Goal: Task Accomplishment & Management: Use online tool/utility

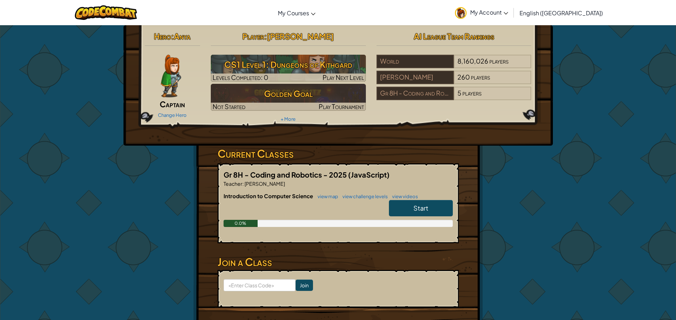
click at [430, 172] on h5 "Gr 8H - Coding and Robotics - 2025 (JavaScript)" at bounding box center [338, 174] width 229 height 11
click at [424, 205] on span "Start" at bounding box center [420, 208] width 15 height 8
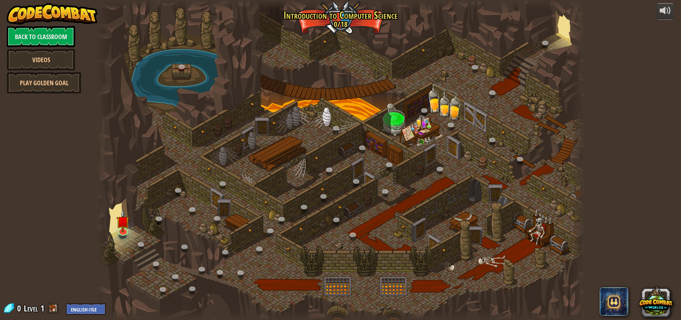
click at [439, 209] on div at bounding box center [340, 160] width 489 height 320
click at [431, 202] on div at bounding box center [340, 160] width 489 height 320
click at [127, 224] on img at bounding box center [122, 216] width 13 height 30
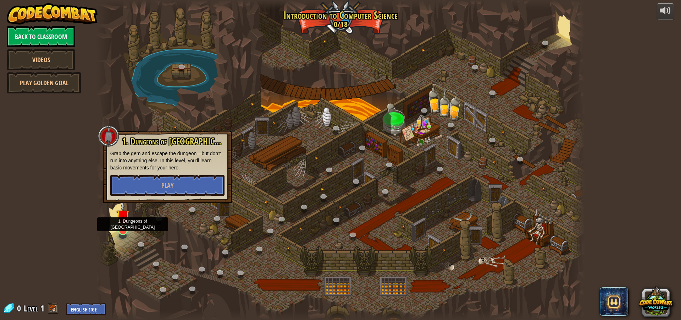
click at [119, 230] on img at bounding box center [122, 216] width 13 height 30
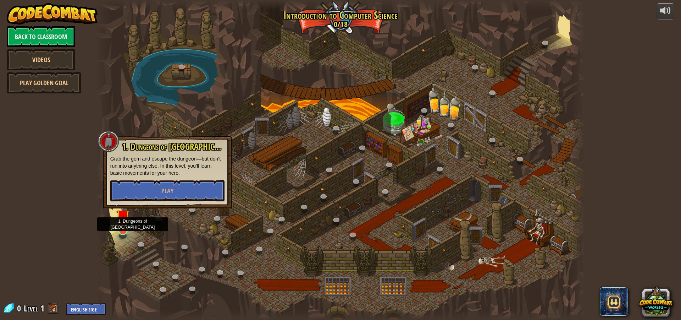
click at [119, 230] on img at bounding box center [122, 216] width 13 height 30
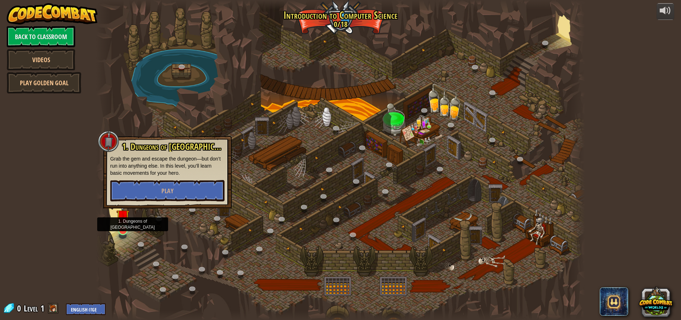
click at [119, 230] on img at bounding box center [122, 216] width 13 height 30
click at [120, 230] on img at bounding box center [122, 216] width 13 height 30
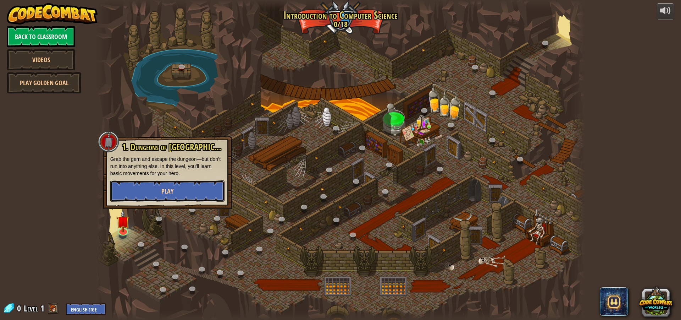
click at [153, 196] on button "Play" at bounding box center [167, 190] width 114 height 21
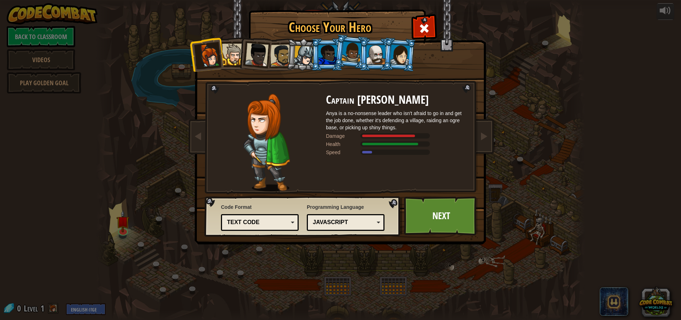
click at [156, 187] on div "Choose Your Hero 0 Captain Anya Weston Anya is a no-nonsense leader who isn't a…" at bounding box center [340, 160] width 681 height 320
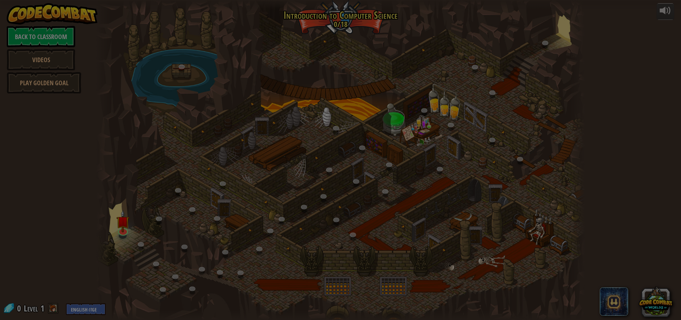
click at [156, 1] on body "powered by Back to Classroom Videos Play Golden Goal 25. Kithgard Gates (Locked…" at bounding box center [340, 0] width 681 height 1
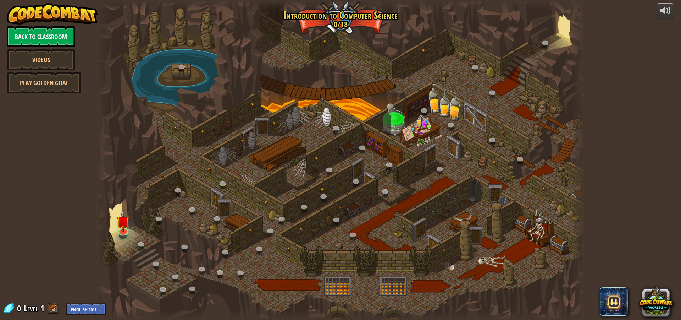
click at [168, 197] on div at bounding box center [340, 160] width 489 height 320
click at [122, 232] on link at bounding box center [123, 229] width 14 height 14
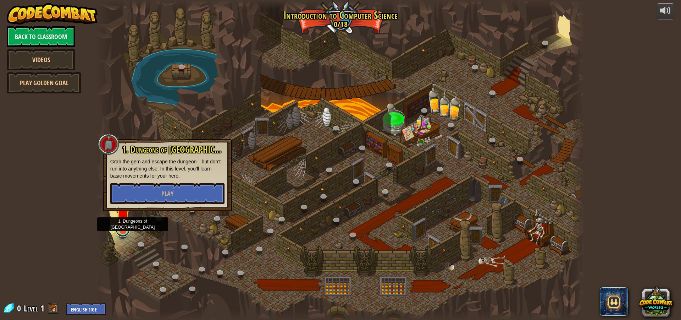
click at [122, 232] on link at bounding box center [123, 229] width 14 height 14
click at [121, 217] on img at bounding box center [122, 216] width 13 height 30
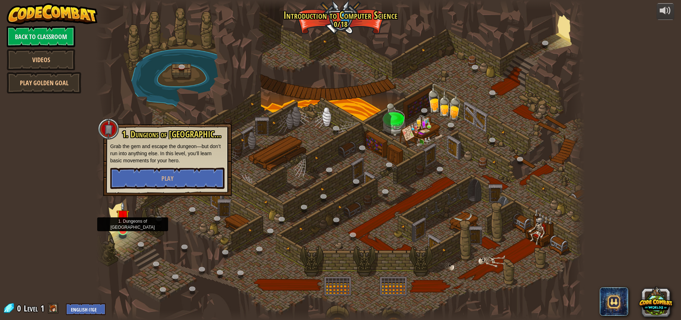
click at [121, 225] on img at bounding box center [122, 216] width 13 height 30
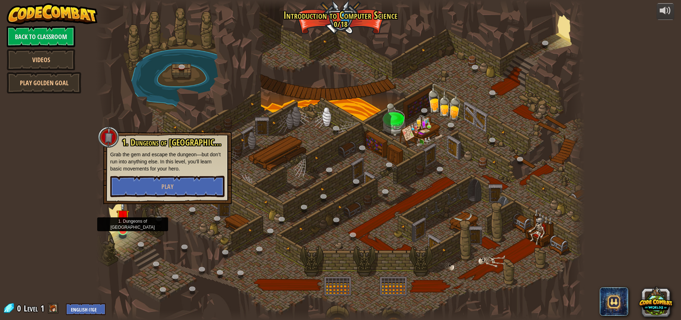
click at [121, 225] on img at bounding box center [122, 216] width 13 height 30
click at [156, 188] on button "Play" at bounding box center [167, 186] width 114 height 21
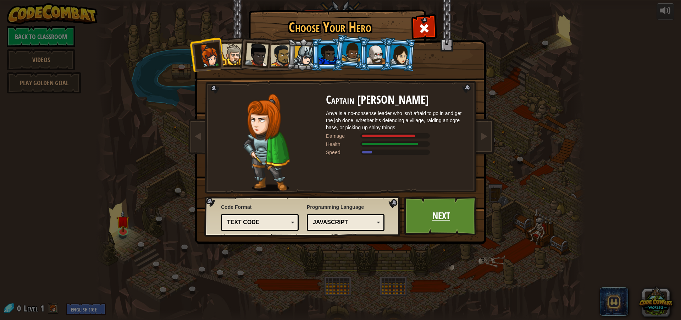
click at [436, 212] on link "Next" at bounding box center [441, 215] width 74 height 39
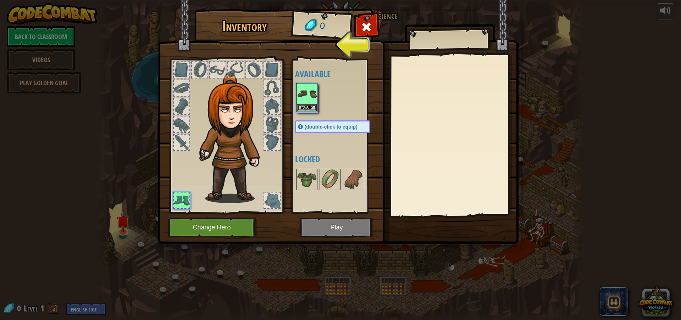
click at [338, 230] on img at bounding box center [338, 116] width 361 height 258
click at [338, 48] on img at bounding box center [338, 116] width 361 height 258
click at [257, 31] on h1 "Inventory" at bounding box center [244, 26] width 90 height 15
drag, startPoint x: 220, startPoint y: 44, endPoint x: 207, endPoint y: 43, distance: 12.9
click at [207, 43] on img at bounding box center [338, 116] width 361 height 258
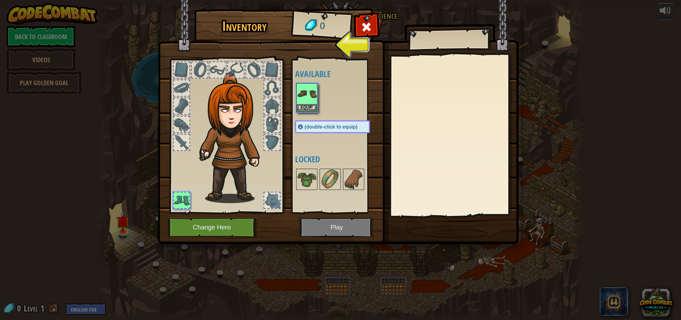
drag, startPoint x: 353, startPoint y: 38, endPoint x: 305, endPoint y: 41, distance: 47.6
click at [305, 41] on img at bounding box center [338, 116] width 361 height 258
click at [334, 233] on img at bounding box center [338, 116] width 361 height 258
click at [230, 64] on div at bounding box center [236, 70] width 16 height 16
click at [338, 127] on span "(double-click to equip)" at bounding box center [331, 127] width 53 height 6
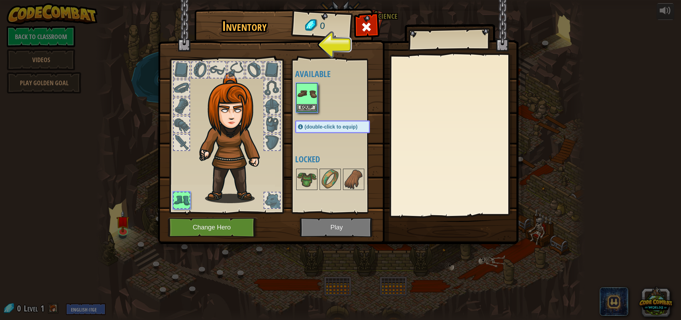
click at [338, 127] on span "(double-click to equip)" at bounding box center [331, 127] width 53 height 6
click at [235, 27] on h1 "Inventory" at bounding box center [244, 26] width 90 height 15
click at [372, 24] on span at bounding box center [366, 26] width 11 height 11
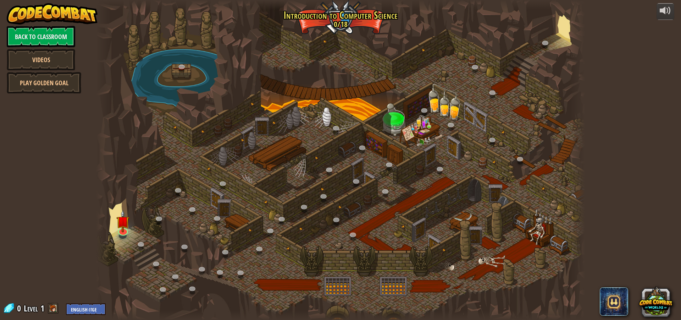
click at [367, 24] on div at bounding box center [340, 160] width 489 height 320
click at [126, 226] on img at bounding box center [122, 216] width 13 height 30
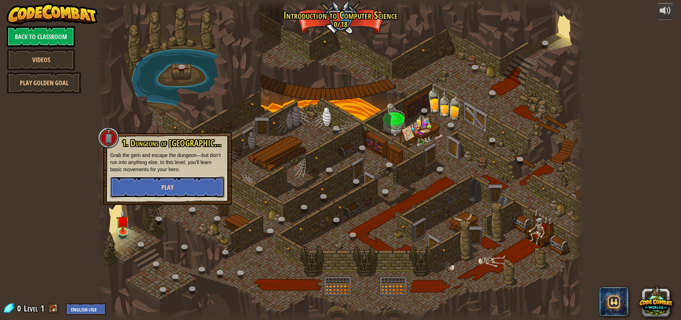
click at [156, 186] on button "Play" at bounding box center [167, 186] width 114 height 21
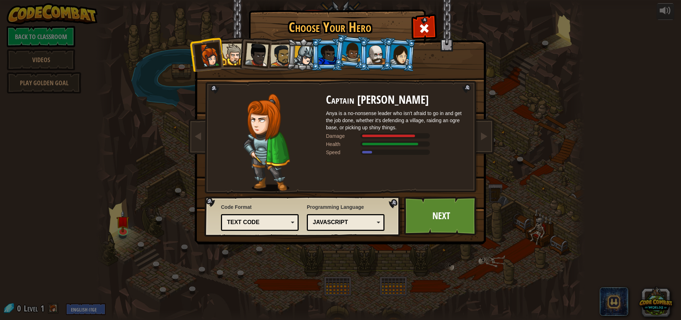
click at [169, 183] on div "Choose Your Hero 0 Captain Anya Weston Anya is a no-nonsense leader who isn't a…" at bounding box center [340, 160] width 681 height 320
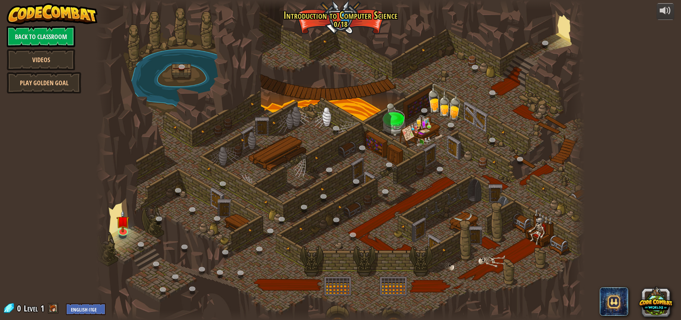
click at [438, 213] on div at bounding box center [340, 160] width 489 height 320
click at [124, 228] on img at bounding box center [122, 216] width 13 height 30
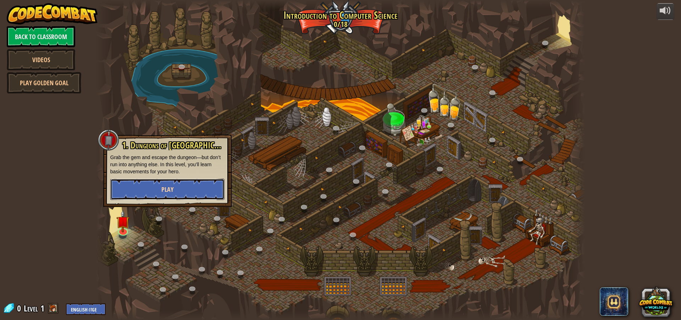
click at [182, 186] on button "Play" at bounding box center [167, 188] width 114 height 21
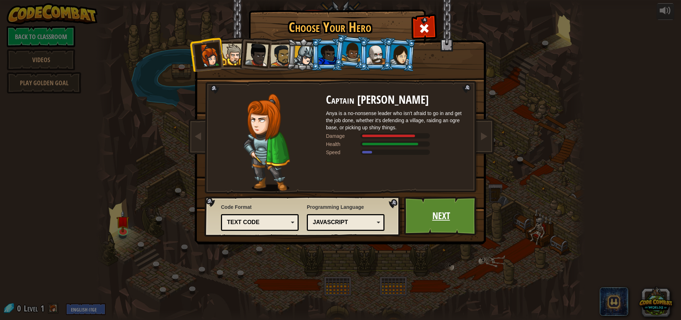
click at [429, 213] on link "Next" at bounding box center [441, 215] width 74 height 39
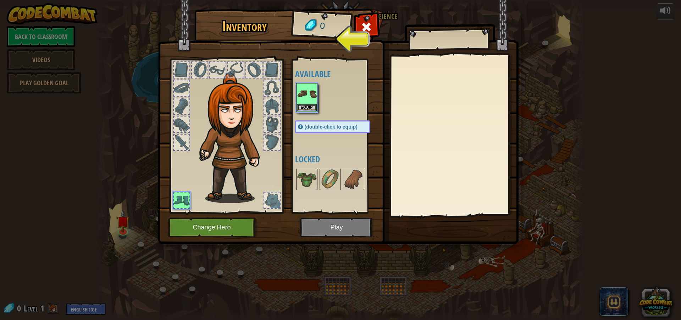
click at [309, 25] on div "0" at bounding box center [321, 26] width 59 height 28
click at [313, 24] on div "0" at bounding box center [321, 26] width 59 height 28
click at [314, 23] on div "0" at bounding box center [321, 26] width 59 height 28
drag, startPoint x: 314, startPoint y: 23, endPoint x: 296, endPoint y: 33, distance: 20.3
click at [302, 35] on div "0" at bounding box center [321, 26] width 59 height 28
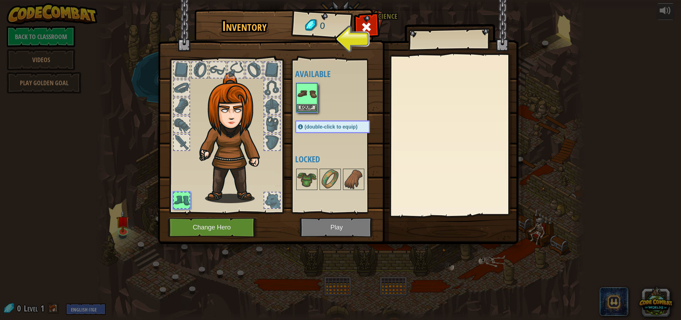
drag, startPoint x: 296, startPoint y: 33, endPoint x: 286, endPoint y: 32, distance: 10.3
click at [286, 32] on div "Inventory 0 Available Equip (double-click to equip) Locked Equip Unequip Subscr…" at bounding box center [340, 128] width 361 height 234
drag, startPoint x: 247, startPoint y: 45, endPoint x: 248, endPoint y: 38, distance: 6.4
click at [248, 39] on img at bounding box center [338, 116] width 361 height 258
click at [247, 33] on h1 "Inventory" at bounding box center [244, 26] width 90 height 15
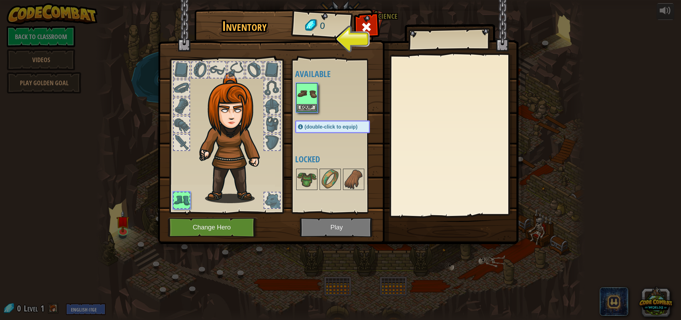
click at [247, 33] on h1 "Inventory" at bounding box center [244, 26] width 90 height 15
click at [246, 31] on h1 "Inventory" at bounding box center [244, 26] width 90 height 15
click at [244, 31] on h1 "Inventory" at bounding box center [244, 26] width 90 height 15
drag, startPoint x: 222, startPoint y: 269, endPoint x: 222, endPoint y: 280, distance: 11.7
click at [222, 280] on div "Inventory 0 Available Equip (double-click to equip) Locked Equip Unequip Subscr…" at bounding box center [340, 160] width 681 height 320
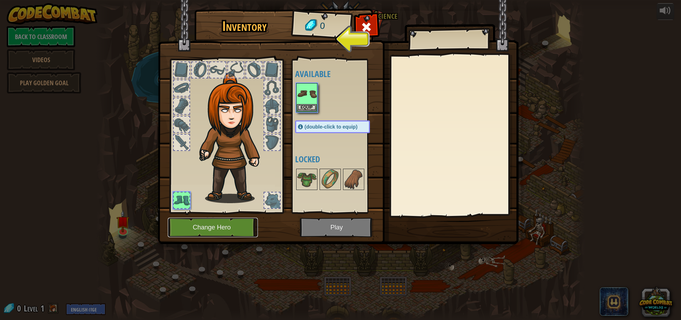
click at [248, 228] on button "Change Hero" at bounding box center [213, 227] width 90 height 20
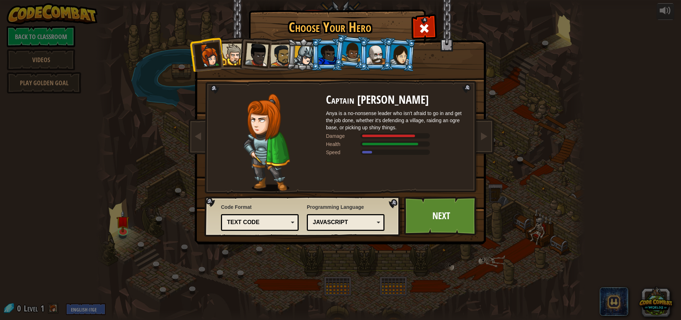
click at [334, 228] on div "Python (Default) JavaScript Lua C++ Java (Experimental) JavaScript" at bounding box center [346, 222] width 78 height 17
click at [333, 223] on div "JavaScript" at bounding box center [343, 222] width 61 height 8
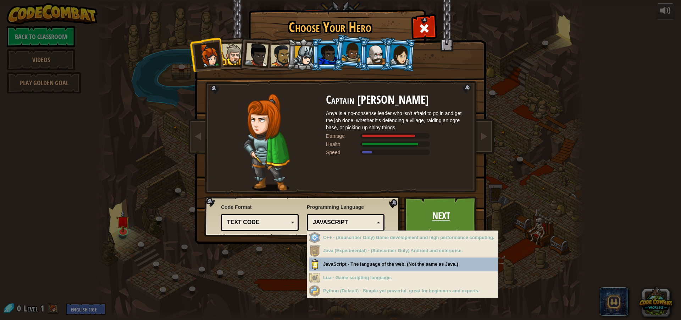
click at [440, 203] on link "Next" at bounding box center [441, 215] width 74 height 39
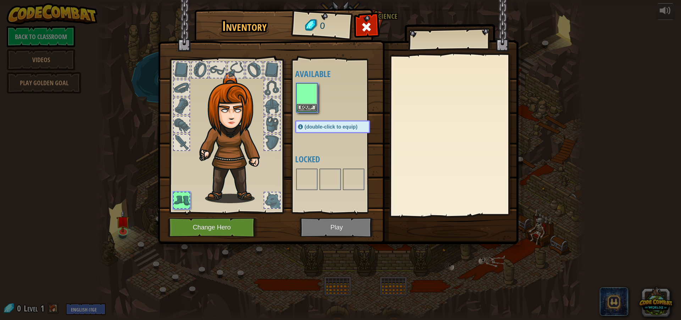
click at [440, 203] on div at bounding box center [453, 135] width 125 height 159
click at [441, 217] on img at bounding box center [338, 116] width 361 height 258
click at [548, 204] on div "Inventory 0 Available Equip (double-click to equip) Locked Equip Unequip Subscr…" at bounding box center [340, 160] width 681 height 320
click at [352, 230] on img at bounding box center [338, 116] width 361 height 258
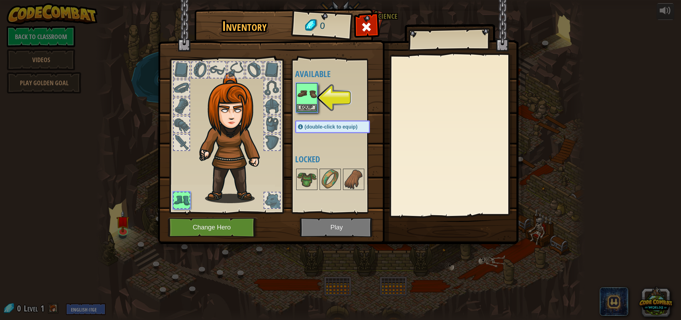
click at [338, 223] on img at bounding box center [338, 116] width 361 height 258
click at [339, 232] on img at bounding box center [338, 116] width 361 height 258
click at [307, 103] on img at bounding box center [307, 94] width 20 height 20
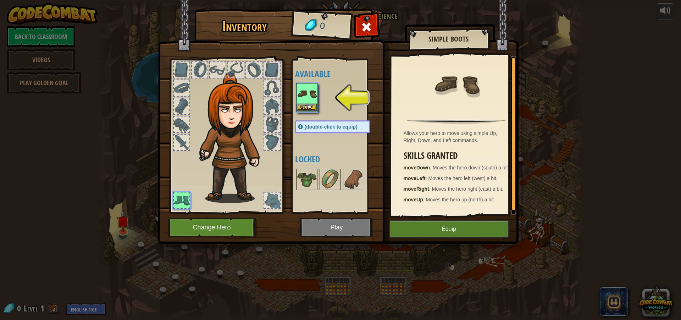
click at [307, 103] on img at bounding box center [307, 94] width 20 height 20
click at [312, 106] on button "Equip" at bounding box center [307, 107] width 20 height 7
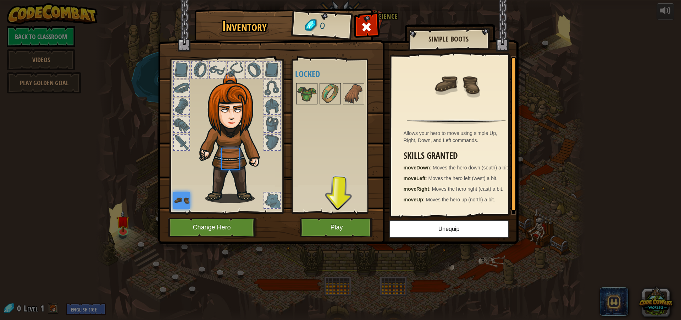
click at [312, 106] on div "Available Equip (double-click to equip) Locked" at bounding box center [339, 136] width 89 height 148
click at [310, 105] on div at bounding box center [339, 93] width 89 height 23
click at [310, 107] on div "Available Equip (double-click to equip) Locked" at bounding box center [339, 136] width 89 height 148
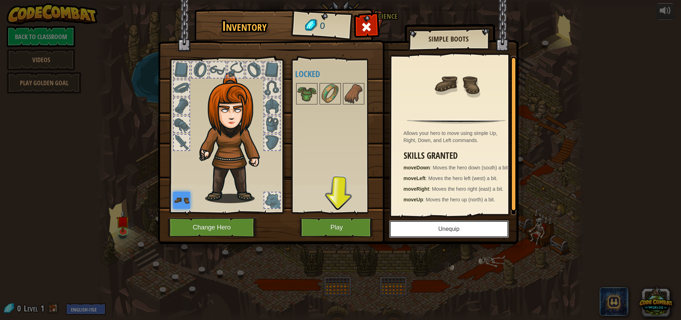
click at [466, 233] on button "Unequip" at bounding box center [449, 229] width 120 height 18
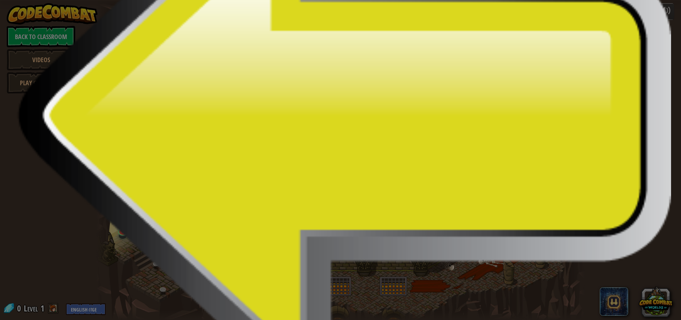
click at [465, 228] on button "Equip" at bounding box center [449, 229] width 120 height 18
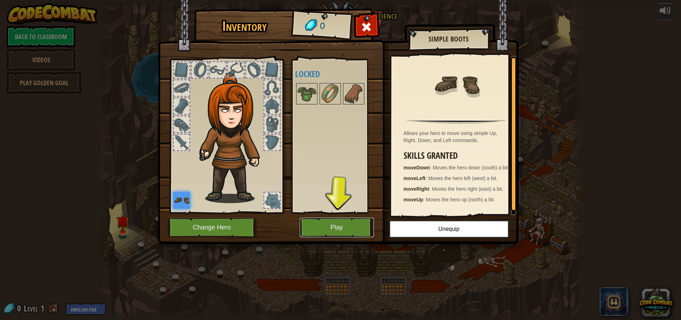
click at [362, 224] on button "Play" at bounding box center [337, 227] width 74 height 20
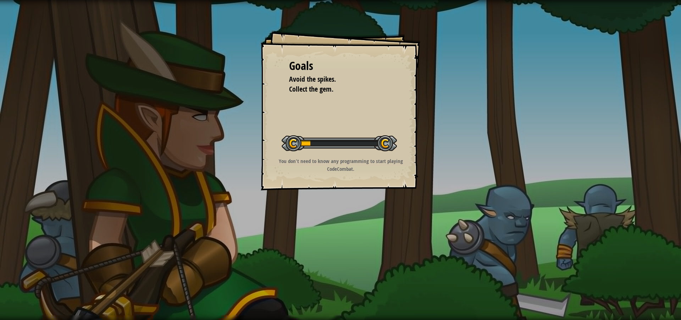
click at [362, 224] on div "Goals Avoid the spikes. Collect the gem. Start Level Error loading from server.…" at bounding box center [340, 160] width 681 height 320
click at [347, 227] on div "Goals Avoid the spikes. Collect the gem. Start Level Error loading from server.…" at bounding box center [340, 160] width 681 height 320
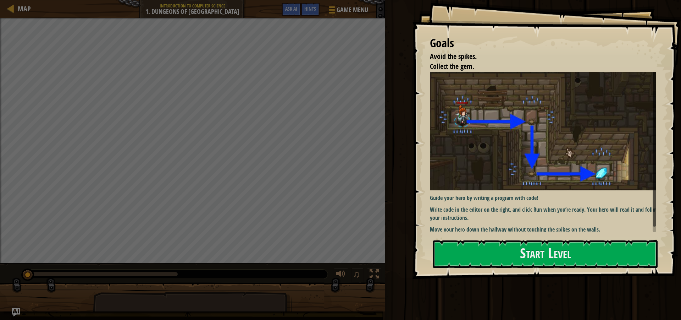
click at [518, 133] on img at bounding box center [546, 131] width 232 height 119
click at [560, 258] on button "Start Level" at bounding box center [545, 254] width 225 height 28
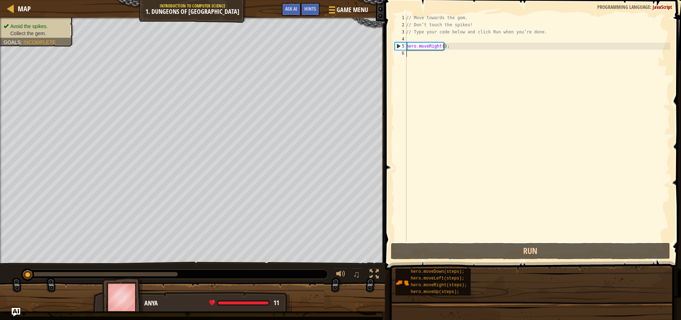
click at [590, 253] on div "Hints Videos 1 2 3 4 5 6 // Move towards the gem. // Don’t touch the spikes! //…" at bounding box center [532, 158] width 298 height 316
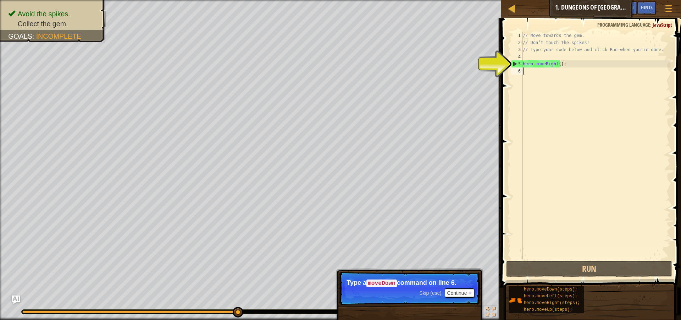
click at [544, 65] on div "// Move towards the gem. // Don’t touch the spikes! // Type your code below and…" at bounding box center [596, 152] width 149 height 241
click at [514, 62] on div "5" at bounding box center [517, 63] width 11 height 7
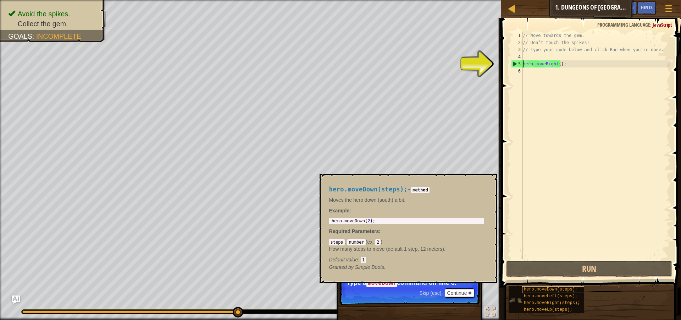
click at [565, 287] on span "hero.moveDown(steps);" at bounding box center [551, 289] width 54 height 5
click at [518, 68] on div "Map Introduction to Computer Science 1. Dungeons of Kithgard Game Menu Done Hin…" at bounding box center [340, 160] width 681 height 320
click at [567, 69] on div "// Move towards the gem. // Don’t touch the spikes! // Type your code below and…" at bounding box center [596, 152] width 149 height 241
click at [567, 64] on div "// Move towards the gem. // Don’t touch the spikes! // Type your code below and…" at bounding box center [596, 152] width 149 height 241
click at [563, 64] on div "// Move towards the gem. // Don’t touch the spikes! // Type your code below and…" at bounding box center [596, 152] width 149 height 241
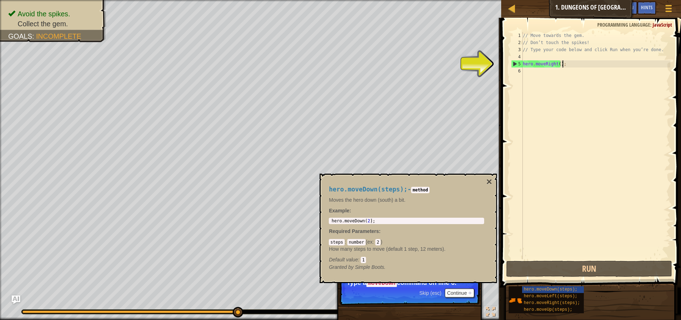
click at [557, 61] on div "// Move towards the gem. // Don’t touch the spikes! // Type your code below and…" at bounding box center [596, 152] width 149 height 241
click at [537, 66] on div "// Move towards the gem. // Don’t touch the spikes! // Type your code below and…" at bounding box center [596, 152] width 149 height 241
click at [535, 66] on div "// Move towards the gem. // Don’t touch the spikes! // Type your code below and…" at bounding box center [596, 145] width 149 height 227
click at [542, 62] on div "// Move towards the gem. // Don’t touch the spikes! // Type your code below and…" at bounding box center [596, 152] width 149 height 241
click at [528, 63] on div "// Move towards the gem. // Don’t touch the spikes! // Type your code below and…" at bounding box center [596, 152] width 149 height 241
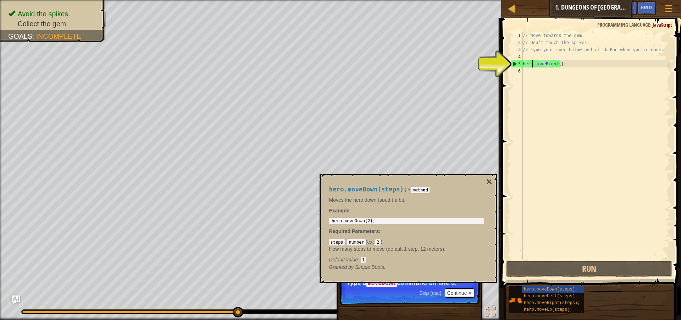
click at [499, 63] on div "Hints Videos hero.moveRight(); 1 2 3 4 5 6 // Move towards the gem. // Don’t to…" at bounding box center [590, 169] width 182 height 302
click at [502, 62] on div "Hints Videos hero.moveRight(); 1 2 3 4 5 6 // Move towards the gem. // Don’t to…" at bounding box center [590, 169] width 182 height 302
click at [518, 63] on div "5" at bounding box center [517, 63] width 11 height 7
type textarea "hero.moveRight();"
click at [516, 64] on div "5" at bounding box center [517, 63] width 11 height 7
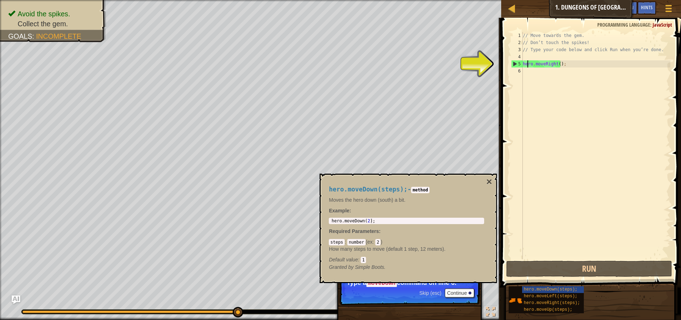
click at [516, 64] on div "5" at bounding box center [517, 63] width 11 height 7
click at [514, 63] on div "5" at bounding box center [517, 63] width 11 height 7
type textarea "hero.moveRight();"
click at [514, 63] on div "5" at bounding box center [517, 63] width 11 height 7
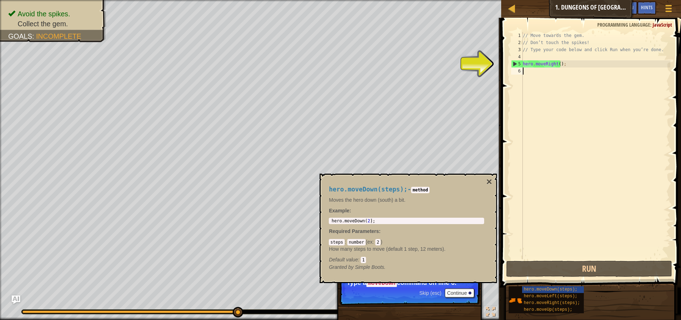
type textarea "hero.moveRight();"
click at [564, 64] on div "// Move towards the gem. // Don’t touch the spikes! // Type your code below and…" at bounding box center [596, 152] width 149 height 241
click at [563, 64] on div "// Move towards the gem. // Don’t touch the spikes! // Type your code below and…" at bounding box center [596, 152] width 149 height 241
click at [560, 65] on div "// Move towards the gem. // Don’t touch the spikes! // Type your code below and…" at bounding box center [596, 145] width 149 height 227
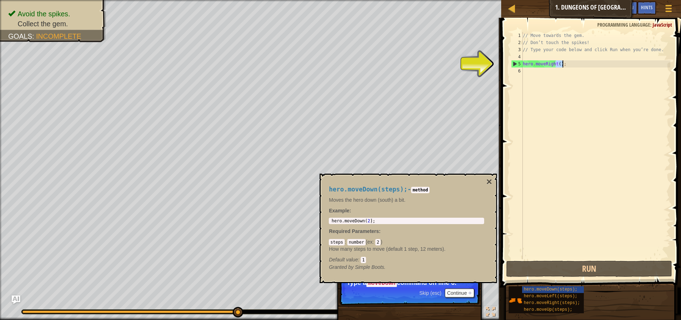
click at [562, 64] on div "// Move towards the gem. // Don’t touch the spikes! // Type your code below and…" at bounding box center [596, 152] width 149 height 241
click at [563, 63] on div "// Move towards the gem. // Don’t touch the spikes! // Type your code below and…" at bounding box center [596, 145] width 149 height 227
click at [563, 63] on div "// Move towards the gem. // Don’t touch the spikes! // Type your code below and…" at bounding box center [596, 152] width 149 height 241
click at [534, 77] on div "// Move towards the gem. // Don’t touch the spikes! // Type your code below and…" at bounding box center [596, 152] width 149 height 241
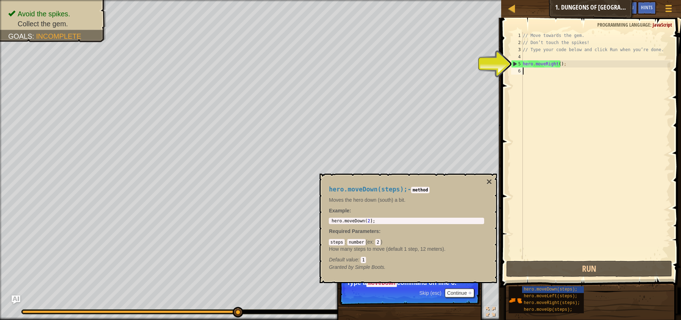
click at [508, 66] on div "Map Introduction to Computer Science 1. Dungeons of Kithgard Game Menu Done Hin…" at bounding box center [340, 160] width 681 height 320
click at [509, 66] on div "Map Introduction to Computer Science 1. Dungeons of Kithgard Game Menu Done Hin…" at bounding box center [340, 160] width 681 height 320
click at [514, 63] on div "5" at bounding box center [517, 63] width 11 height 7
click at [514, 61] on div "5" at bounding box center [517, 63] width 11 height 7
click at [514, 62] on div "5" at bounding box center [517, 63] width 11 height 7
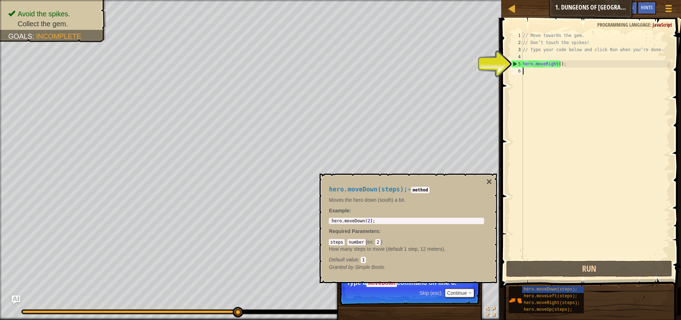
click at [514, 62] on div "5" at bounding box center [517, 63] width 11 height 7
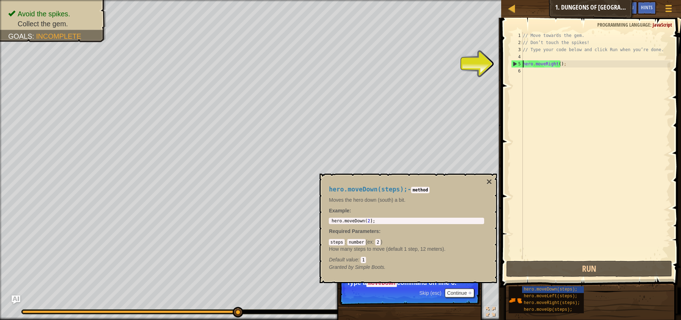
click at [514, 62] on div "5" at bounding box center [517, 63] width 11 height 7
click at [514, 63] on div "5" at bounding box center [517, 63] width 11 height 7
type textarea "hero.moveRight();"
click at [514, 63] on div "5" at bounding box center [517, 63] width 11 height 7
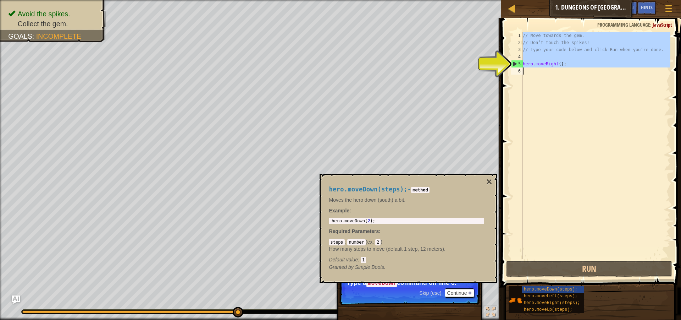
click at [514, 63] on div "5" at bounding box center [517, 63] width 11 height 7
type textarea "hero.moveRight();"
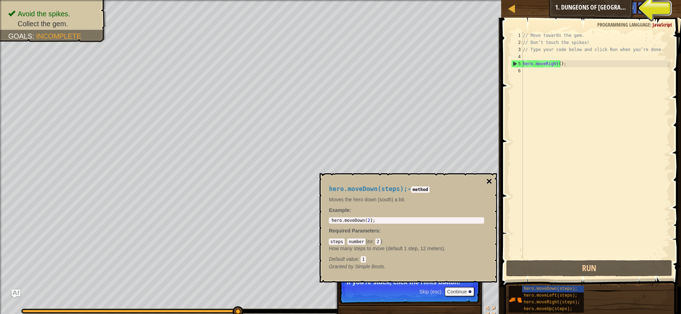
click at [490, 178] on button "×" at bounding box center [489, 182] width 6 height 10
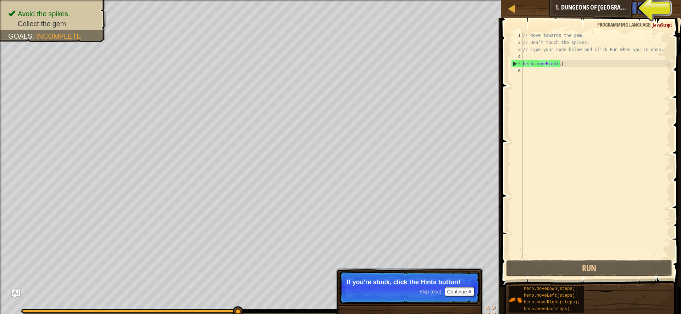
click at [649, 6] on span "Hints" at bounding box center [647, 7] width 12 height 7
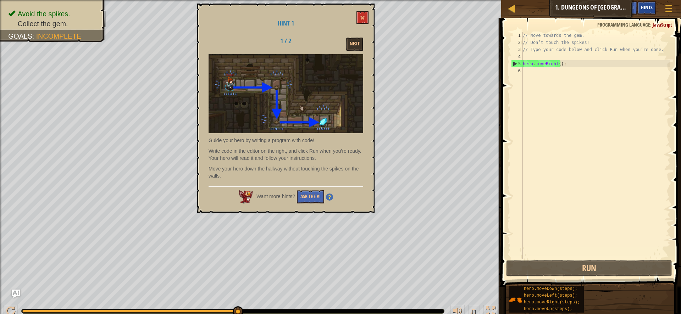
click at [647, 9] on span "Hints" at bounding box center [647, 7] width 12 height 7
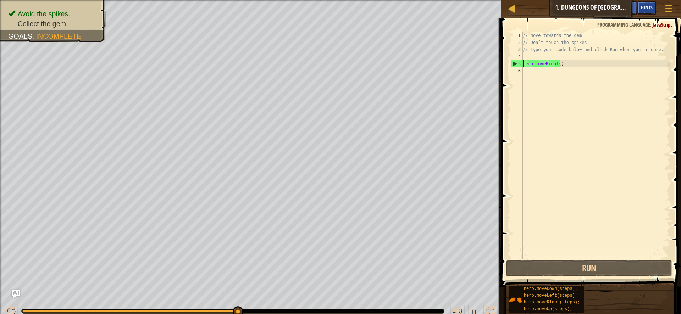
click at [647, 9] on span "Hints" at bounding box center [647, 7] width 12 height 7
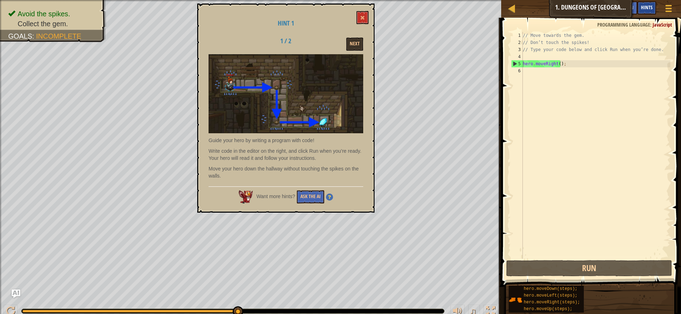
click at [647, 9] on span "Hints" at bounding box center [647, 7] width 12 height 7
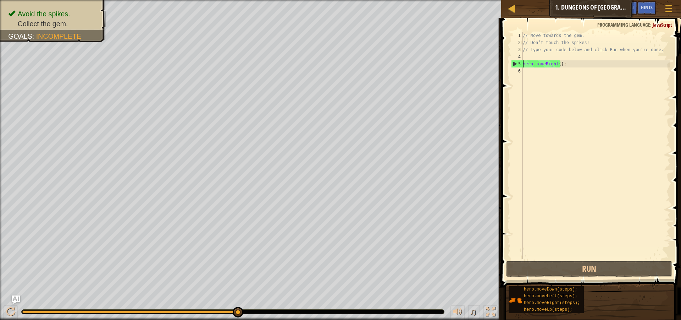
click at [524, 73] on div "// Move towards the gem. // Don’t touch the spikes! // Type your code below and…" at bounding box center [596, 152] width 149 height 241
click at [527, 72] on div "// Move towards the gem. // Don’t touch the spikes! // Type your code below and…" at bounding box center [596, 152] width 149 height 241
click at [524, 71] on div "// Move towards the gem. // Don’t touch the spikes! // Type your code below and…" at bounding box center [596, 152] width 149 height 241
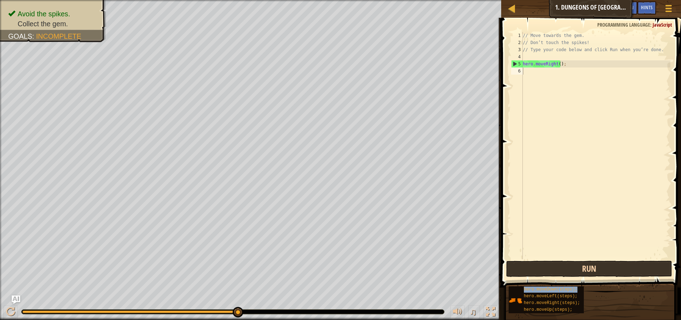
type textarea "hero.moveDown(steps);"
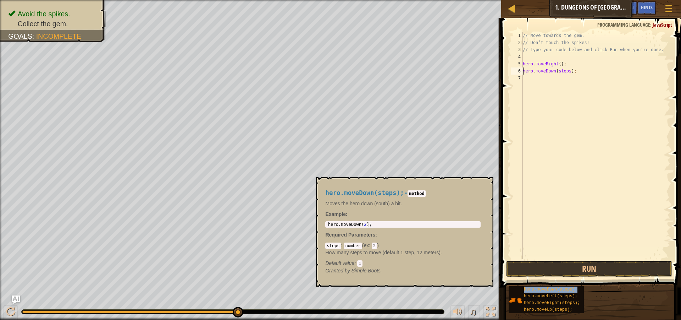
click at [557, 290] on span "hero.moveDown(steps);" at bounding box center [551, 289] width 54 height 5
click at [558, 288] on span "hero.moveDown(steps);" at bounding box center [551, 289] width 54 height 5
click at [571, 286] on div "hero.moveDown(steps);" at bounding box center [556, 289] width 68 height 7
click at [487, 186] on button "×" at bounding box center [486, 185] width 6 height 10
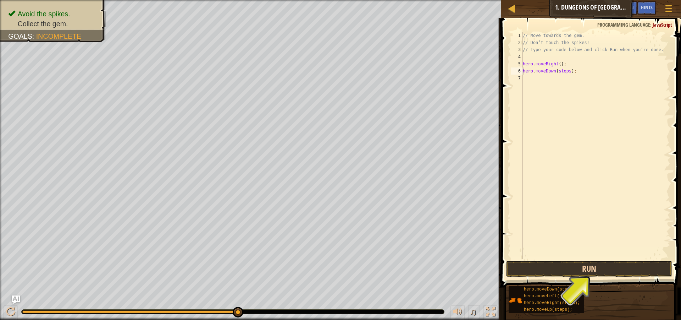
click at [601, 259] on span at bounding box center [592, 142] width 186 height 290
click at [600, 266] on button "Run" at bounding box center [589, 268] width 166 height 16
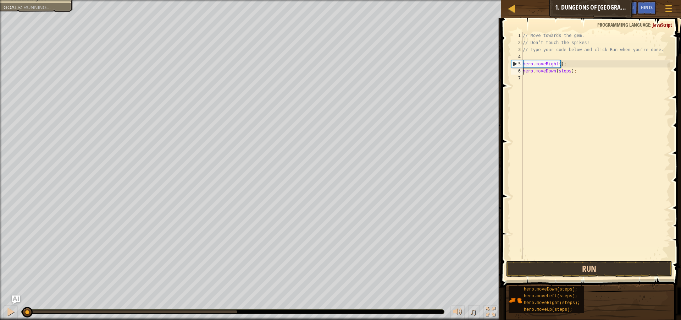
click at [600, 266] on button "Run" at bounding box center [589, 268] width 166 height 16
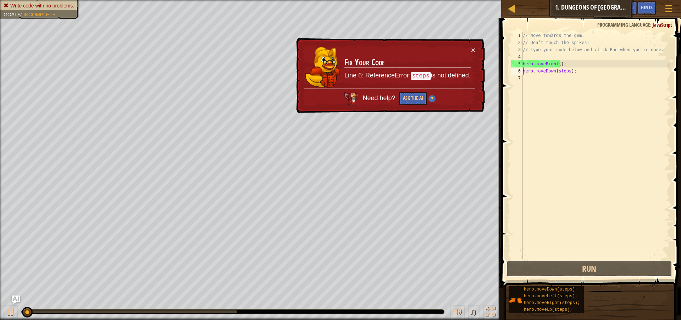
click at [608, 272] on button "Run" at bounding box center [589, 268] width 166 height 16
click at [605, 269] on button "Run" at bounding box center [589, 268] width 166 height 16
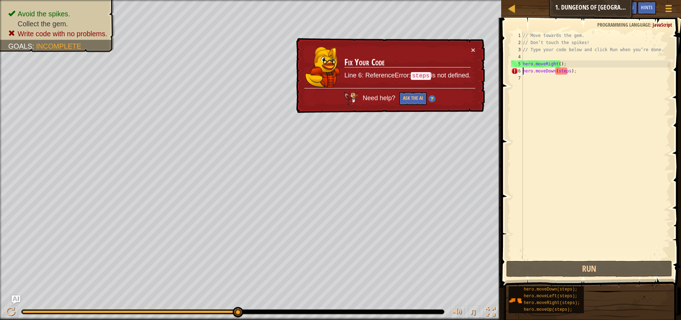
click at [542, 70] on div "// Move towards the gem. // Don’t touch the spikes! // Type your code below and…" at bounding box center [596, 152] width 149 height 241
click at [403, 100] on button "Ask the AI" at bounding box center [412, 98] width 27 height 13
click at [405, 98] on button "Ask the AI" at bounding box center [413, 98] width 28 height 13
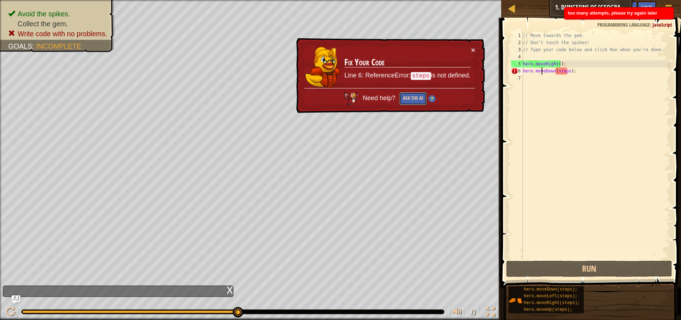
click at [412, 98] on button "Ask the AI" at bounding box center [413, 98] width 28 height 13
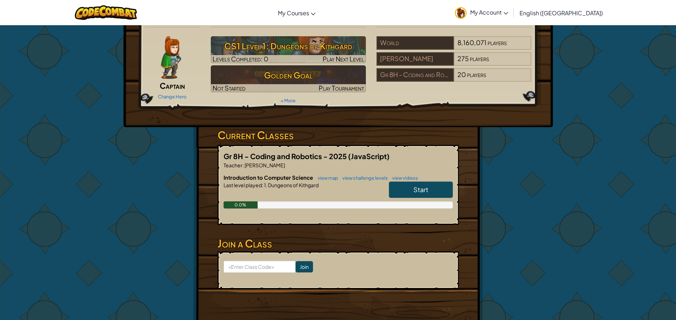
scroll to position [35, 0]
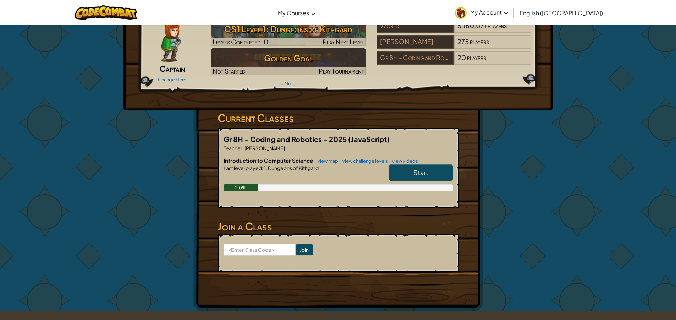
click at [420, 171] on span "Start" at bounding box center [420, 172] width 15 height 8
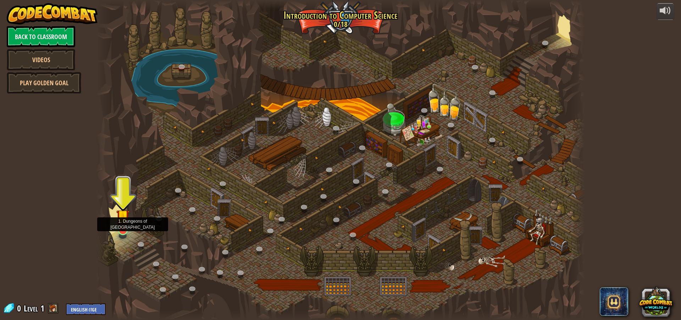
click at [119, 224] on img at bounding box center [122, 216] width 13 height 30
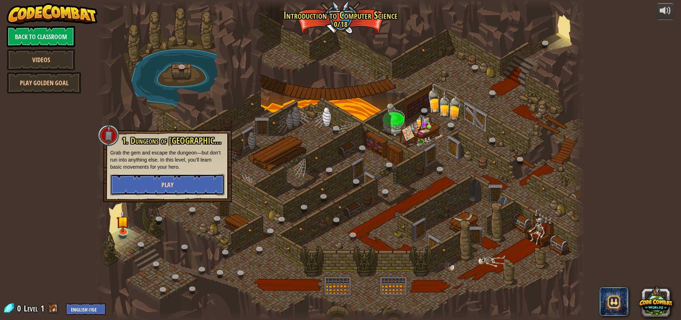
click at [149, 183] on button "Play" at bounding box center [167, 184] width 114 height 21
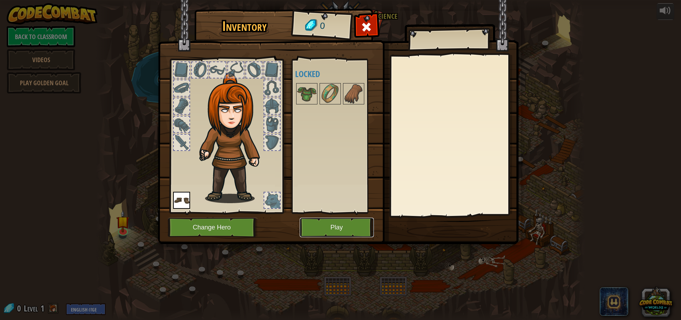
click at [325, 226] on button "Play" at bounding box center [337, 227] width 74 height 20
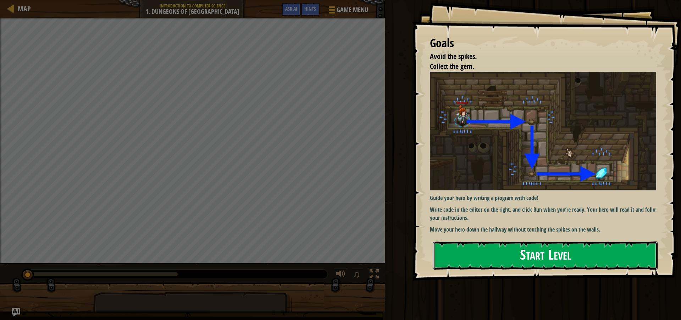
click at [513, 252] on button "Start Level" at bounding box center [545, 255] width 225 height 28
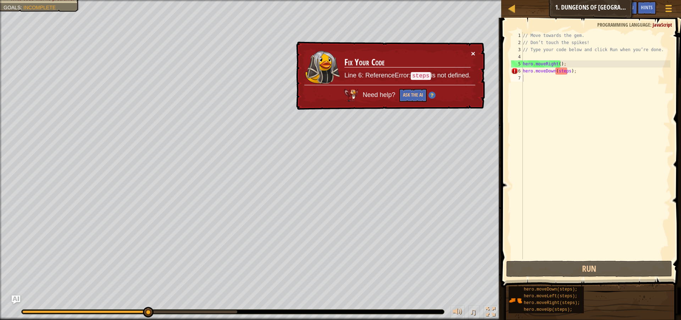
click at [474, 52] on button "×" at bounding box center [473, 53] width 4 height 7
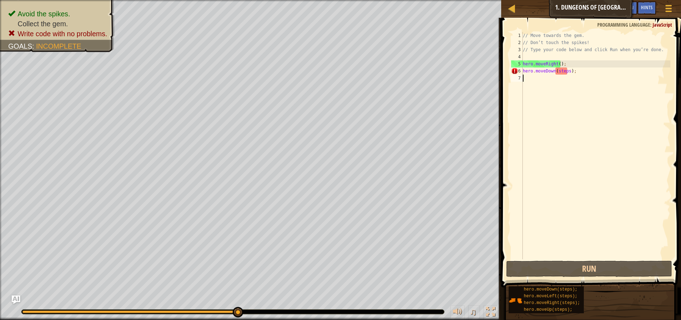
click at [559, 81] on div "// Move towards the gem. // Don’t touch the spikes! // Type your code below and…" at bounding box center [596, 152] width 149 height 241
click at [567, 73] on div "// Move towards the gem. // Don’t touch the spikes! // Type your code below and…" at bounding box center [596, 152] width 149 height 241
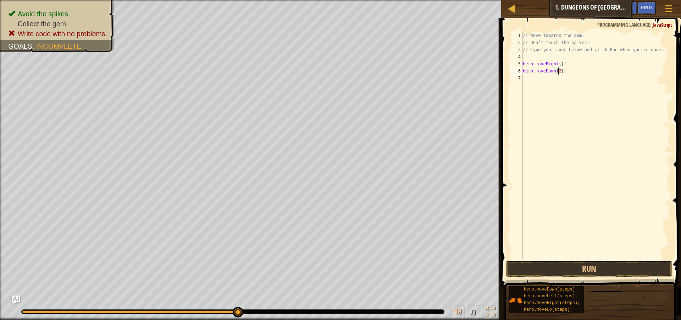
scroll to position [3, 3]
click at [619, 271] on button "Run" at bounding box center [589, 268] width 166 height 16
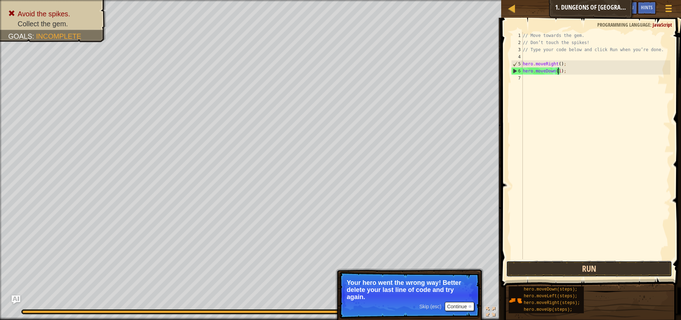
click at [575, 269] on button "Run" at bounding box center [589, 268] width 166 height 16
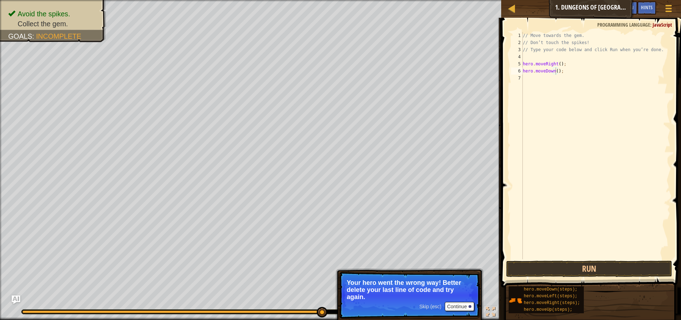
click at [456, 300] on p "Skip (esc) Continue Your hero went the wrong way! Better delete your last line …" at bounding box center [409, 294] width 141 height 47
click at [459, 303] on button "Continue" at bounding box center [459, 306] width 29 height 9
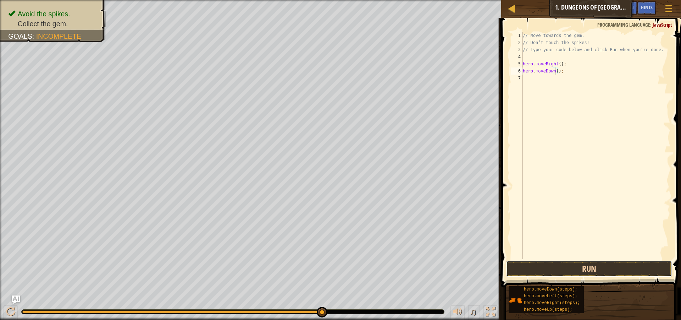
click at [566, 268] on button "Run" at bounding box center [589, 268] width 166 height 16
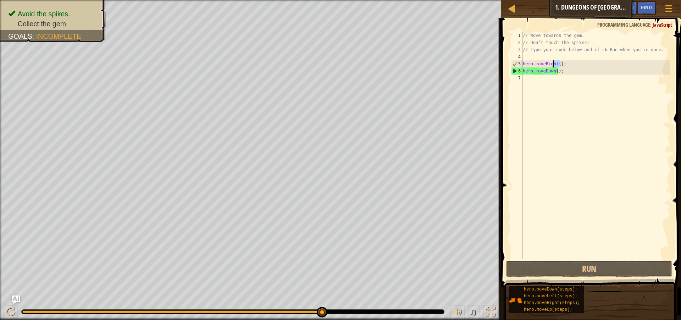
drag, startPoint x: 561, startPoint y: 63, endPoint x: 554, endPoint y: 62, distance: 6.8
click at [554, 62] on div "// Move towards the gem. // Don’t touch the spikes! // Type your code below and…" at bounding box center [596, 152] width 149 height 241
type textarea "hero.moveRight();"
drag, startPoint x: 564, startPoint y: 63, endPoint x: 524, endPoint y: 63, distance: 39.7
click at [524, 63] on div "// Move towards the gem. // Don’t touch the spikes! // Type your code below and…" at bounding box center [596, 152] width 149 height 241
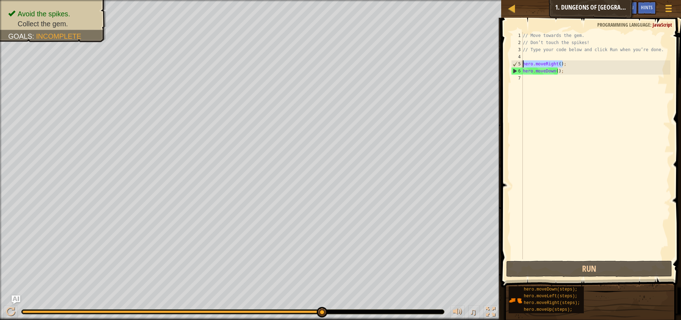
click at [528, 76] on div "// Move towards the gem. // Don’t touch the spikes! // Type your code below and…" at bounding box center [596, 152] width 149 height 241
paste textarea "hero.moveRight();"
type textarea "hero.moveRight();"
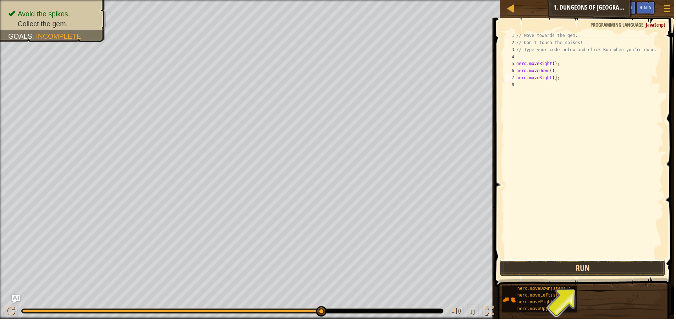
click at [601, 264] on button "Run" at bounding box center [584, 268] width 166 height 16
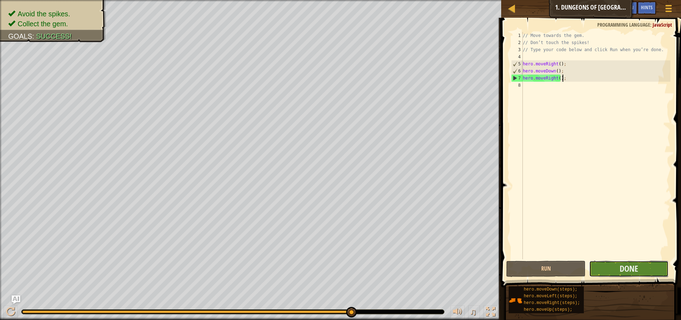
click at [618, 271] on button "Done" at bounding box center [628, 268] width 79 height 16
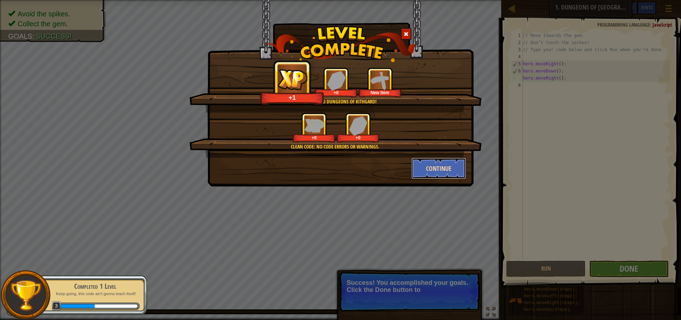
click at [445, 170] on button "Continue" at bounding box center [439, 168] width 55 height 21
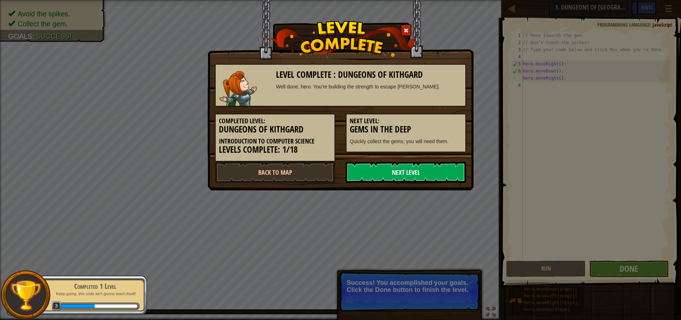
click at [399, 173] on link "Next Level" at bounding box center [406, 171] width 120 height 21
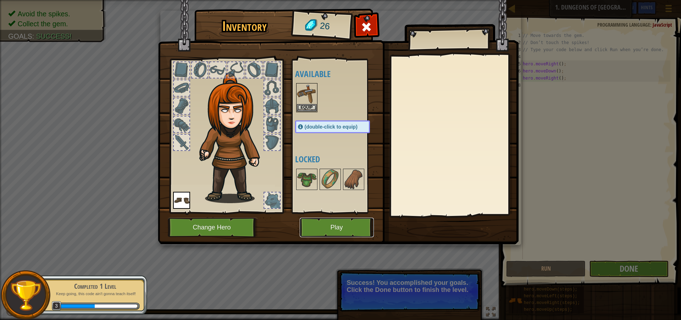
click at [345, 227] on button "Play" at bounding box center [337, 227] width 74 height 20
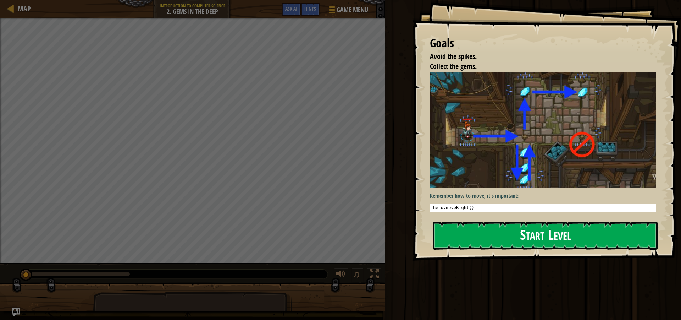
click at [574, 216] on div "Goals Avoid the spikes. Collect the gems. Remember how to move, it's important:…" at bounding box center [546, 130] width 269 height 260
click at [572, 238] on button "Start Level" at bounding box center [545, 235] width 225 height 28
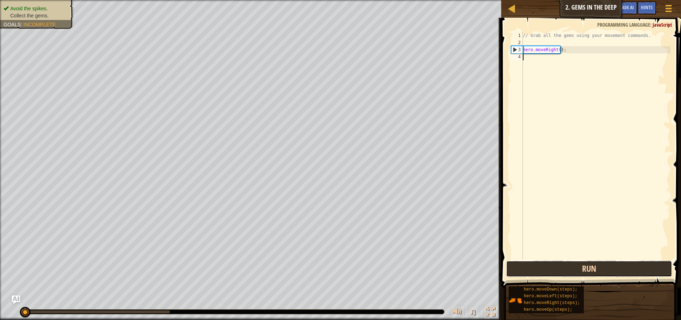
click at [597, 270] on button "Run" at bounding box center [589, 268] width 166 height 16
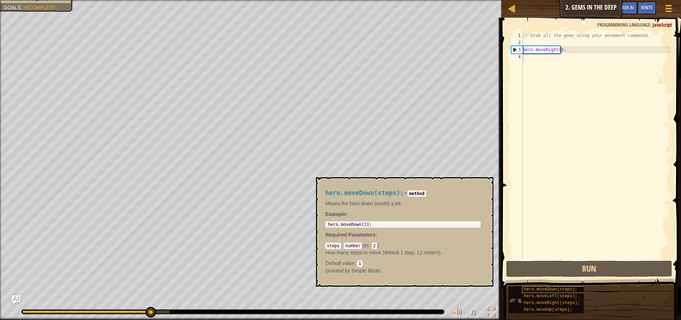
drag, startPoint x: 590, startPoint y: 288, endPoint x: 550, endPoint y: 289, distance: 39.8
click at [550, 289] on div "hero.moveDown(steps); hero.moveLeft(steps); hero.moveRight(steps); hero.moveUp(…" at bounding box center [592, 300] width 168 height 28
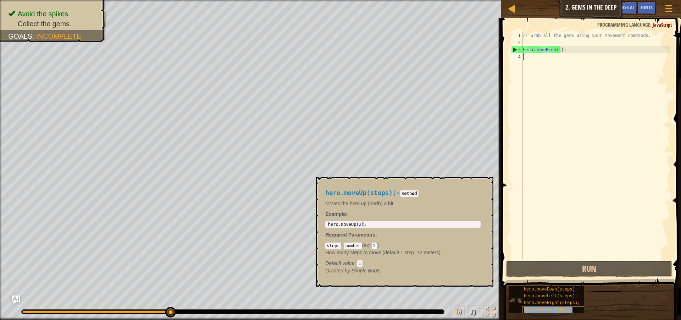
click at [560, 311] on span "hero.moveUp(steps);" at bounding box center [548, 309] width 49 height 5
click at [528, 60] on div "// Grab all the gems using your movement commands. hero . moveRight ( ) ;" at bounding box center [596, 152] width 149 height 241
paste textarea "hero.moveRight();"
type textarea "hero.moveRight();"
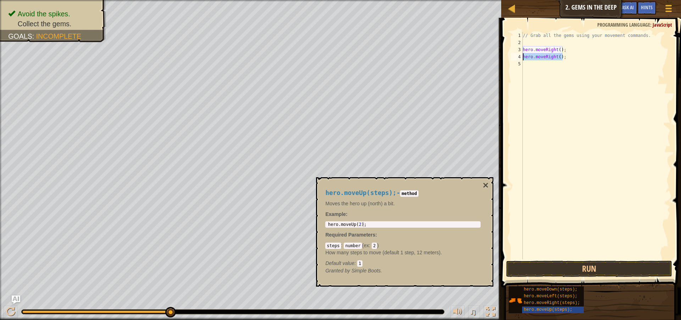
drag, startPoint x: 568, startPoint y: 60, endPoint x: 523, endPoint y: 57, distance: 44.5
click at [523, 57] on div "// Grab all the gems using your movement commands. hero . moveRight ( ) ; hero …" at bounding box center [596, 152] width 149 height 241
click at [594, 269] on button "Run" at bounding box center [589, 268] width 166 height 16
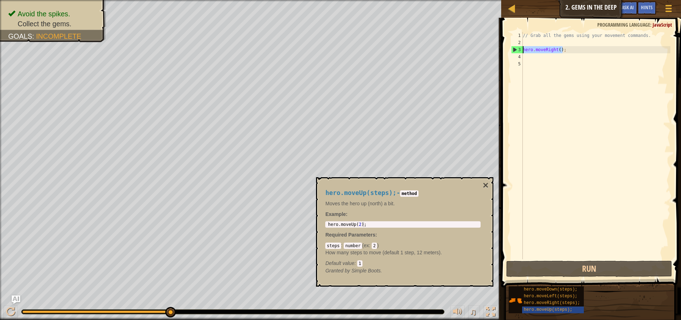
drag, startPoint x: 564, startPoint y: 52, endPoint x: 524, endPoint y: 49, distance: 40.2
click at [524, 49] on div "// Grab all the gems using your movement commands. hero . moveRight ( ) ;" at bounding box center [596, 152] width 149 height 241
type textarea "hero.moveRight();"
click at [568, 56] on div "// Grab all the gems using your movement commands. hero . moveRight ( ) ;" at bounding box center [596, 152] width 149 height 241
paste textarea "hero.moveRight();"
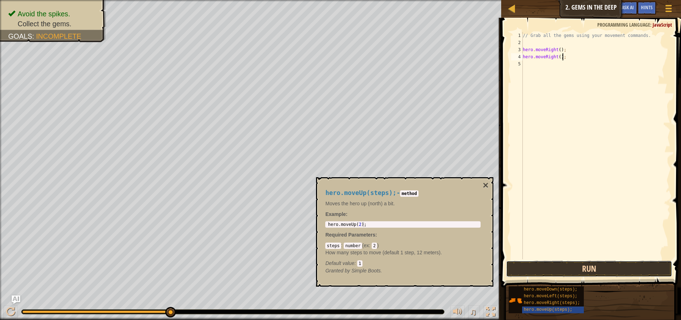
click at [597, 273] on button "Run" at bounding box center [589, 268] width 166 height 16
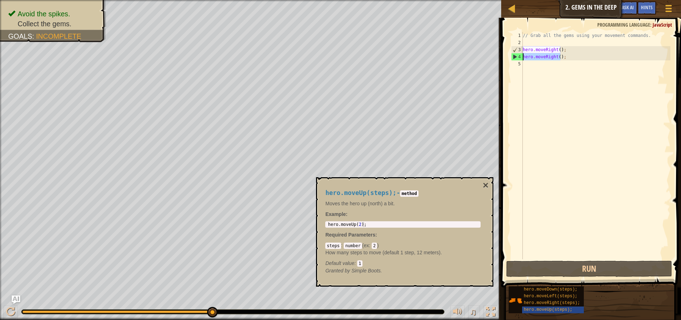
drag, startPoint x: 561, startPoint y: 58, endPoint x: 524, endPoint y: 59, distance: 37.6
click at [524, 59] on div "// Grab all the gems using your movement commands. hero . moveRight ( ) ; hero …" at bounding box center [596, 152] width 149 height 241
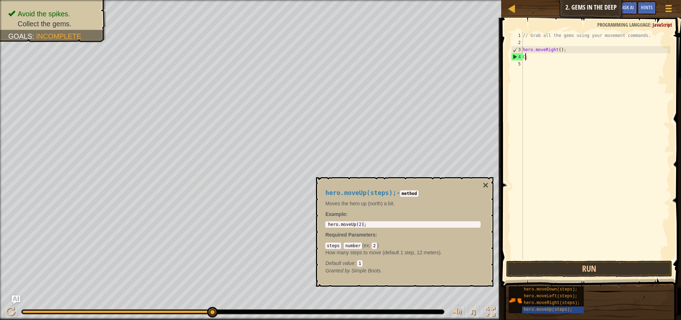
scroll to position [3, 0]
click at [531, 57] on div "// Grab all the gems using your movement commands. hero . moveRight ( ) ; C ;" at bounding box center [596, 152] width 149 height 241
type textarea "C"
drag, startPoint x: 562, startPoint y: 49, endPoint x: 522, endPoint y: 51, distance: 39.8
click at [522, 51] on div "1 2 3 4 5 // Grab all the gems using your movement commands. hero . moveRight (…" at bounding box center [590, 145] width 161 height 227
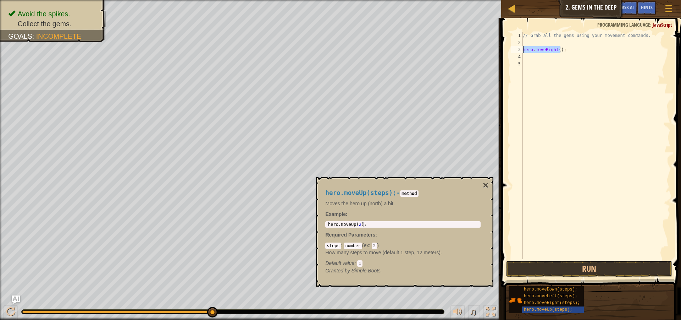
type textarea "hero.moveRight();"
click at [533, 56] on div "// Grab all the gems using your movement commands. hero . moveRight ( ) ;" at bounding box center [596, 152] width 149 height 241
paste textarea "hero.moveRight()"
type textarea "hero.moveRight()"
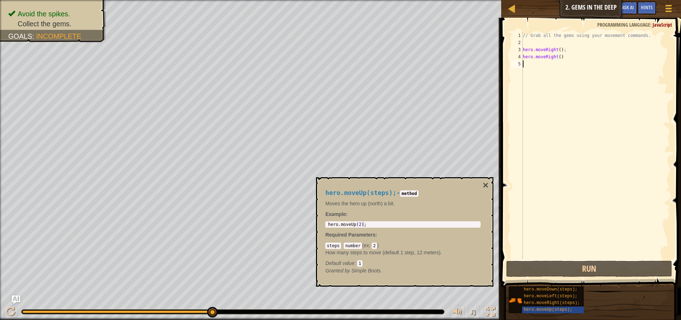
click at [531, 65] on div "// Grab all the gems using your movement commands. hero . moveRight ( ) ; hero …" at bounding box center [596, 152] width 149 height 241
drag, startPoint x: 563, startPoint y: 56, endPoint x: 524, endPoint y: 57, distance: 39.4
click at [524, 57] on div "// Grab all the gems using your movement commands. hero . moveRight ( ) ; hero …" at bounding box center [596, 152] width 149 height 241
type textarea "hero.moveRight()"
click at [536, 65] on div "// Grab all the gems using your movement commands. hero . moveRight ( ) ; hero …" at bounding box center [596, 152] width 149 height 241
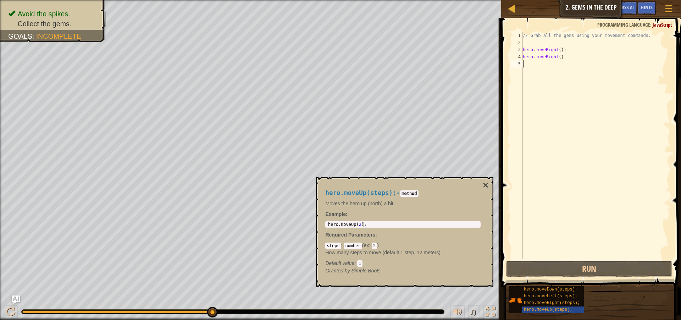
paste textarea "hero.moveRight()"
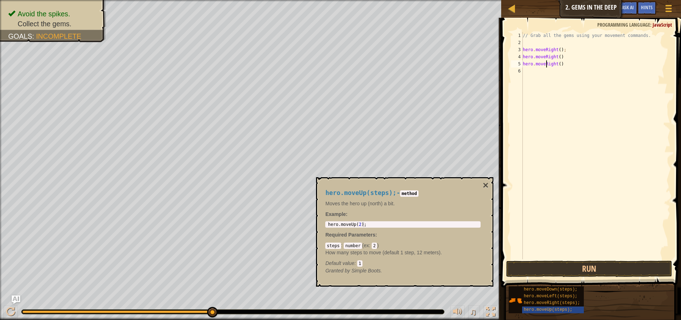
click at [546, 66] on div "// Grab all the gems using your movement commands. hero . moveRight ( ) ; hero …" at bounding box center [596, 152] width 149 height 241
click at [552, 63] on div "// Grab all the gems using your movement commands. hero . moveRight ( ) ; hero …" at bounding box center [596, 152] width 149 height 241
type textarea "hero.moveLeft()"
click at [483, 184] on div "hero.moveUp(steps); - method Moves the hero up (north) a bit. Example : 1 hero …" at bounding box center [402, 232] width 165 height 98
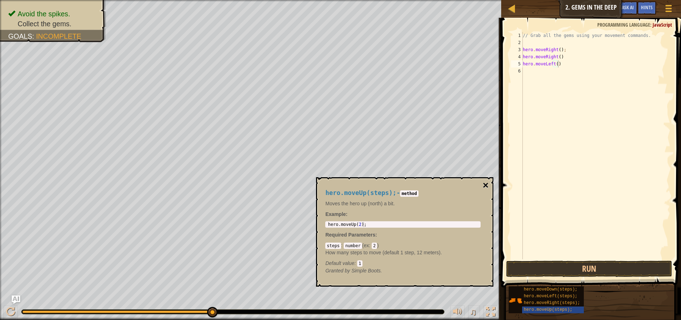
click at [484, 184] on button "×" at bounding box center [486, 185] width 6 height 10
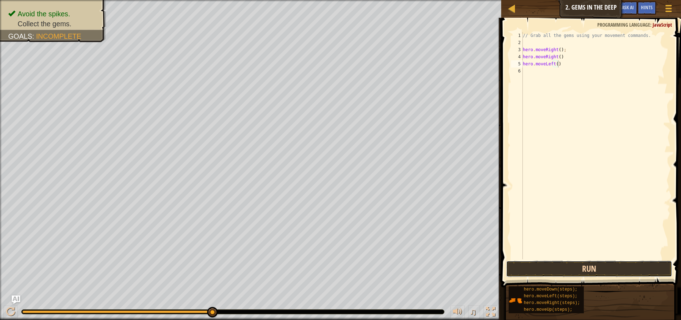
click at [568, 271] on button "Run" at bounding box center [589, 268] width 166 height 16
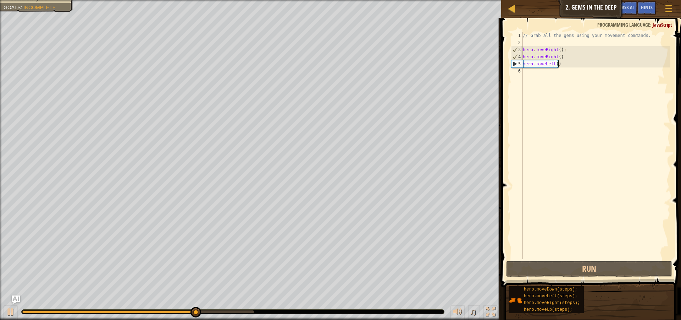
click at [529, 76] on div "// Grab all the gems using your movement commands. hero . moveRight ( ) ; hero …" at bounding box center [596, 152] width 149 height 241
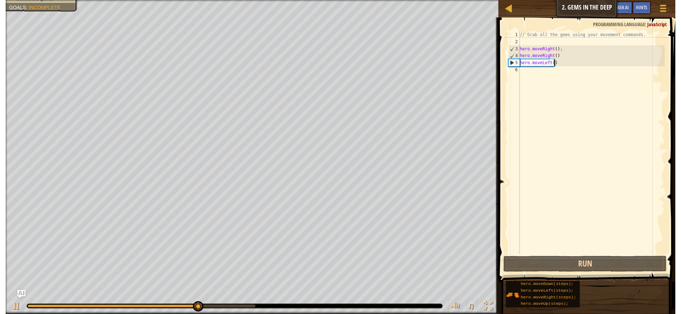
scroll to position [3, 0]
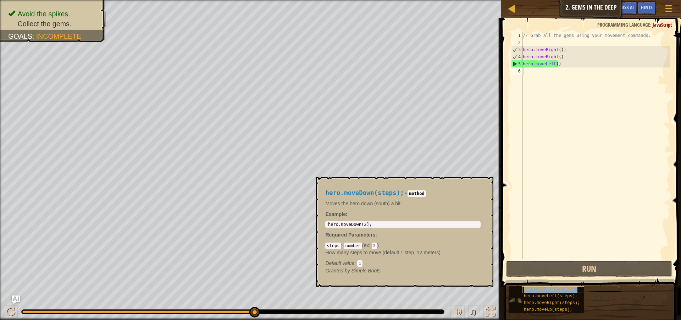
click at [553, 289] on span "hero.moveDown(steps);" at bounding box center [551, 289] width 54 height 5
type textarea "hero.moveDown(2);"
drag, startPoint x: 382, startPoint y: 223, endPoint x: 327, endPoint y: 224, distance: 55.0
click at [327, 224] on div "hero . moveDown ( 2 ) ;" at bounding box center [403, 229] width 153 height 15
click at [533, 73] on div "// Grab all the gems using your movement commands. hero . moveRight ( ) ; hero …" at bounding box center [596, 152] width 149 height 241
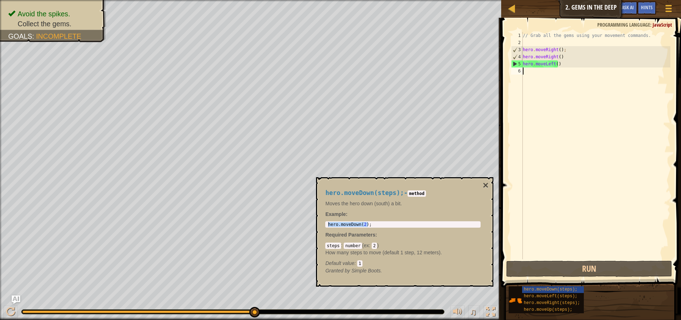
paste textarea "hero.moveDown(2);"
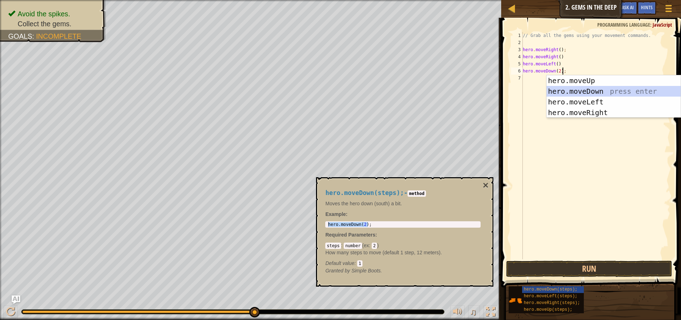
click at [597, 88] on div "hero.moveUp press enter hero.moveDown press enter hero.moveLeft press enter her…" at bounding box center [614, 107] width 134 height 64
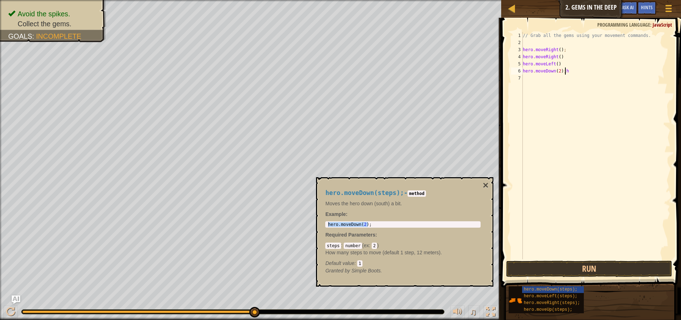
type textarea "hero.moveDown(2);"
drag, startPoint x: 607, startPoint y: 272, endPoint x: 599, endPoint y: 256, distance: 17.6
click at [607, 270] on button "Run" at bounding box center [589, 268] width 166 height 16
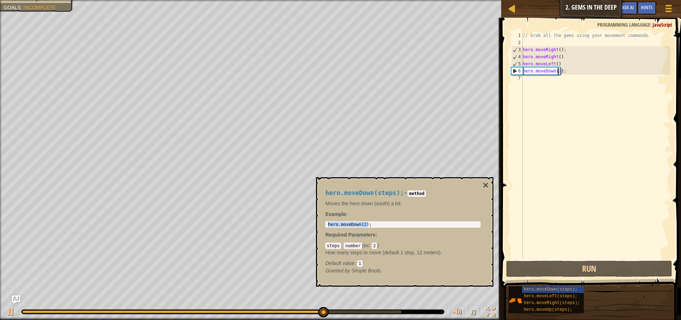
click at [558, 71] on div "// Grab all the gems using your movement commands. hero . moveRight ( ) ; hero …" at bounding box center [596, 152] width 149 height 241
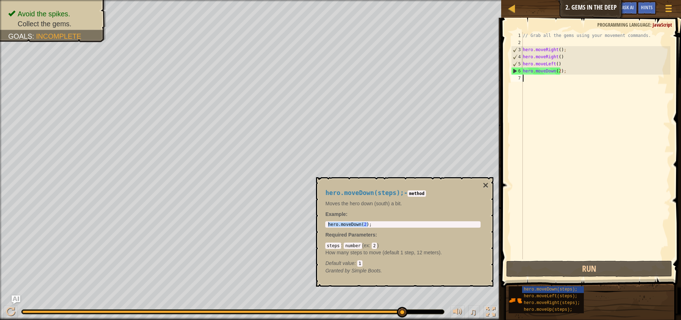
click at [578, 78] on div "// Grab all the gems using your movement commands. hero . moveRight ( ) ; hero …" at bounding box center [596, 152] width 149 height 241
click at [549, 309] on span "hero.moveUp(steps);" at bounding box center [548, 309] width 49 height 5
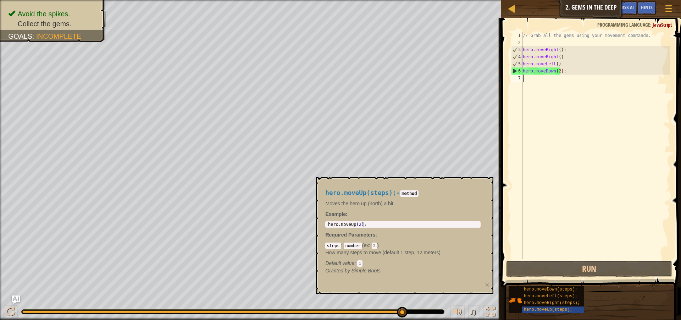
type textarea "hero.moveUp(2);"
drag, startPoint x: 365, startPoint y: 224, endPoint x: 329, endPoint y: 226, distance: 35.5
click at [329, 226] on div "hero . moveUp ( 2 ) ;" at bounding box center [403, 229] width 153 height 15
click at [536, 77] on div "// Grab all the gems using your movement commands. hero . moveRight ( ) ; hero …" at bounding box center [596, 152] width 149 height 241
paste textarea "hero.moveUp(2);"
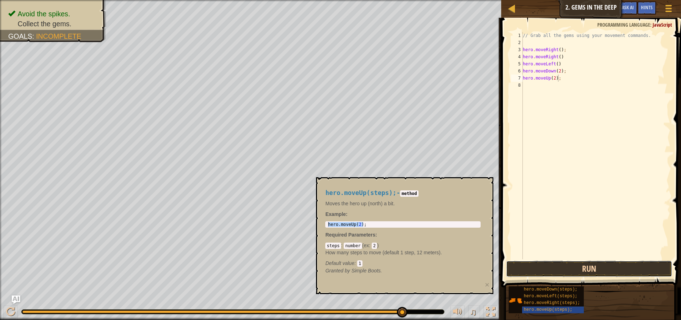
click at [546, 267] on button "Run" at bounding box center [589, 268] width 166 height 16
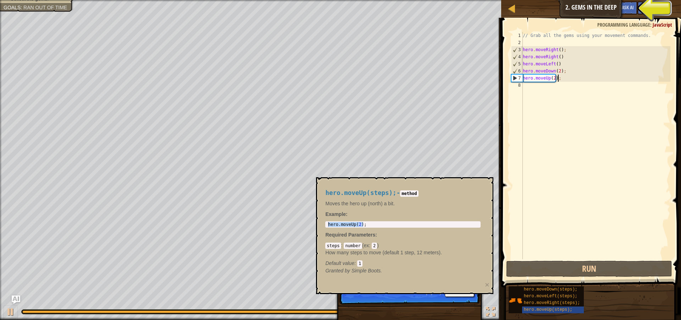
click at [557, 72] on div "// Grab all the gems using your movement commands. hero . moveRight ( ) ; hero …" at bounding box center [596, 152] width 149 height 241
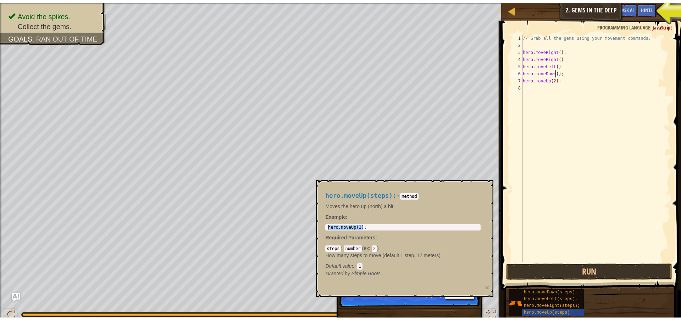
scroll to position [3, 3]
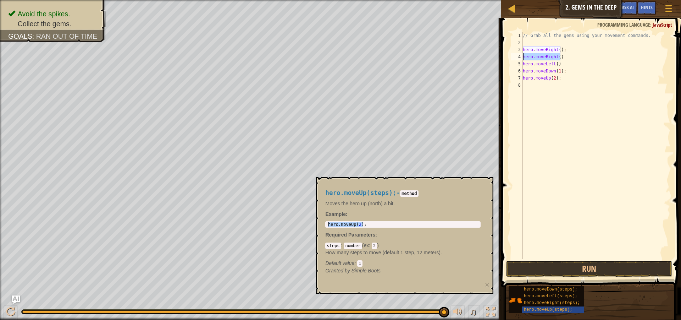
drag, startPoint x: 562, startPoint y: 58, endPoint x: 523, endPoint y: 58, distance: 39.4
click at [523, 58] on div "// Grab all the gems using your movement commands. hero . moveRight ( ) ; hero …" at bounding box center [596, 152] width 149 height 241
type textarea "hero.moveRight()"
click at [537, 84] on div "// Grab all the gems using your movement commands. hero . moveRight ( ) ; hero …" at bounding box center [596, 152] width 149 height 241
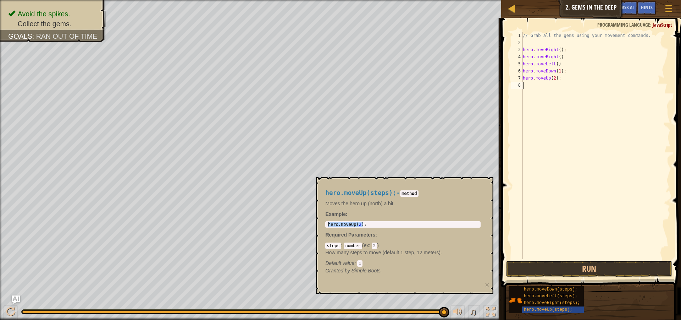
paste textarea "hero.moveRight()"
type textarea "hero.moveRight()"
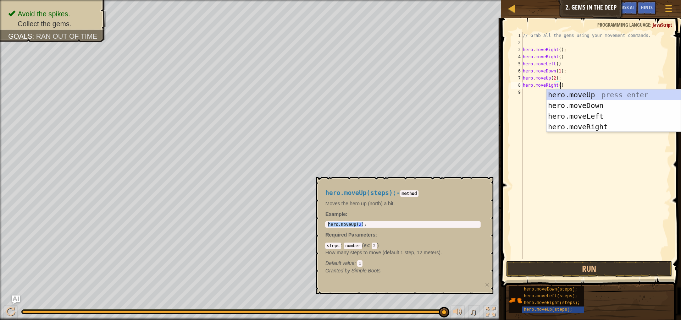
click at [630, 173] on div "// Grab all the gems using your movement commands. hero . moveRight ( ) ; hero …" at bounding box center [596, 152] width 149 height 241
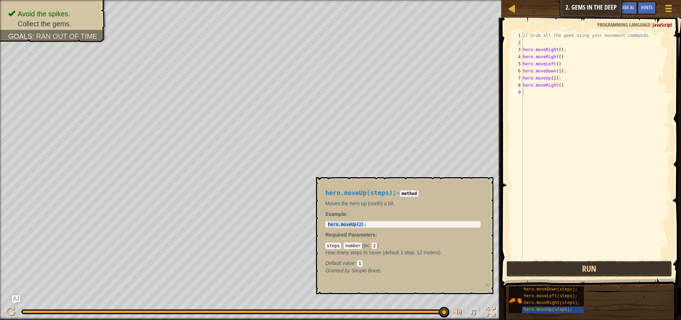
click at [614, 270] on button "Run" at bounding box center [589, 268] width 166 height 16
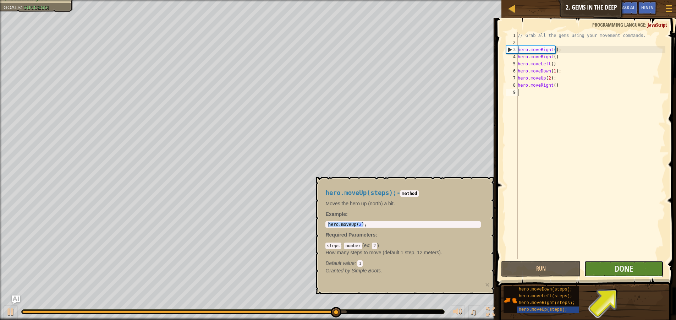
click at [640, 266] on button "Done" at bounding box center [623, 268] width 79 height 16
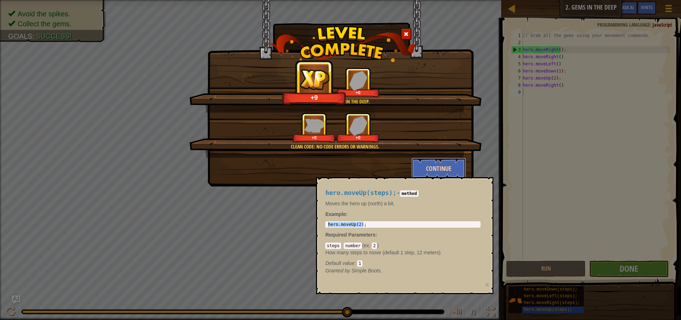
click at [425, 173] on button "Continue" at bounding box center [439, 168] width 55 height 21
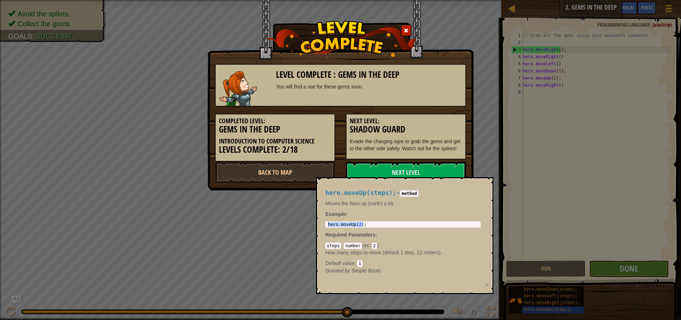
click at [478, 177] on div "hero.moveUp(steps); - method Moves the hero up (north) a bit. Example : hero.mo…" at bounding box center [404, 235] width 177 height 117
click at [431, 168] on link "Next Level" at bounding box center [406, 171] width 120 height 21
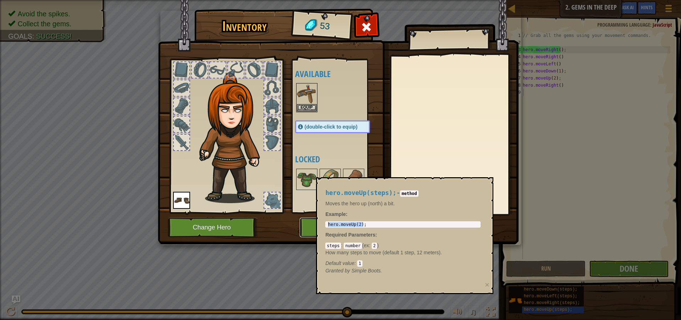
click at [304, 229] on button "Play" at bounding box center [337, 227] width 74 height 20
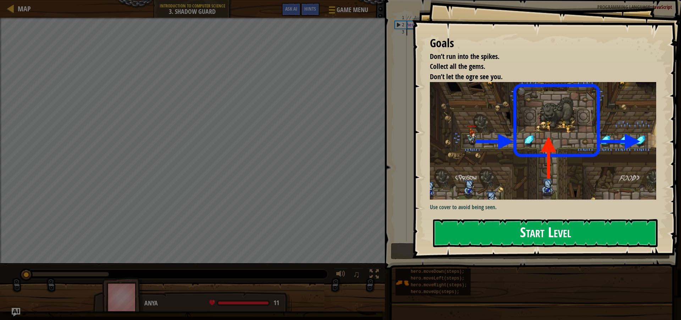
drag, startPoint x: 604, startPoint y: 238, endPoint x: 591, endPoint y: 221, distance: 21.8
click at [601, 232] on button "Start Level" at bounding box center [545, 233] width 225 height 28
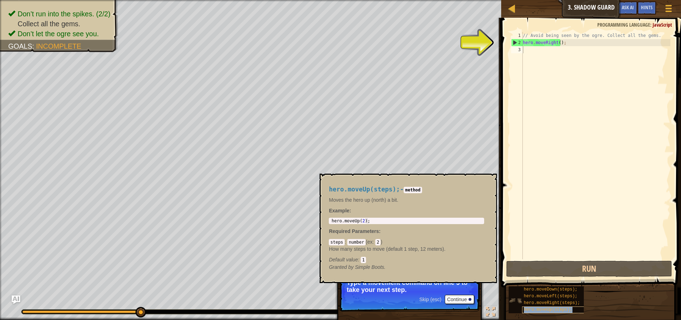
click at [561, 309] on span "hero.moveUp(steps);" at bounding box center [548, 309] width 49 height 5
type textarea "hero.moveUp(2);"
click at [361, 220] on div "hero . moveUp ( 2 ) ;" at bounding box center [406, 225] width 153 height 15
click at [375, 217] on div "hero.moveUp(steps); - method Moves the hero up (north) a bit. Example : hero.mo…" at bounding box center [406, 228] width 165 height 98
click at [368, 219] on div "hero . moveUp ( 2 ) ;" at bounding box center [406, 225] width 153 height 15
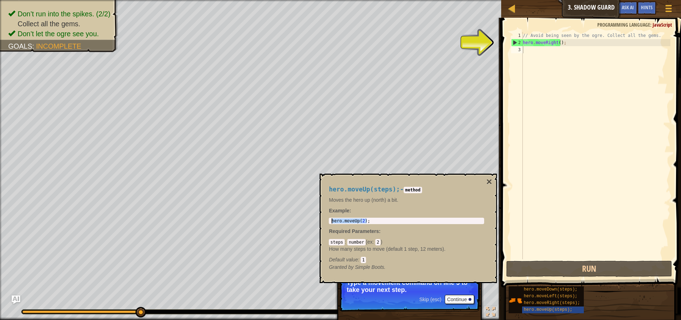
drag, startPoint x: 368, startPoint y: 219, endPoint x: 331, endPoint y: 222, distance: 37.0
click at [331, 222] on div "hero . moveUp ( 2 ) ;" at bounding box center [406, 225] width 153 height 15
click at [531, 51] on div "// Avoid being seen by the ogre. Collect all the gems. hero . moveRight ( ) ;" at bounding box center [596, 152] width 149 height 241
paste textarea "hero.moveUp(2);"
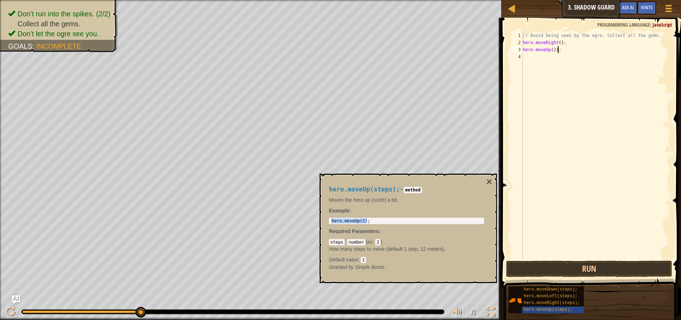
click at [552, 48] on div "// Avoid being seen by the ogre. Collect all the gems. hero . moveRight ( ) ; h…" at bounding box center [596, 152] width 149 height 241
click at [563, 272] on button "Run" at bounding box center [589, 268] width 166 height 16
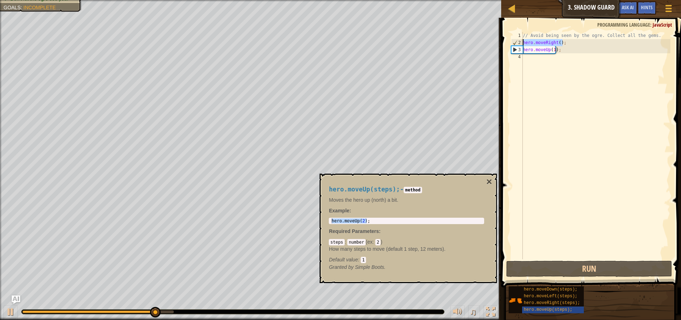
drag, startPoint x: 569, startPoint y: 40, endPoint x: 522, endPoint y: 46, distance: 47.2
click at [522, 46] on div "hero.moveUp(1); 1 2 3 4 // Avoid being seen by the ogre. Collect all the gems. …" at bounding box center [590, 145] width 161 height 227
type textarea "hero.moveRight();"
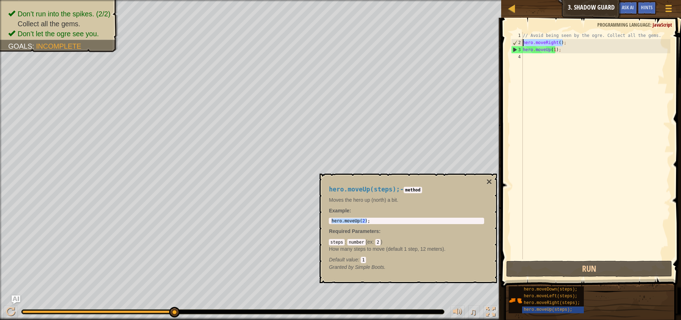
click at [528, 61] on div "// Avoid being seen by the ogre. Collect all the gems. hero . moveRight ( ) ; h…" at bounding box center [596, 152] width 149 height 241
paste textarea "hero.moveRight();"
type textarea "hero.moveRight();"
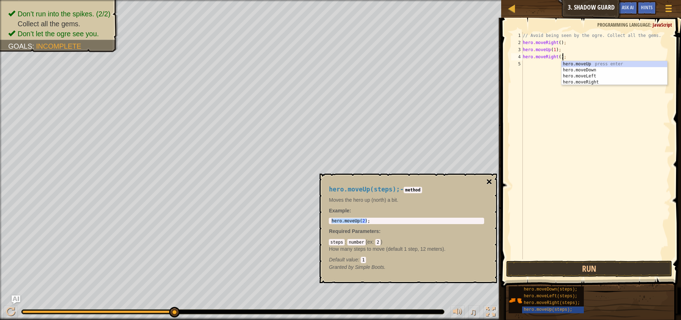
click at [490, 177] on button "×" at bounding box center [489, 182] width 6 height 10
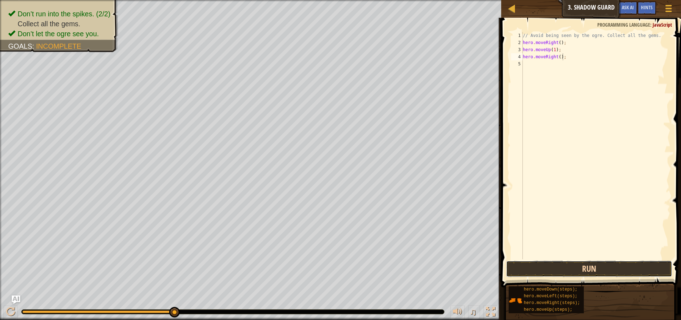
click at [610, 271] on button "Run" at bounding box center [589, 268] width 166 height 16
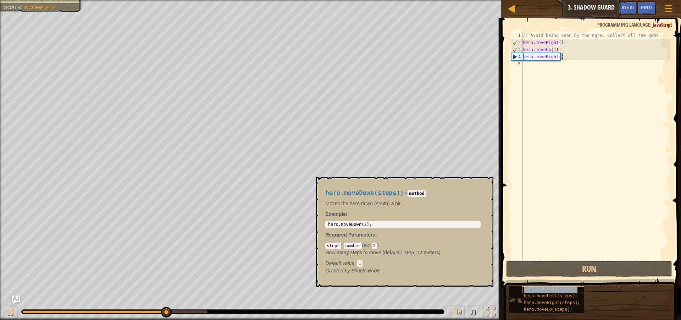
click at [561, 289] on span "hero.moveDown(steps);" at bounding box center [551, 289] width 54 height 5
type textarea "hero.moveDown(2);"
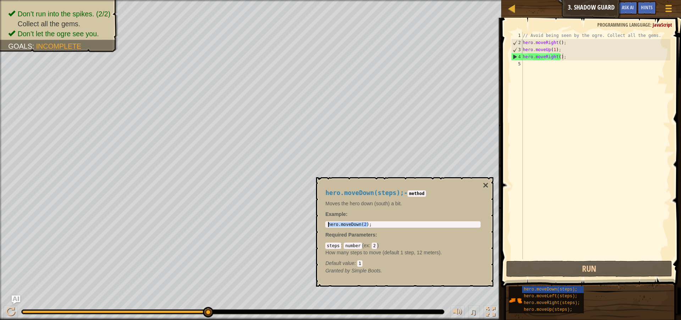
drag, startPoint x: 371, startPoint y: 224, endPoint x: 335, endPoint y: 219, distance: 35.8
click at [331, 226] on div "hero . moveDown ( 2 ) ;" at bounding box center [403, 229] width 153 height 15
click at [327, 223] on div "hero . moveDown ( 2 ) ;" at bounding box center [403, 229] width 153 height 15
drag, startPoint x: 368, startPoint y: 223, endPoint x: 328, endPoint y: 224, distance: 40.1
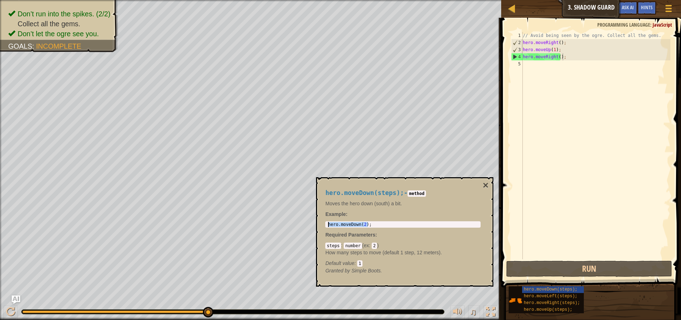
click at [328, 224] on div "hero . moveDown ( 2 ) ;" at bounding box center [403, 229] width 153 height 15
click at [529, 66] on div "// Avoid being seen by the ogre. Collect all the gems. hero . moveRight ( ) ; h…" at bounding box center [596, 152] width 149 height 241
paste textarea "hero.moveDown(2);"
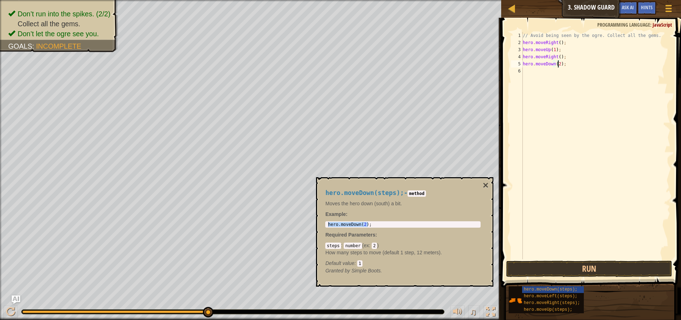
click at [558, 63] on div "// Avoid being seen by the ogre. Collect all the gems. hero . moveRight ( ) ; h…" at bounding box center [596, 152] width 149 height 241
drag, startPoint x: 563, startPoint y: 57, endPoint x: 522, endPoint y: 60, distance: 41.6
click at [522, 60] on div "hero.moveDown(1); 1 2 3 4 5 6 // Avoid being seen by the ogre. Collect all the …" at bounding box center [590, 145] width 161 height 227
type textarea "hero.moveRight();"
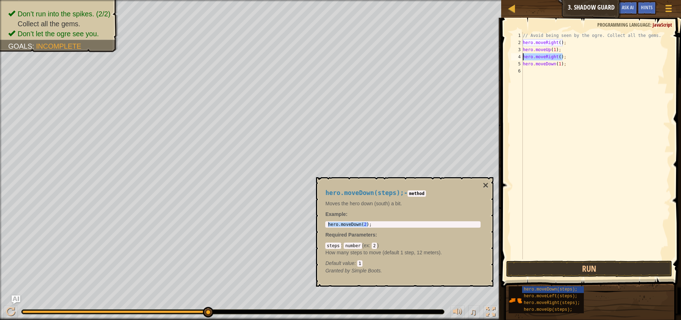
click at [538, 73] on div "// Avoid being seen by the ogre. Collect all the gems. hero . moveRight ( ) ; h…" at bounding box center [596, 152] width 149 height 241
paste textarea "hero.moveRight();"
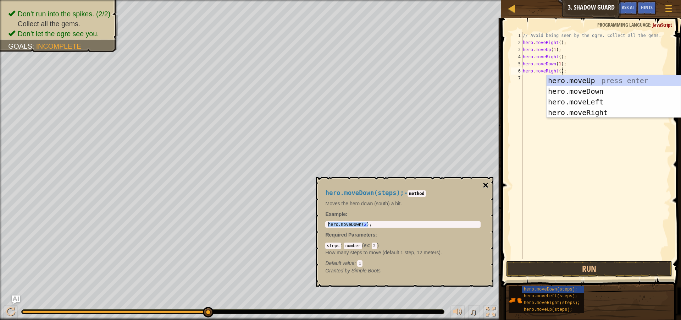
type textarea "hero.moveRight();"
click at [487, 182] on button "×" at bounding box center [486, 185] width 6 height 10
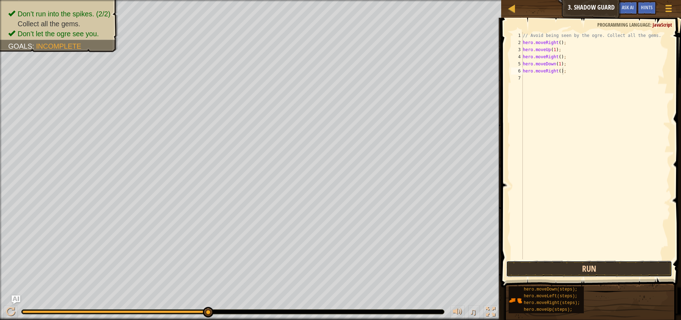
click at [586, 273] on button "Run" at bounding box center [589, 268] width 166 height 16
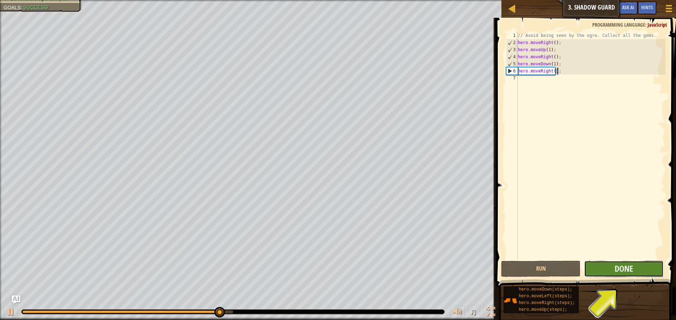
click at [609, 264] on button "Done" at bounding box center [623, 268] width 79 height 16
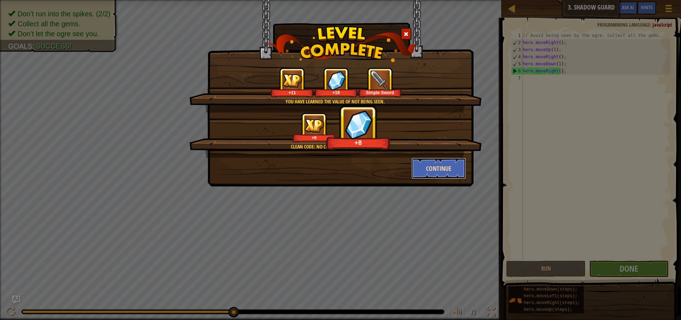
click at [428, 170] on button "Continue" at bounding box center [439, 168] width 55 height 21
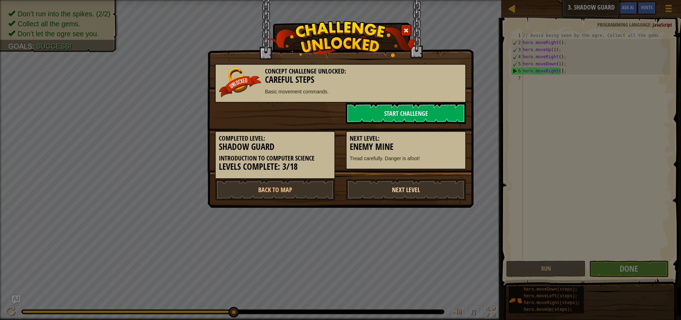
click at [367, 189] on link "Next Level" at bounding box center [406, 189] width 120 height 21
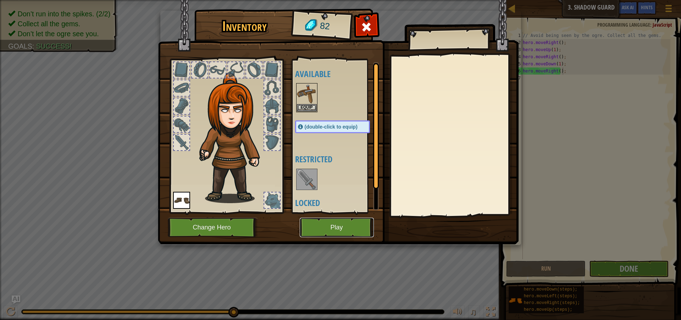
click at [351, 225] on button "Play" at bounding box center [337, 227] width 74 height 20
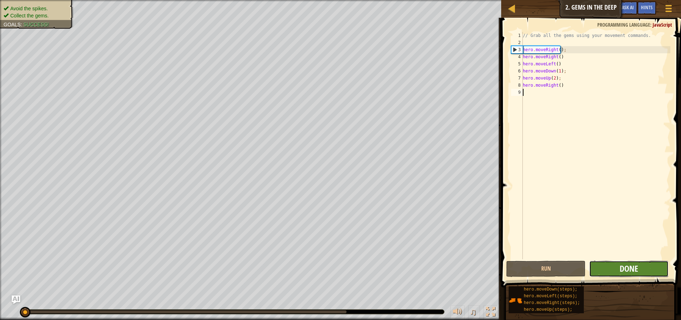
click at [635, 264] on span "Done" at bounding box center [629, 268] width 18 height 11
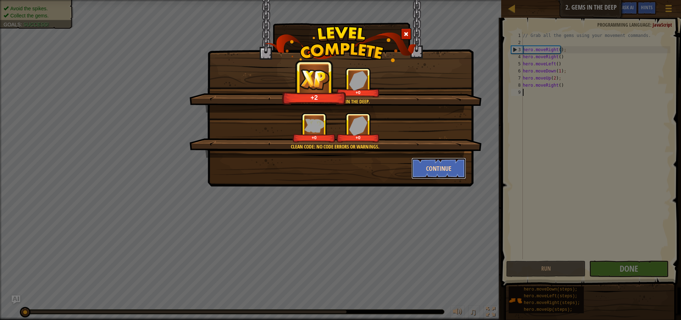
click at [436, 172] on button "Continue" at bounding box center [439, 168] width 55 height 21
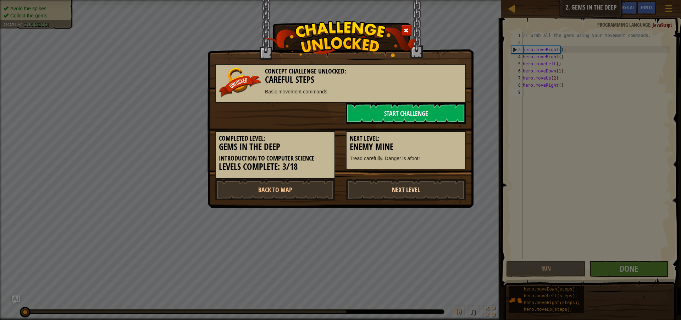
click at [374, 190] on link "Next Level" at bounding box center [406, 189] width 120 height 21
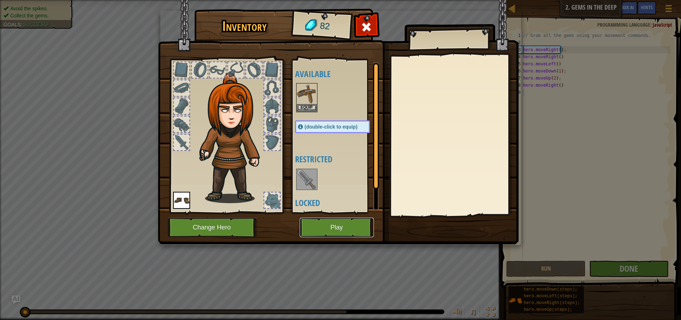
click at [336, 221] on button "Play" at bounding box center [337, 227] width 74 height 20
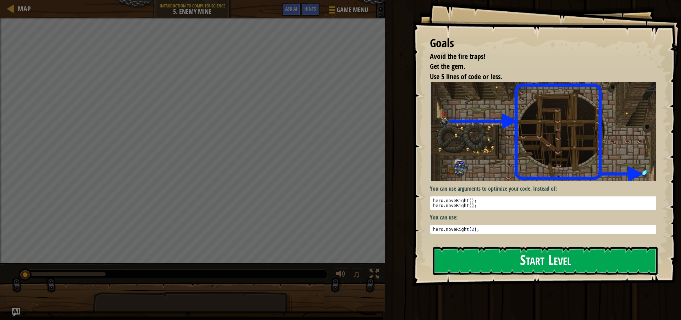
click at [466, 265] on button "Start Level" at bounding box center [545, 261] width 225 height 28
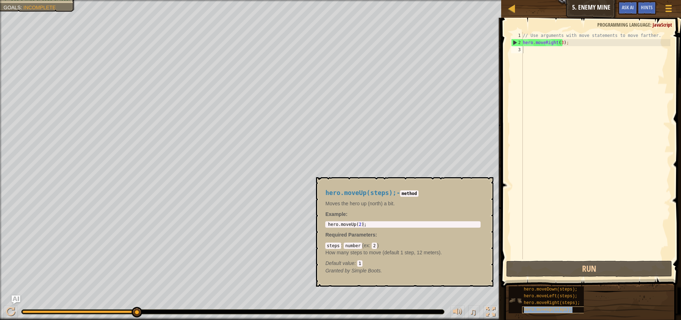
click at [548, 306] on div "hero.moveUp(steps);" at bounding box center [556, 309] width 68 height 7
type textarea "hero.moveUp(2);"
drag, startPoint x: 370, startPoint y: 222, endPoint x: 361, endPoint y: 228, distance: 11.2
click at [361, 228] on div "hero.moveUp(steps); - method Moves the hero up (north) a bit. Example : hero.mo…" at bounding box center [402, 232] width 165 height 98
click at [530, 49] on div "// Use arguments with move statements to move farther. hero . moveRight ( 3 ) ;" at bounding box center [596, 152] width 149 height 241
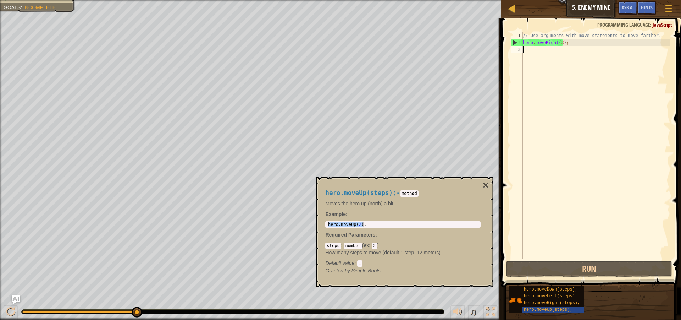
paste textarea "hero.moveUp(2);"
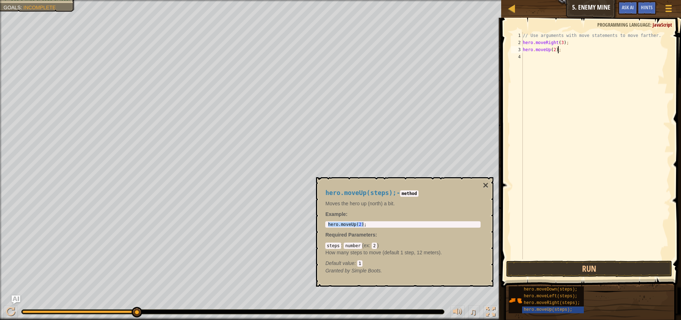
click at [553, 50] on div "// Use arguments with move statements to move farther. hero . moveRight ( 3 ) ;…" at bounding box center [596, 152] width 149 height 241
type textarea "hero.moveUp(1);"
click at [566, 303] on span "hero.moveRight(steps);" at bounding box center [552, 302] width 56 height 5
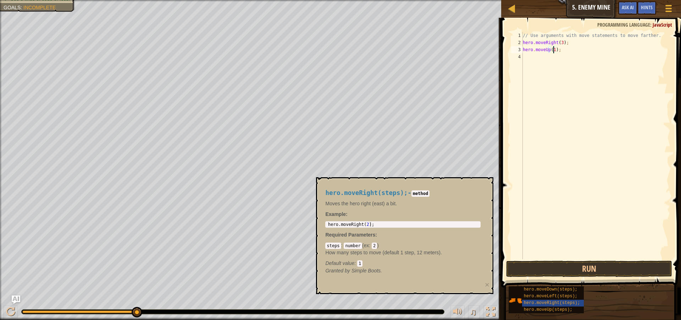
type textarea "hero.moveRight(2);"
drag, startPoint x: 371, startPoint y: 223, endPoint x: 323, endPoint y: 225, distance: 48.7
click at [323, 225] on div "hero.moveRight(steps); - method Moves the hero right (east) a bit. Example : he…" at bounding box center [402, 232] width 165 height 98
click at [527, 59] on div "// Use arguments with move statements to move farther. hero . moveRight ( 3 ) ;…" at bounding box center [596, 152] width 149 height 241
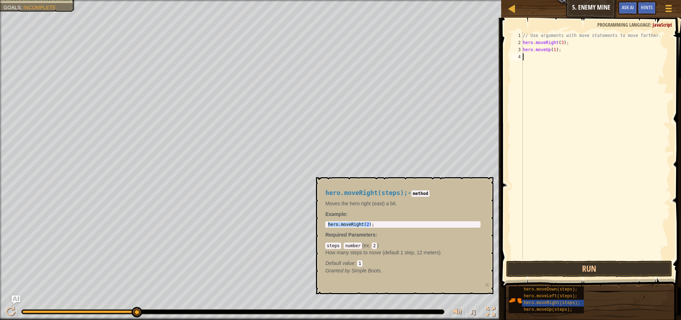
paste textarea "hero.moveRight(2);"
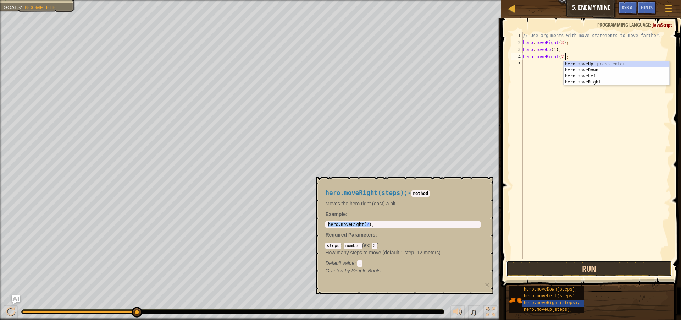
click at [577, 267] on button "Run" at bounding box center [589, 268] width 166 height 16
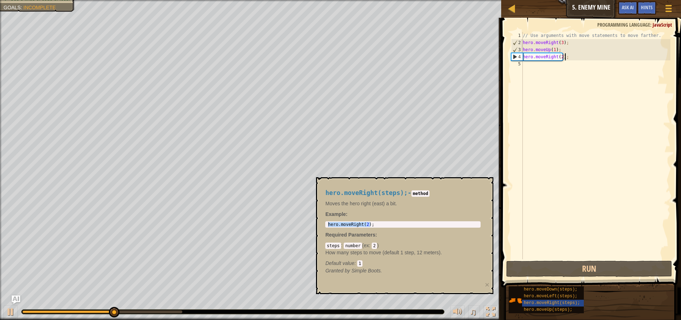
click at [561, 58] on div "// Use arguments with move statements to move farther. hero . moveRight ( 3 ) ;…" at bounding box center [596, 152] width 149 height 241
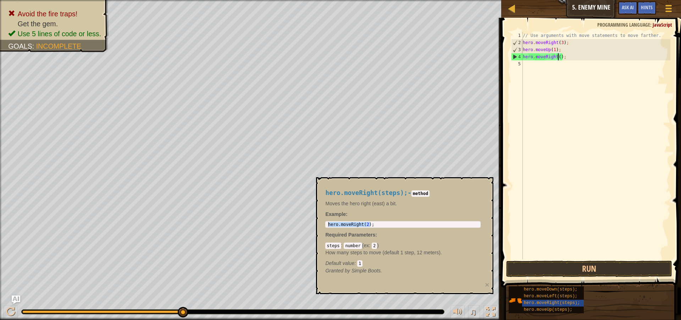
type textarea "hero.moveRight(1);"
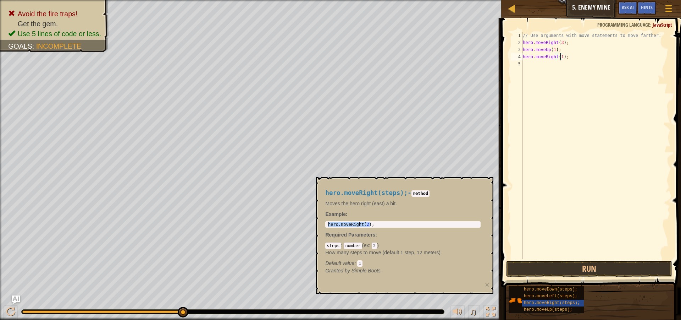
click at [528, 65] on div "// Use arguments with move statements to move farther. hero . moveRight ( 3 ) ;…" at bounding box center [596, 152] width 149 height 241
drag, startPoint x: 571, startPoint y: 57, endPoint x: 522, endPoint y: 57, distance: 48.3
click at [522, 57] on div "1 2 3 4 5 // Use arguments with move statements to move farther. hero . moveRig…" at bounding box center [590, 145] width 161 height 227
type textarea "hero.moveRight(1);"
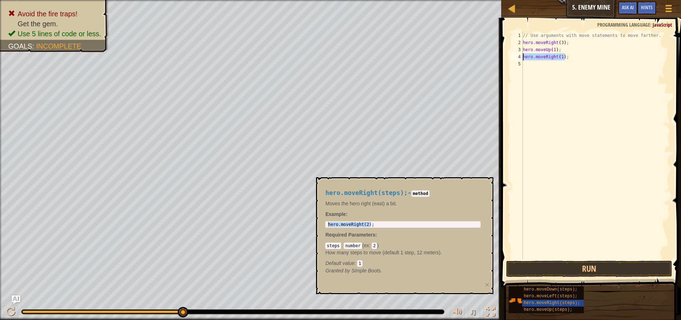
click at [541, 68] on div "// Use arguments with move statements to move farther. hero . moveRight ( 3 ) ;…" at bounding box center [596, 152] width 149 height 241
paste textarea "hero.moveRight(1);"
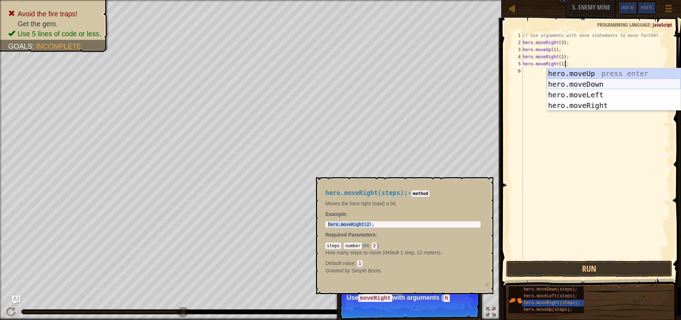
click at [606, 83] on div "hero.moveUp press enter hero.moveDown press enter hero.moveLeft press enter her…" at bounding box center [614, 100] width 134 height 64
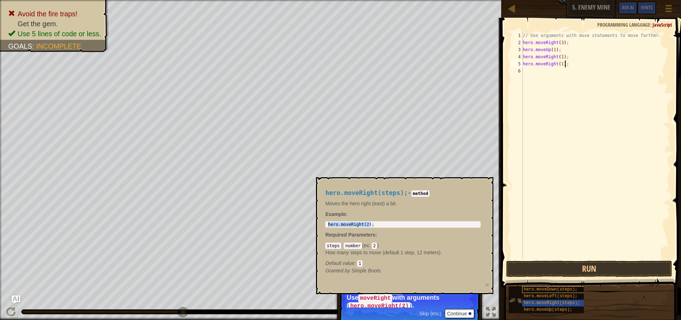
type textarea "hero.moveRight(1);"
click at [570, 290] on span "hero.moveDown(steps);" at bounding box center [551, 289] width 54 height 5
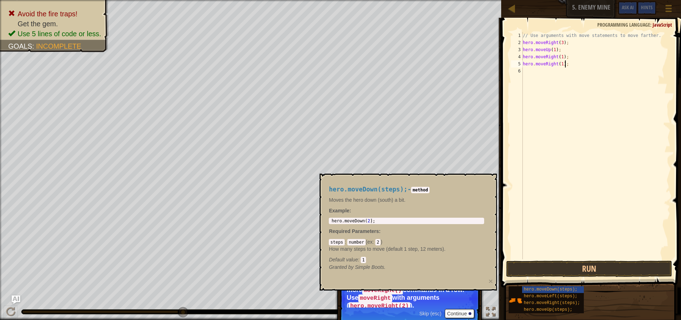
type textarea "hero.moveDown(2);"
drag, startPoint x: 376, startPoint y: 221, endPoint x: 326, endPoint y: 211, distance: 51.0
click at [326, 211] on div "hero.moveDown(steps); - method Moves the hero down (south) a bit. Example : her…" at bounding box center [406, 228] width 165 height 98
click at [528, 70] on div "// Use arguments with move statements to move farther. hero . moveRight ( 3 ) ;…" at bounding box center [596, 152] width 149 height 241
paste textarea "hero.moveDown(2);"
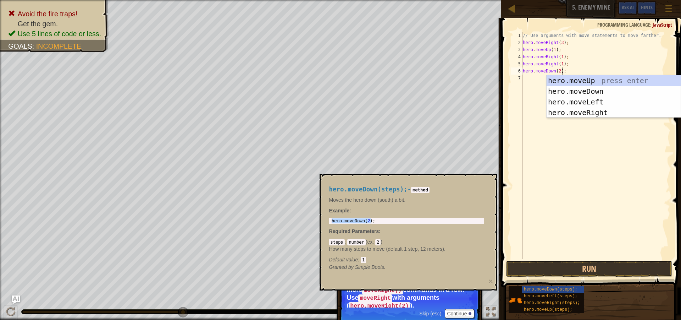
click at [559, 72] on div "// Use arguments with move statements to move farther. hero . moveRight ( 3 ) ;…" at bounding box center [596, 152] width 149 height 241
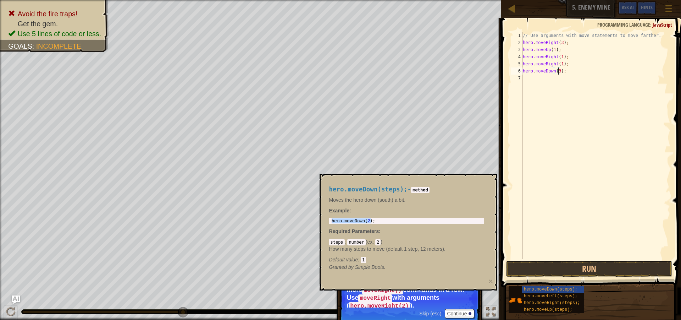
scroll to position [3, 3]
click at [529, 287] on span "hero.moveDown(steps);" at bounding box center [551, 289] width 54 height 5
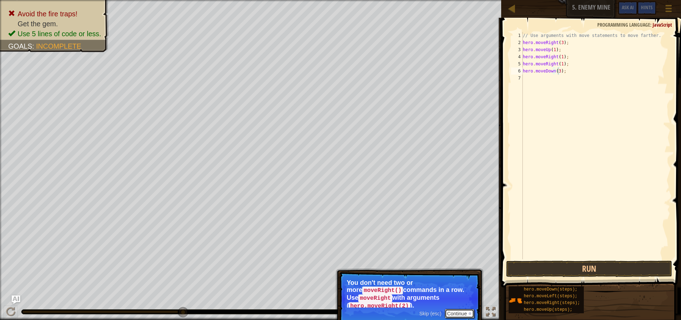
click at [457, 309] on button "Continue" at bounding box center [459, 313] width 29 height 9
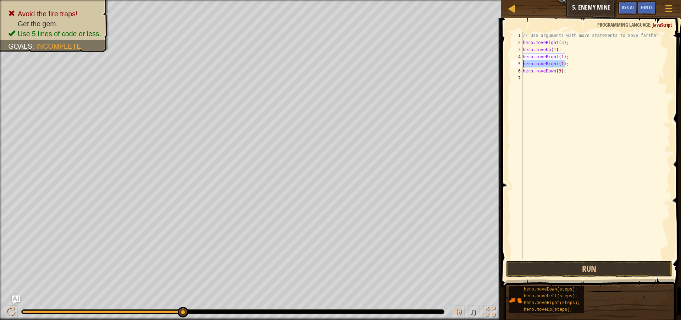
drag, startPoint x: 567, startPoint y: 63, endPoint x: 523, endPoint y: 65, distance: 43.7
click at [523, 65] on div "// Use arguments with move statements to move farther. hero . moveRight ( 3 ) ;…" at bounding box center [596, 152] width 149 height 241
type textarea "hero.moveRight(1);"
click at [550, 83] on div "// Use arguments with move statements to move farther. hero . moveRight ( 3 ) ;…" at bounding box center [596, 152] width 149 height 241
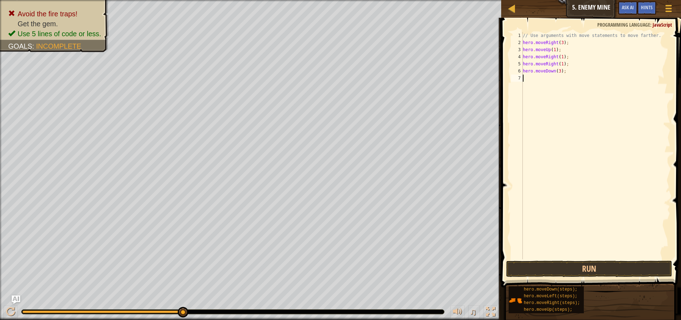
paste textarea "hero.moveRight(1);"
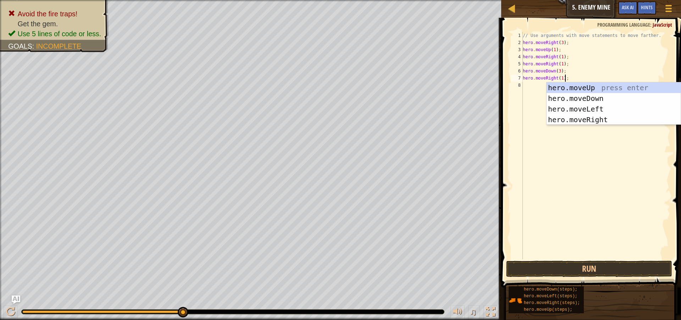
click at [560, 79] on div "// Use arguments with move statements to move farther. hero . moveRight ( 3 ) ;…" at bounding box center [596, 152] width 149 height 241
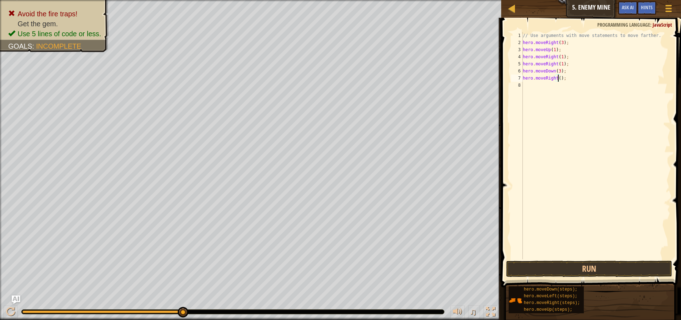
scroll to position [3, 3]
click at [590, 272] on button "Run" at bounding box center [589, 268] width 166 height 16
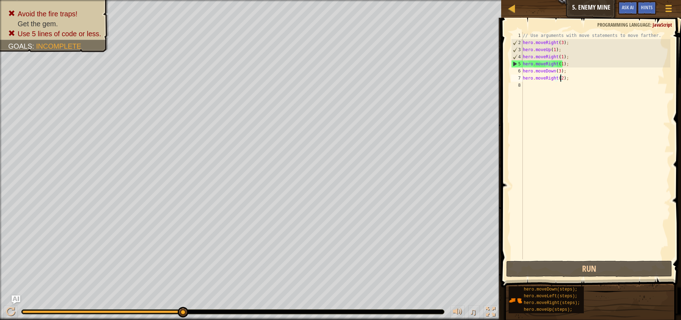
click at [564, 65] on div "// Use arguments with move statements to move farther. hero . moveRight ( 3 ) ;…" at bounding box center [596, 152] width 149 height 241
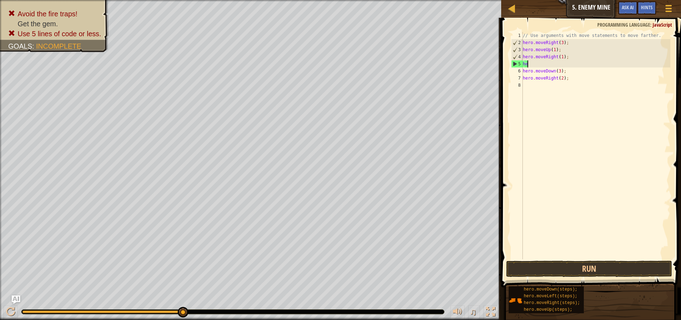
scroll to position [3, 0]
type textarea "h"
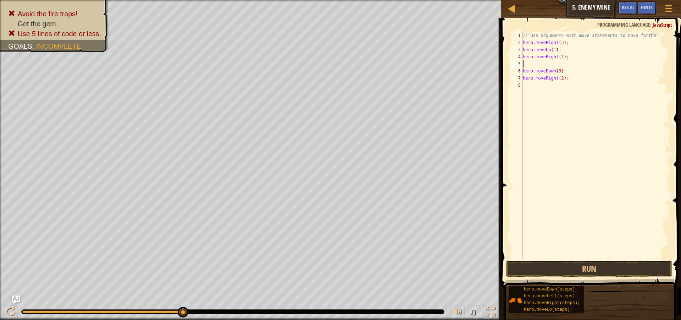
type textarea "hero.moveRight(1);"
click at [575, 271] on button "Run" at bounding box center [589, 268] width 166 height 16
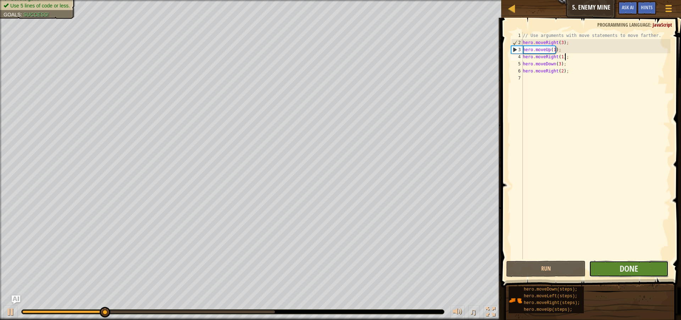
click at [643, 270] on button "Done" at bounding box center [628, 268] width 79 height 16
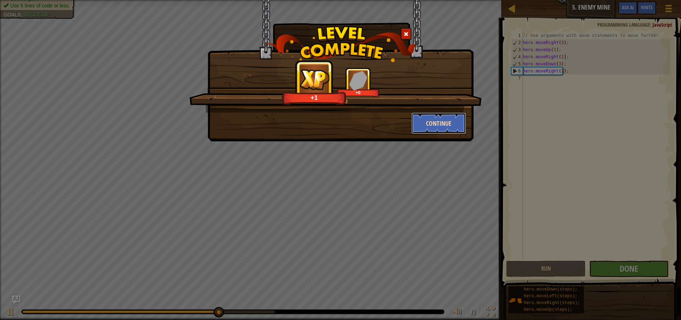
click at [447, 119] on button "Continue" at bounding box center [439, 122] width 55 height 21
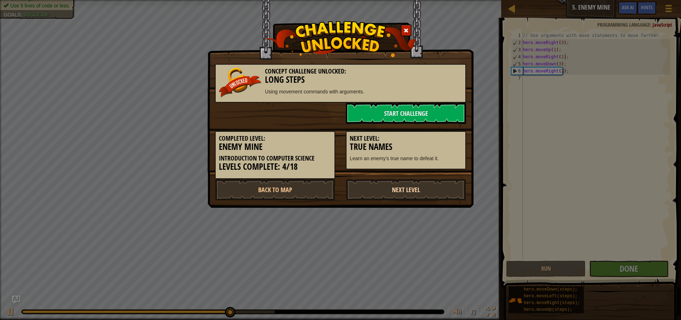
click at [393, 191] on link "Next Level" at bounding box center [406, 189] width 120 height 21
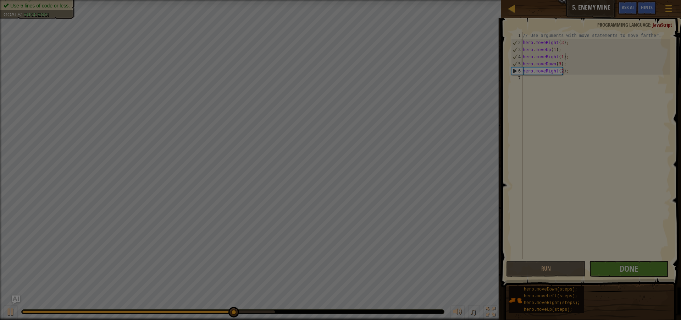
click at [393, 1] on body "Map Introduction to Computer Science 5. Enemy Mine Game Menu Done Hints Ask AI …" at bounding box center [340, 0] width 681 height 1
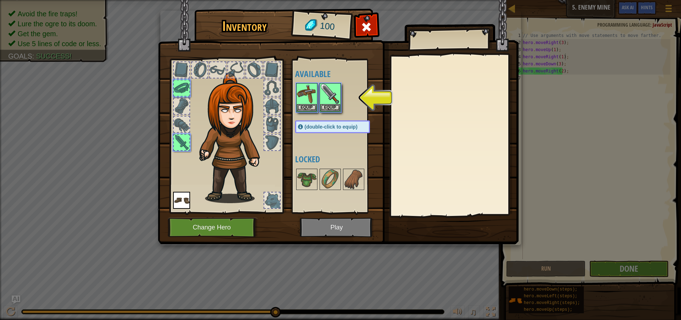
click at [338, 231] on img at bounding box center [338, 116] width 361 height 258
click at [325, 103] on img at bounding box center [330, 94] width 20 height 20
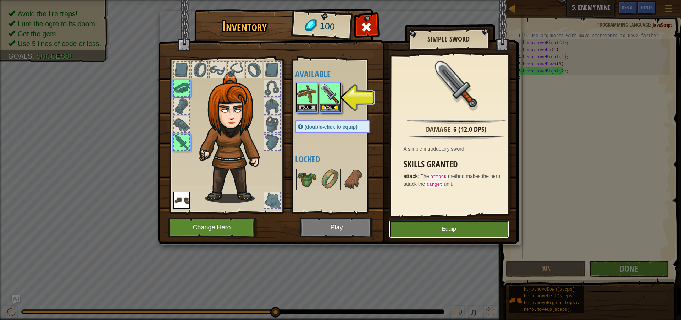
click at [422, 226] on button "Equip" at bounding box center [449, 229] width 120 height 18
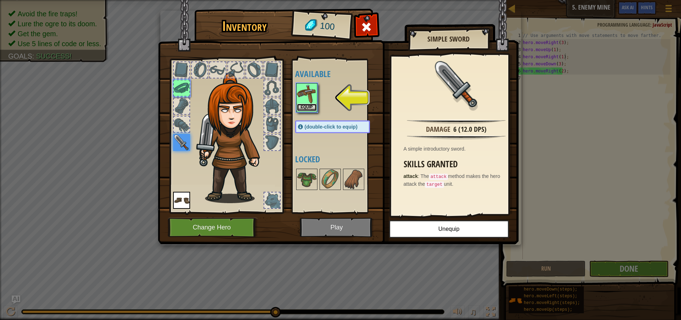
click at [301, 107] on button "Equip" at bounding box center [307, 107] width 20 height 7
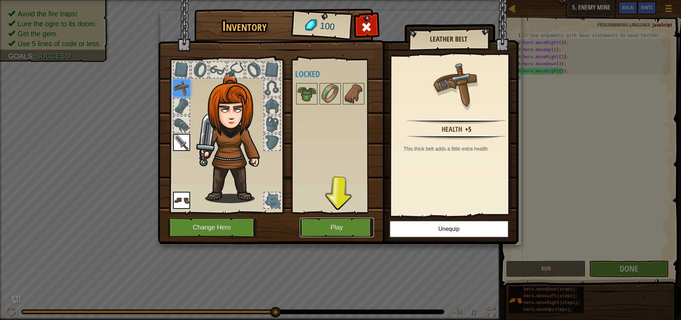
click at [319, 230] on button "Play" at bounding box center [337, 227] width 74 height 20
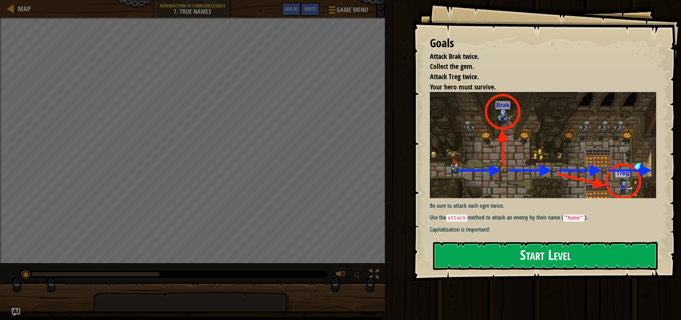
click at [526, 256] on button "Start Level" at bounding box center [545, 256] width 225 height 28
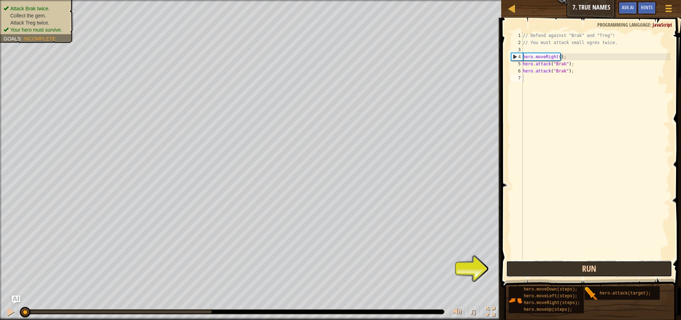
click at [629, 273] on button "Run" at bounding box center [589, 268] width 166 height 16
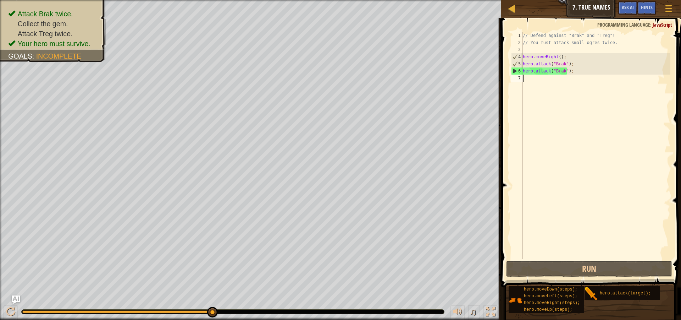
type textarea "H"
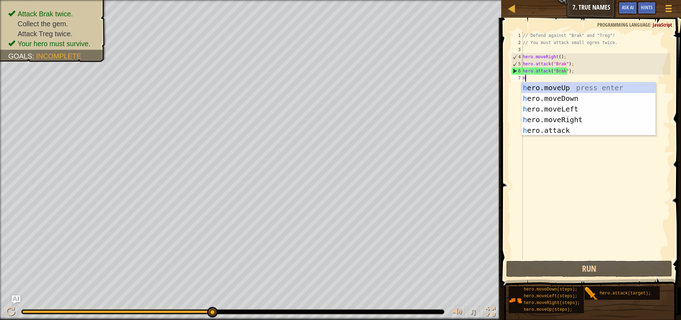
scroll to position [3, 0]
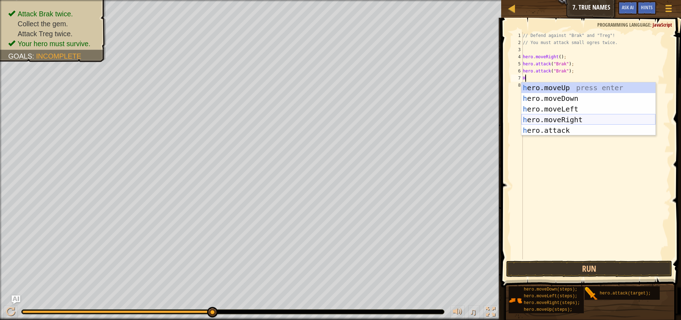
click at [578, 125] on div "h ero.moveUp press enter h ero.moveDown press enter h ero.moveLeft press enter …" at bounding box center [589, 119] width 134 height 75
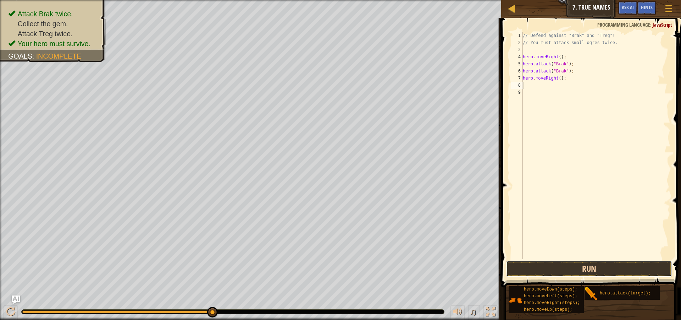
click at [604, 267] on button "Run" at bounding box center [589, 268] width 166 height 16
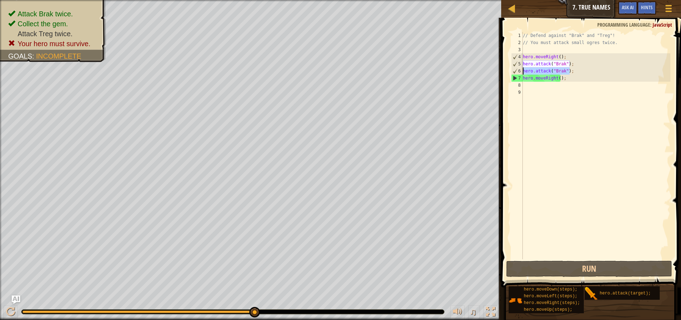
drag, startPoint x: 572, startPoint y: 72, endPoint x: 523, endPoint y: 74, distance: 49.0
click at [523, 74] on div "// Defend against "Brak" and "Treg"! // You must attack small ogres twice. hero…" at bounding box center [596, 152] width 149 height 241
type textarea "hero.attack("Brak");"
click at [526, 87] on div "// Defend against "Brak" and "Treg"! // You must attack small ogres twice. hero…" at bounding box center [596, 152] width 149 height 241
paste textarea "hero.attack("Brak");"
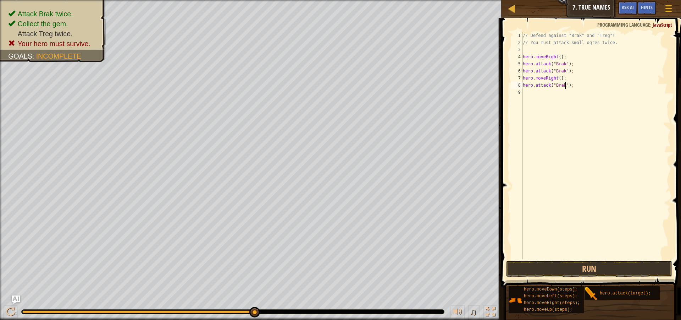
click at [564, 87] on div "// Defend against "Brak" and "Treg"! // You must attack small ogres twice. hero…" at bounding box center [596, 152] width 149 height 241
click at [561, 87] on div "// Defend against "Brak" and "Treg"! // You must attack small ogres twice. hero…" at bounding box center [596, 152] width 149 height 241
click at [563, 88] on div "// Defend against "Brak" and "Treg"! // You must attack small ogres twice. hero…" at bounding box center [596, 152] width 149 height 241
type textarea "hero.attack("Treg");"
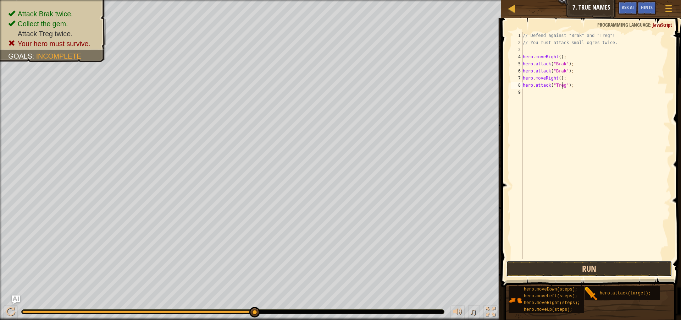
click at [586, 271] on button "Run" at bounding box center [589, 268] width 166 height 16
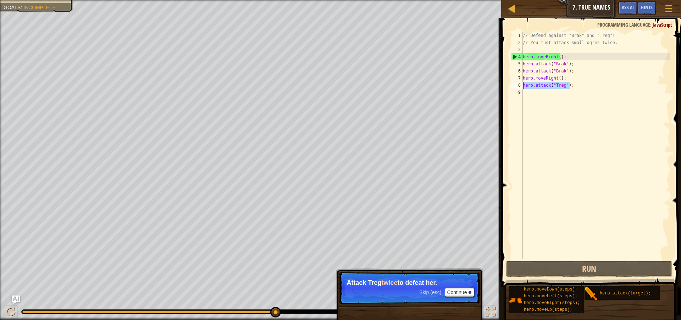
drag, startPoint x: 570, startPoint y: 87, endPoint x: 524, endPoint y: 86, distance: 46.1
click at [524, 86] on div "// Defend against "Brak" and "Treg"! // You must attack small ogres twice. hero…" at bounding box center [596, 152] width 149 height 241
click at [524, 94] on div "// Defend against "Brak" and "Treg"! // You must attack small ogres twice. hero…" at bounding box center [596, 152] width 149 height 241
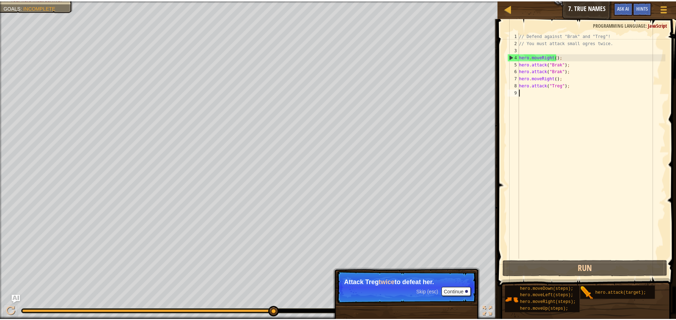
scroll to position [3, 0]
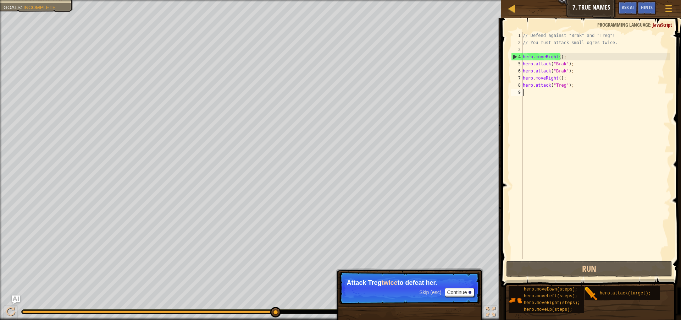
paste textarea "hero.attack("Treg");"
type textarea "hero.attack("Treg");"
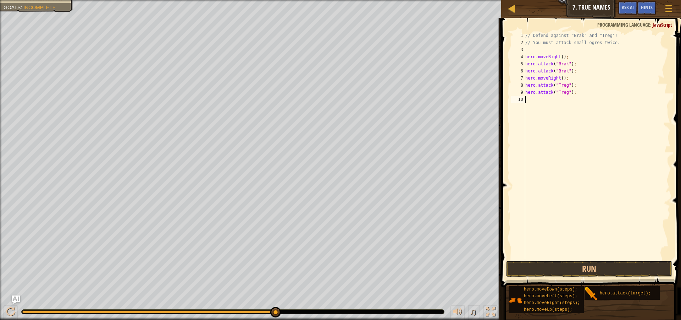
click at [527, 104] on div "// Defend against "Brak" and "Treg"! // You must attack small ogres twice. hero…" at bounding box center [597, 152] width 147 height 241
paste textarea "hero.attack("Treg");"
type textarea "hero.attack("Treg");"
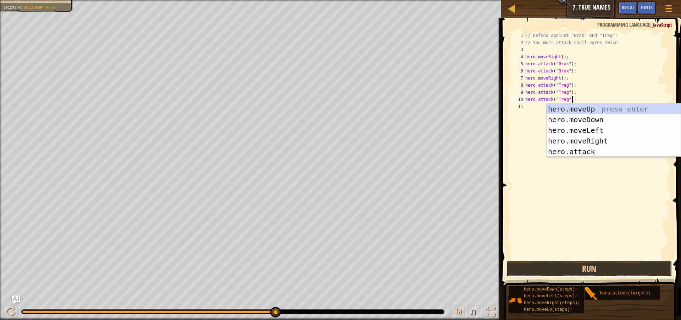
click at [631, 269] on button "Run" at bounding box center [589, 268] width 166 height 16
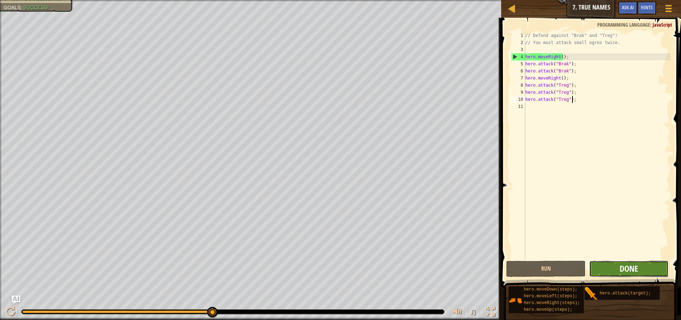
click at [621, 266] on span "Done" at bounding box center [629, 268] width 18 height 11
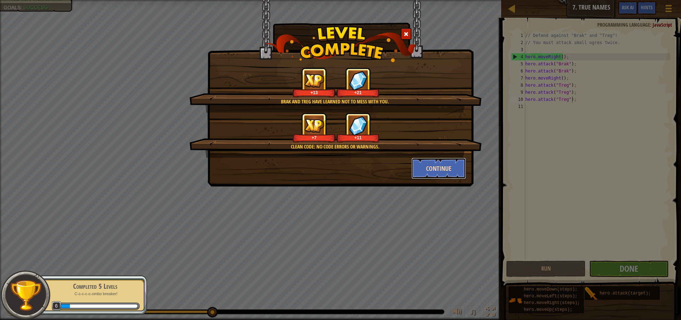
click at [434, 159] on button "Continue" at bounding box center [439, 168] width 55 height 21
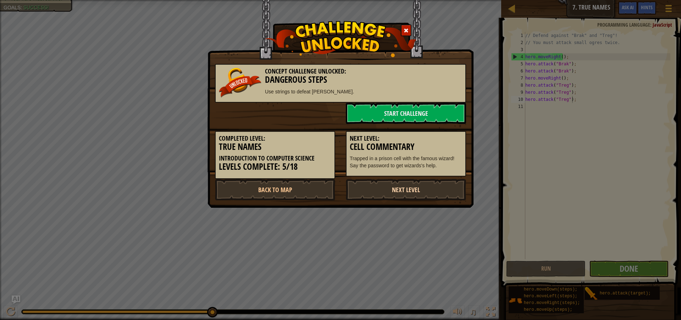
click at [409, 193] on link "Next Level" at bounding box center [406, 189] width 120 height 21
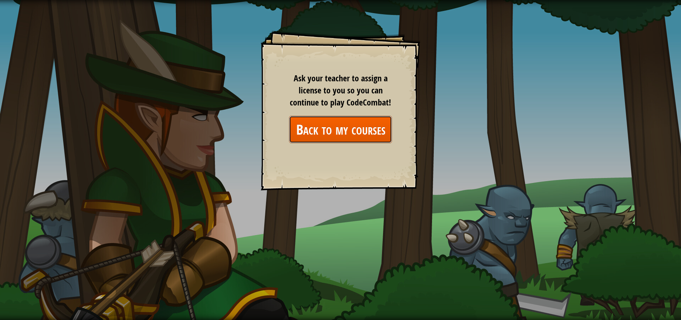
click at [347, 133] on link "Back to my courses" at bounding box center [340, 129] width 103 height 27
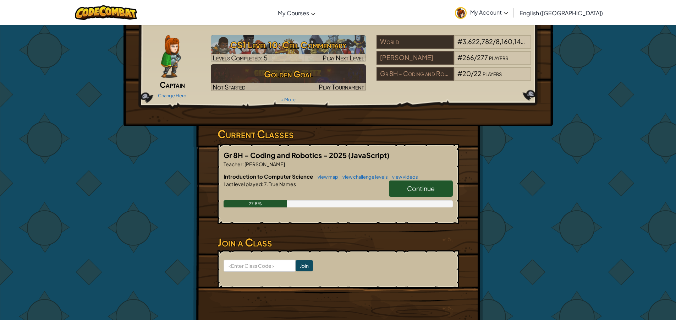
scroll to position [35, 0]
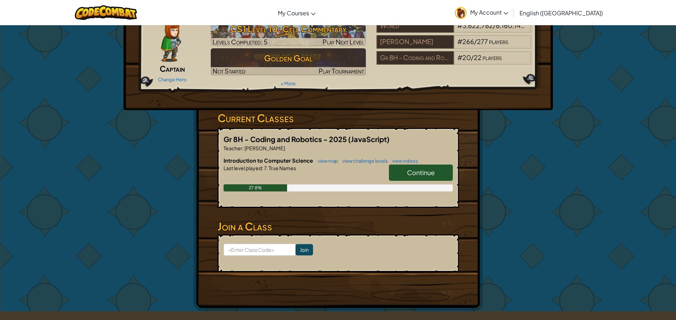
click at [432, 172] on span "Continue" at bounding box center [421, 172] width 28 height 8
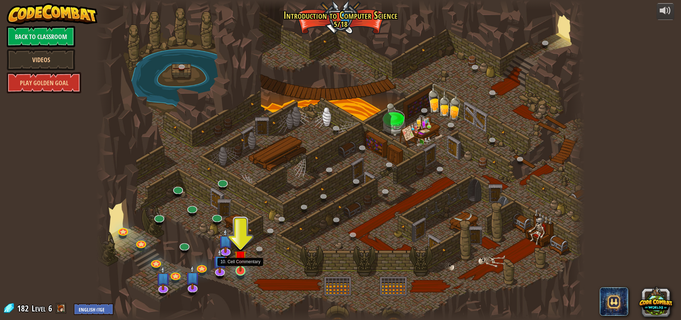
click at [241, 264] on img at bounding box center [240, 257] width 13 height 30
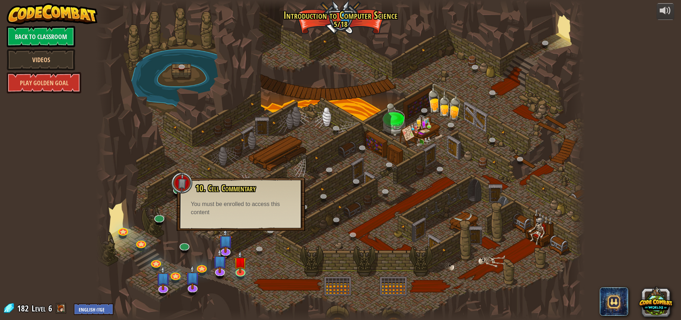
click at [181, 180] on div at bounding box center [181, 182] width 21 height 21
click at [225, 267] on img at bounding box center [220, 254] width 14 height 33
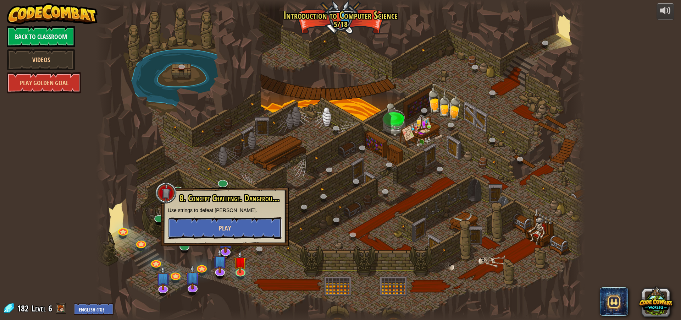
click at [217, 226] on button "Play" at bounding box center [225, 227] width 114 height 21
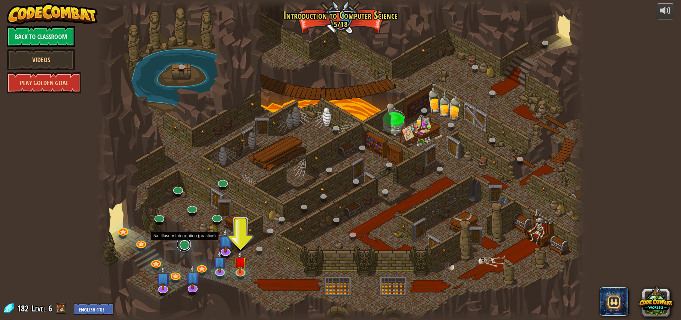
click at [184, 248] on link at bounding box center [184, 244] width 14 height 14
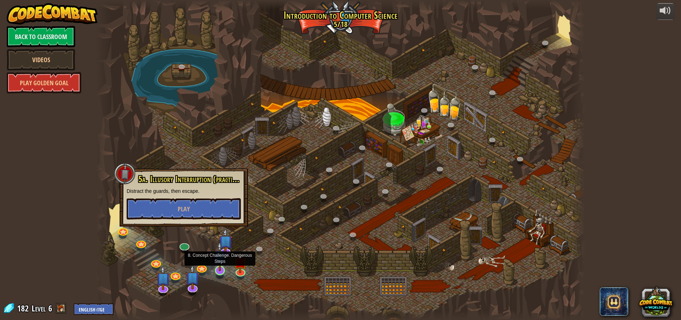
click at [224, 266] on img at bounding box center [220, 256] width 13 height 30
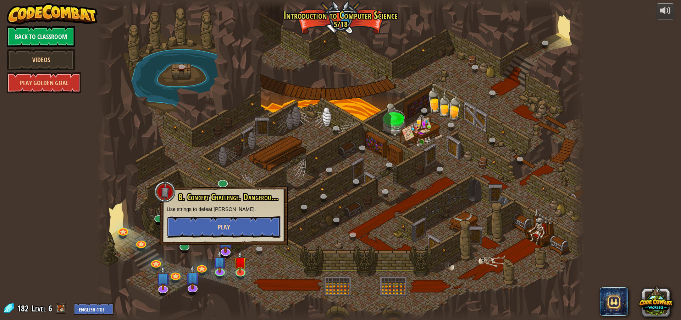
click at [223, 230] on span "Play" at bounding box center [224, 226] width 12 height 9
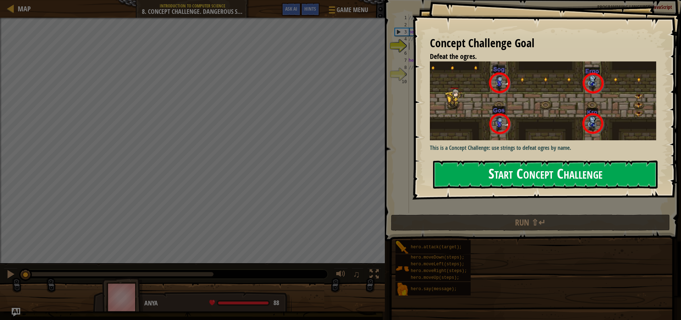
click at [517, 160] on button "Start Concept Challenge" at bounding box center [545, 174] width 225 height 28
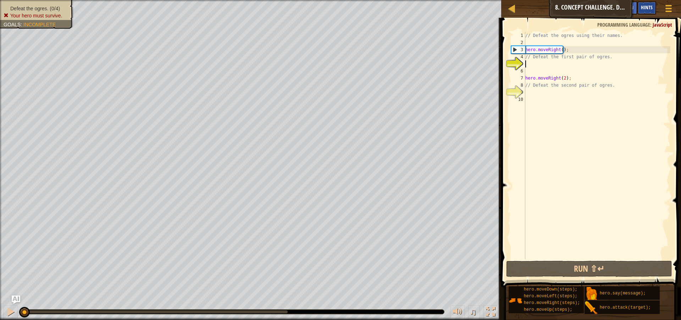
click at [641, 4] on div "Hints" at bounding box center [647, 7] width 19 height 13
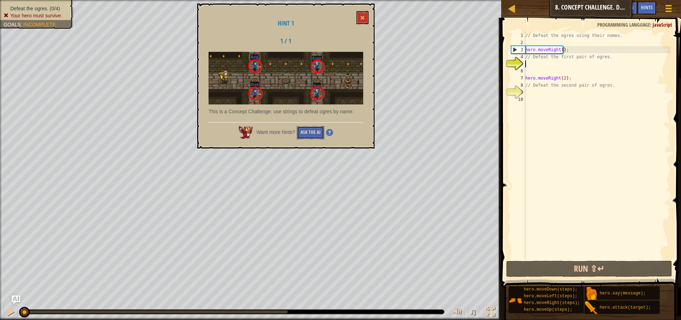
click at [311, 129] on button "Ask the AI" at bounding box center [310, 132] width 27 height 13
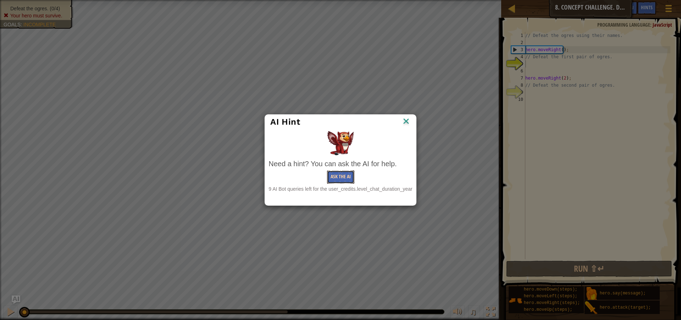
click at [348, 179] on button "Ask the AI" at bounding box center [340, 176] width 27 height 13
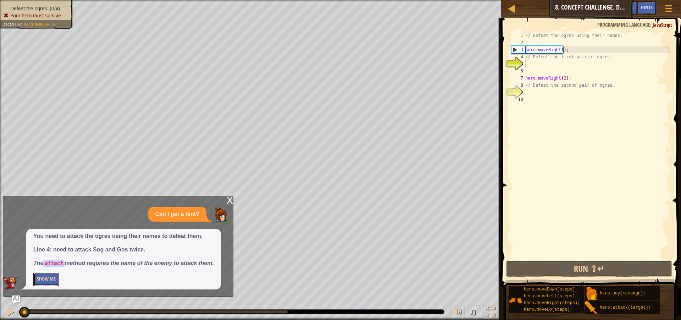
click at [50, 278] on button "Show Me" at bounding box center [46, 278] width 26 height 13
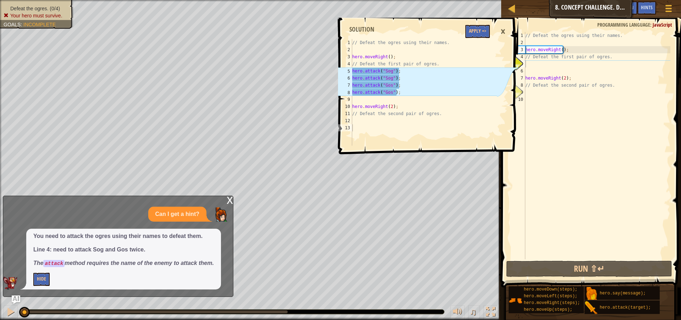
click at [458, 103] on div "// Defeat the ogres using their names. hero . moveRight ( ) ; // Defeat the fir…" at bounding box center [424, 99] width 147 height 121
click at [414, 77] on div "// Defeat the ogres using their names. hero . moveRight ( ) ; // Defeat the fir…" at bounding box center [424, 99] width 147 height 121
click at [451, 70] on div "// Defeat the ogres using their names. hero . moveRight ( ) ; // Defeat the fir…" at bounding box center [424, 99] width 147 height 121
drag, startPoint x: 508, startPoint y: 69, endPoint x: 485, endPoint y: 70, distance: 23.4
click at [485, 70] on div "hero.attack("Sog"); 1 2 3 4 5 6 7 8 9 10 11 12 13 // Defeat the ogres using the…" at bounding box center [428, 84] width 182 height 126
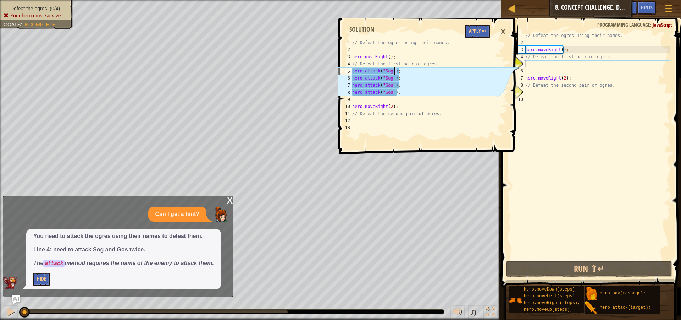
drag, startPoint x: 402, startPoint y: 70, endPoint x: 393, endPoint y: 70, distance: 9.2
click at [393, 70] on div "// Defeat the ogres using their names. hero . moveRight ( ) ; // Defeat the fir…" at bounding box center [424, 99] width 147 height 121
click at [404, 69] on div "// Defeat the ogres using their names. hero . moveRight ( ) ; // Defeat the fir…" at bounding box center [424, 92] width 147 height 106
click at [403, 71] on div "// Defeat the ogres using their names. hero . moveRight ( ) ; // Defeat the fir…" at bounding box center [424, 99] width 147 height 121
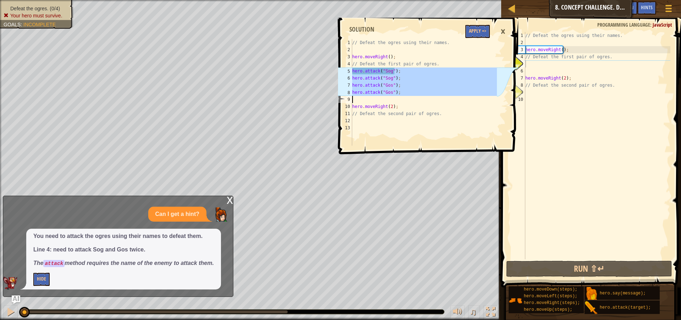
drag, startPoint x: 395, startPoint y: 71, endPoint x: 360, endPoint y: 98, distance: 44.6
click at [360, 98] on div "// Defeat the ogres using their names. hero . moveRight ( ) ; // Defeat the fir…" at bounding box center [424, 99] width 147 height 121
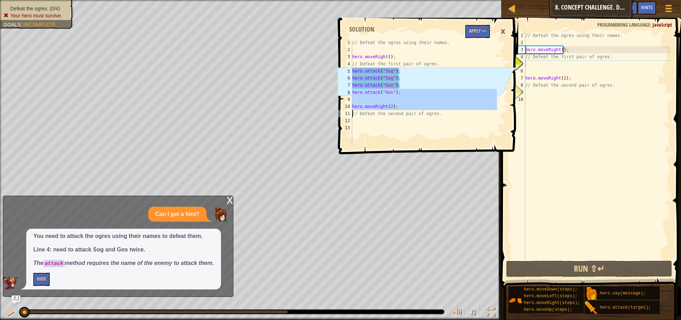
drag, startPoint x: 352, startPoint y: 94, endPoint x: 353, endPoint y: 111, distance: 17.1
click at [353, 111] on div "hero.attack("Gos"); 1 2 3 4 5 6 7 8 9 10 11 12 13 // Defeat the ogres using the…" at bounding box center [417, 92] width 161 height 106
type textarea "hero.moveRight(2); // Defeat the second pair of ogres."
click at [527, 65] on div "// Defeat the ogres using their names. hero . moveRight ( ) ; // Defeat the fir…" at bounding box center [597, 152] width 147 height 241
paste textarea "hero.attack("Treg");"
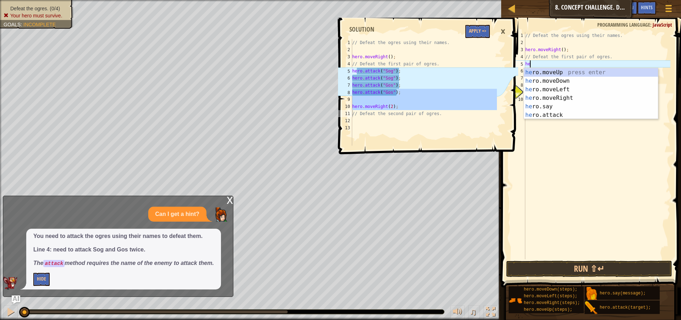
type textarea "h"
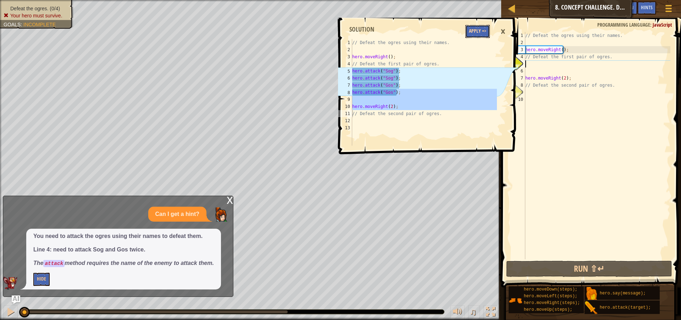
click at [485, 29] on button "Apply =>" at bounding box center [477, 31] width 24 height 13
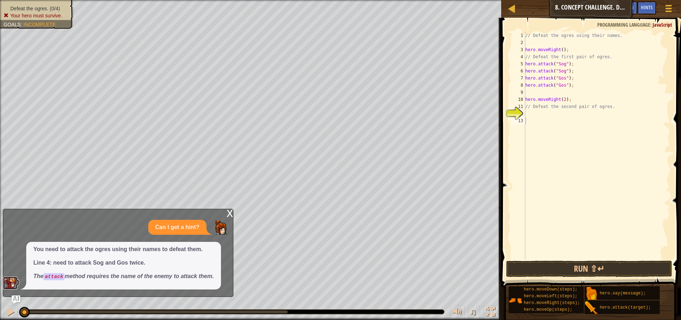
click at [13, 285] on img at bounding box center [10, 282] width 14 height 13
click at [164, 225] on p "Can I get a hint?" at bounding box center [177, 227] width 44 height 8
click at [170, 233] on div "Can I get a hint?" at bounding box center [177, 227] width 58 height 15
click at [170, 227] on p "Can I get a hint?" at bounding box center [177, 227] width 44 height 8
click at [226, 212] on div "x Can I get a hint? You need to attack the ogres using their names to defeat th…" at bounding box center [118, 253] width 231 height 88
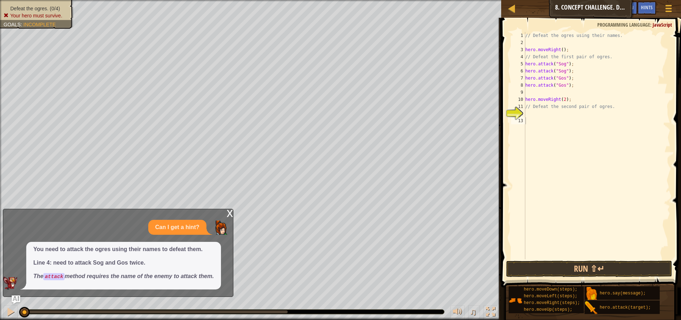
click at [230, 211] on div "x" at bounding box center [230, 212] width 6 height 7
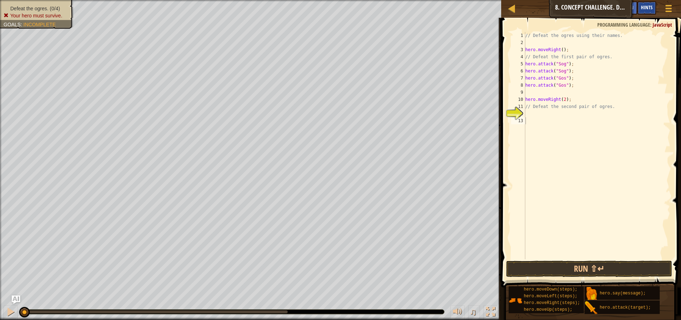
click at [641, 9] on span "Hints" at bounding box center [647, 7] width 12 height 7
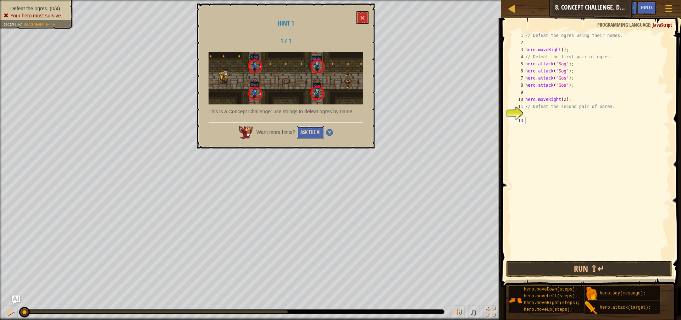
click at [304, 133] on button "Ask the AI" at bounding box center [310, 132] width 27 height 13
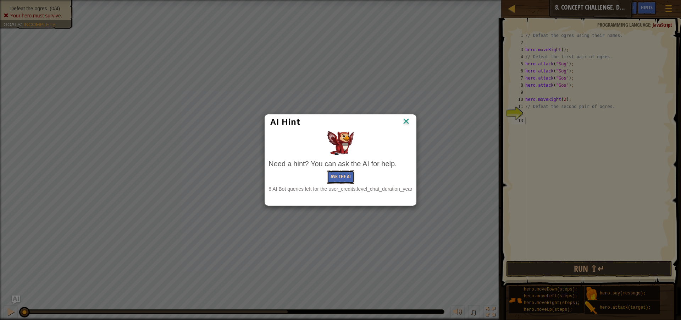
click at [336, 177] on button "Ask the AI" at bounding box center [340, 176] width 27 height 13
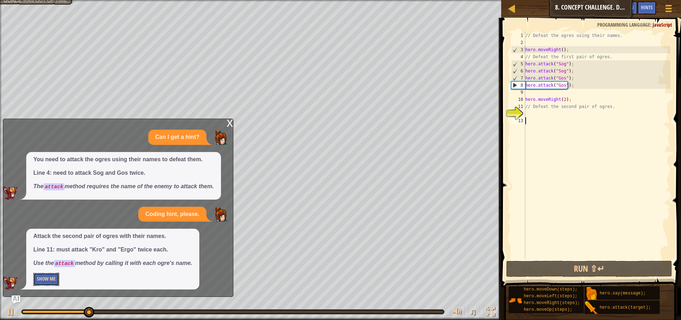
click at [42, 277] on button "Show Me" at bounding box center [46, 278] width 26 height 13
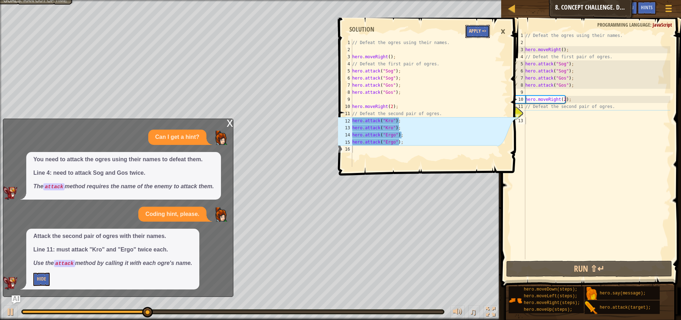
click at [475, 29] on button "Apply =>" at bounding box center [477, 31] width 24 height 13
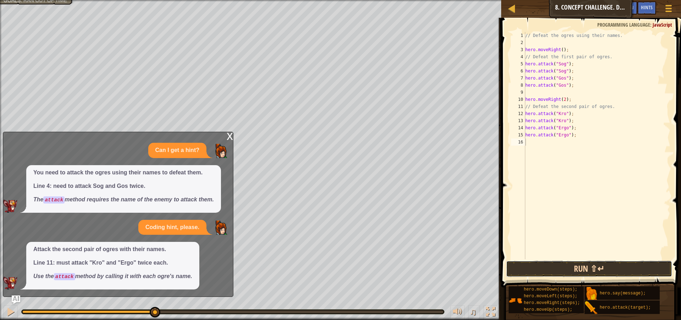
click at [552, 265] on button "Run ⇧↵" at bounding box center [589, 268] width 166 height 16
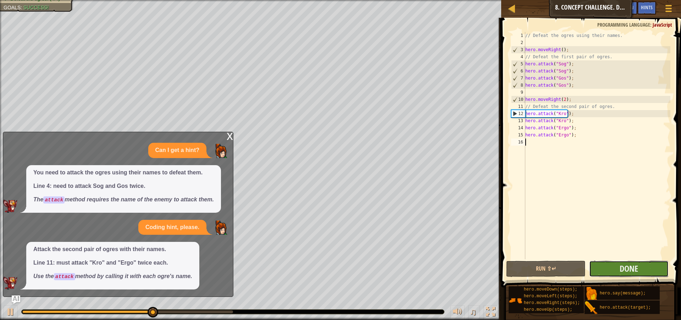
click at [616, 270] on button "Done" at bounding box center [628, 268] width 79 height 16
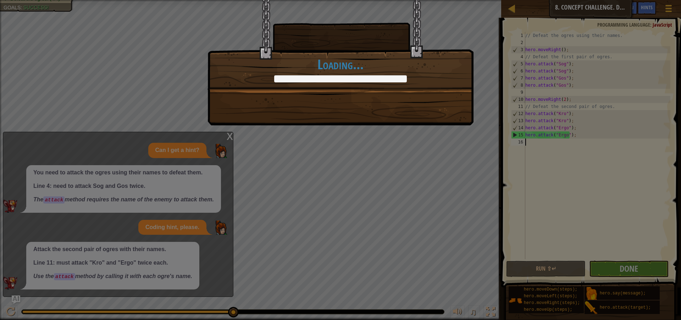
drag, startPoint x: 230, startPoint y: 125, endPoint x: 233, endPoint y: 132, distance: 8.4
click at [233, 132] on div "Ogres are not masters of camouflage. +0 +0 Continue Loading..." at bounding box center [340, 160] width 681 height 320
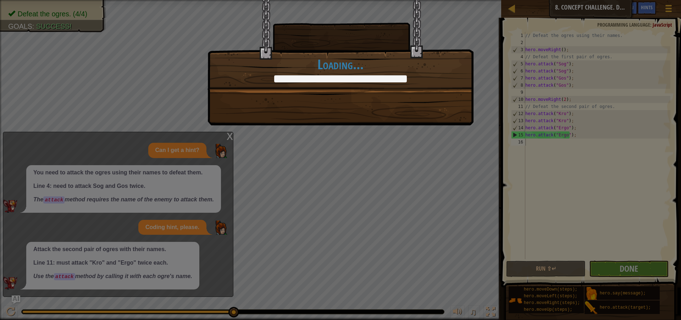
click at [236, 137] on div "Ogres are not masters of camouflage. +1 +0 Continue Loading..." at bounding box center [340, 160] width 681 height 320
click at [231, 134] on div "Ogres are not masters of camouflage. +13 +9 Continue Loading..." at bounding box center [340, 160] width 681 height 320
click at [228, 134] on div "Ogres are not masters of camouflage. +13 +20 Continue Loading..." at bounding box center [340, 160] width 681 height 320
click at [227, 134] on div "Ogres are not masters of camouflage. +13 +21 Continue Loading..." at bounding box center [340, 160] width 681 height 320
drag, startPoint x: 237, startPoint y: 126, endPoint x: 230, endPoint y: 135, distance: 11.4
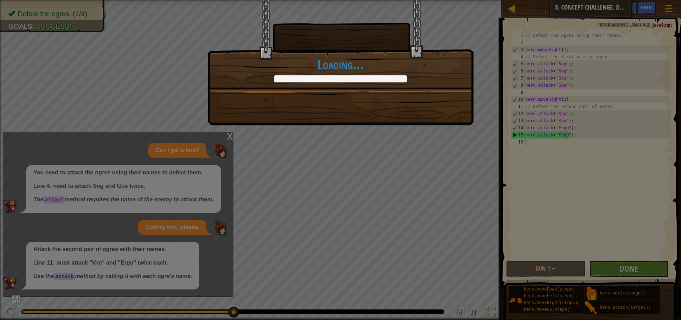
click at [230, 135] on div "Ogres are not masters of camouflage. +13 +21 Continue Loading..." at bounding box center [340, 160] width 681 height 320
drag, startPoint x: 294, startPoint y: 181, endPoint x: 295, endPoint y: 146, distance: 35.1
click at [295, 168] on div "Ogres are not masters of camouflage. +13 +21 Continue Loading..." at bounding box center [340, 160] width 681 height 320
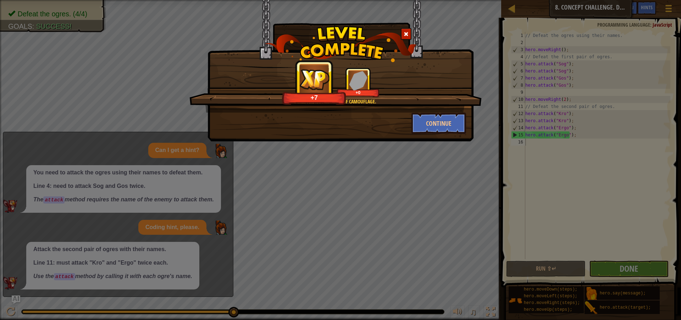
click at [407, 27] on img at bounding box center [341, 44] width 152 height 36
click at [406, 30] on div at bounding box center [406, 34] width 11 height 12
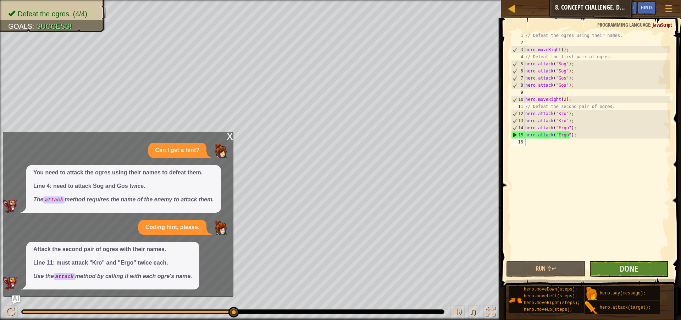
click at [231, 132] on div "x" at bounding box center [230, 135] width 6 height 7
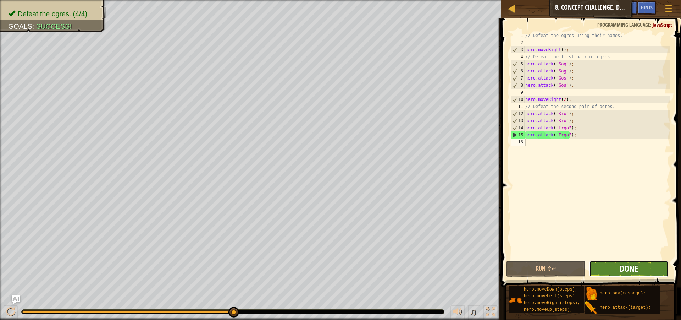
click at [627, 268] on span "Done" at bounding box center [629, 268] width 18 height 11
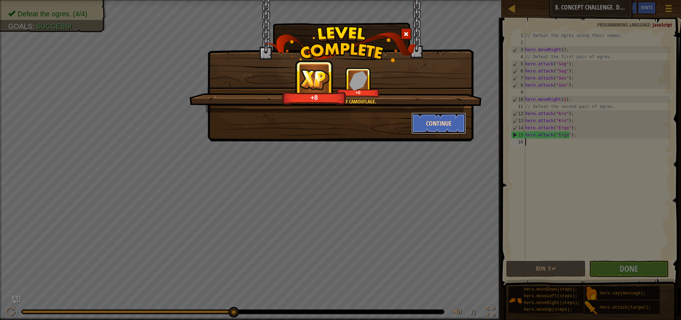
click at [442, 126] on button "Continue" at bounding box center [439, 122] width 55 height 21
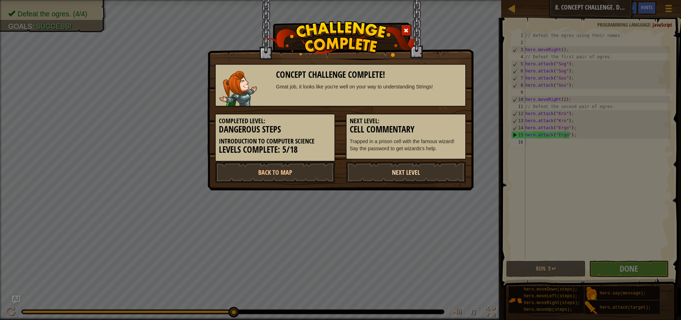
click at [395, 176] on link "Next Level" at bounding box center [406, 171] width 120 height 21
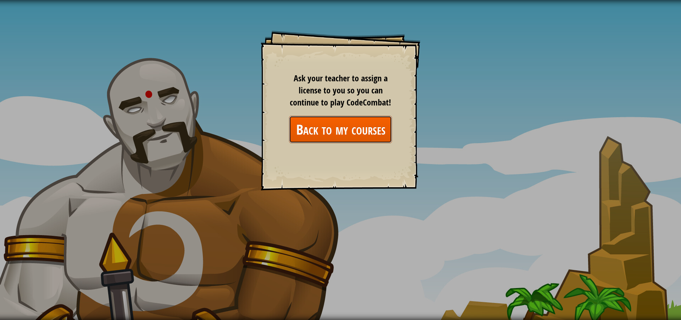
click at [344, 124] on link "Back to my courses" at bounding box center [340, 129] width 103 height 27
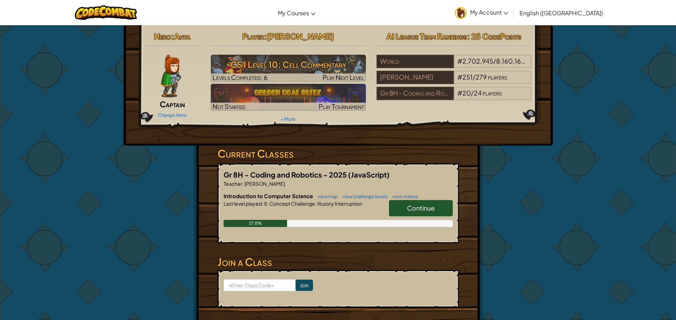
click at [424, 209] on span "Continue" at bounding box center [421, 208] width 28 height 8
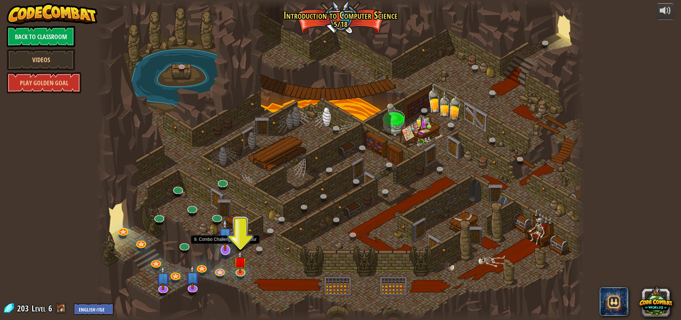
click at [227, 247] on img at bounding box center [225, 234] width 14 height 33
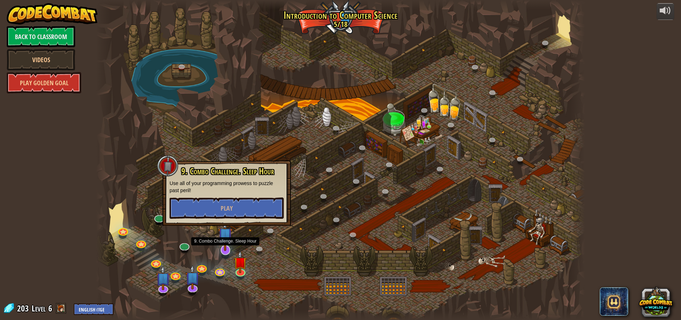
click at [221, 246] on img at bounding box center [225, 234] width 14 height 33
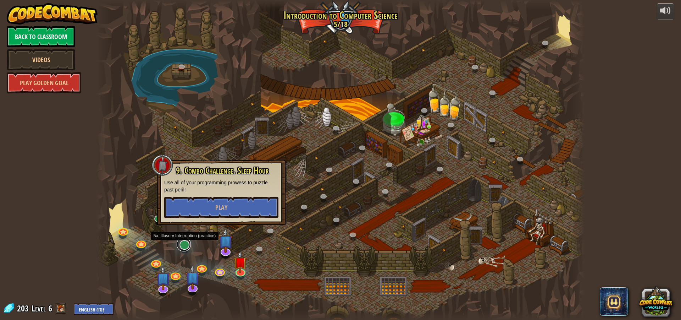
click at [181, 247] on link at bounding box center [184, 244] width 14 height 14
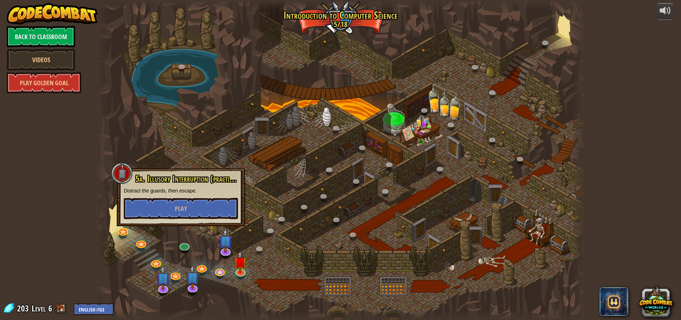
click at [120, 175] on div at bounding box center [121, 172] width 21 height 21
click at [123, 172] on div at bounding box center [121, 172] width 21 height 21
click at [239, 125] on div at bounding box center [340, 160] width 489 height 320
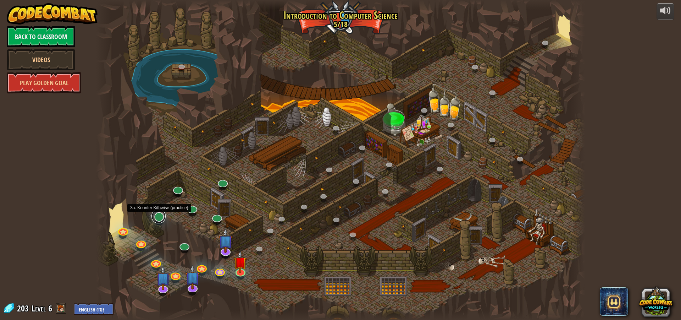
click at [164, 219] on link at bounding box center [158, 216] width 14 height 14
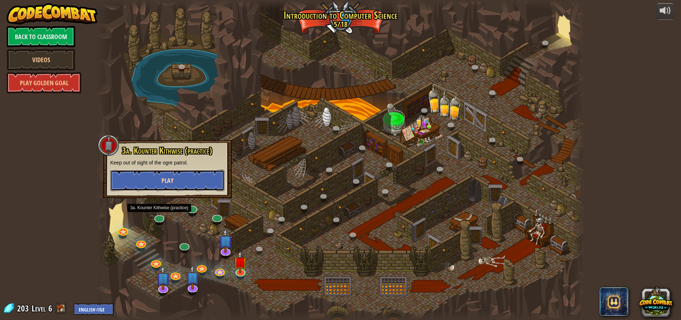
click at [172, 180] on span "Play" at bounding box center [167, 180] width 12 height 9
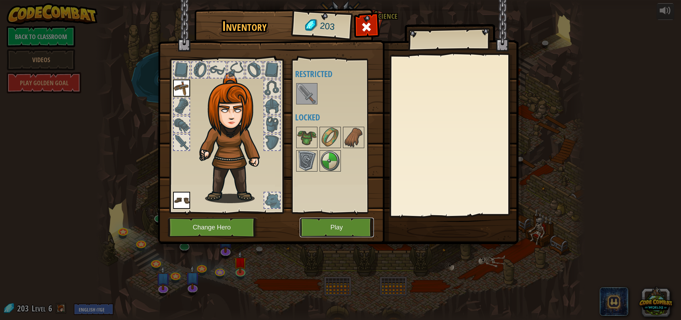
click at [351, 224] on button "Play" at bounding box center [337, 227] width 74 height 20
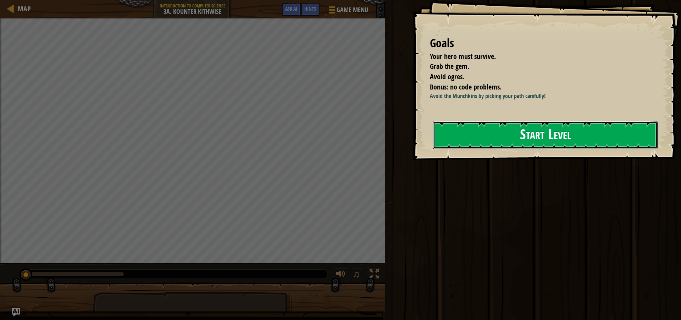
click at [607, 147] on button "Start Level" at bounding box center [545, 135] width 225 height 28
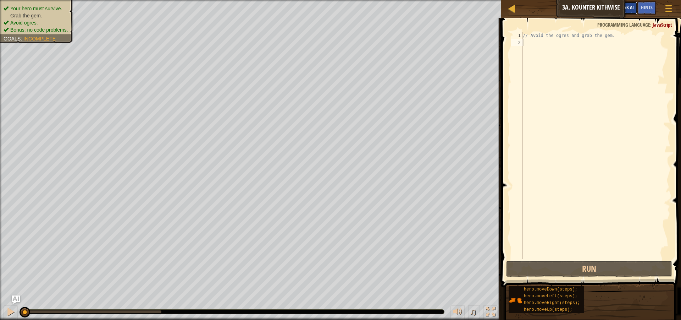
click at [634, 7] on button "Ask AI" at bounding box center [627, 7] width 19 height 13
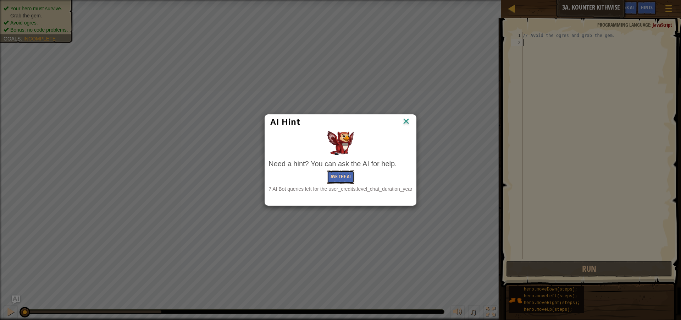
click at [352, 178] on button "Ask the AI" at bounding box center [340, 176] width 27 height 13
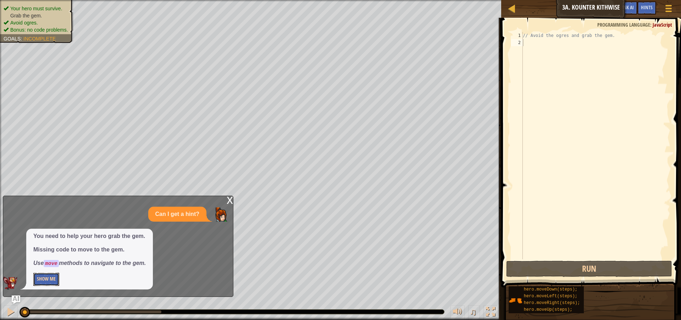
click at [41, 279] on button "Show Me" at bounding box center [46, 278] width 26 height 13
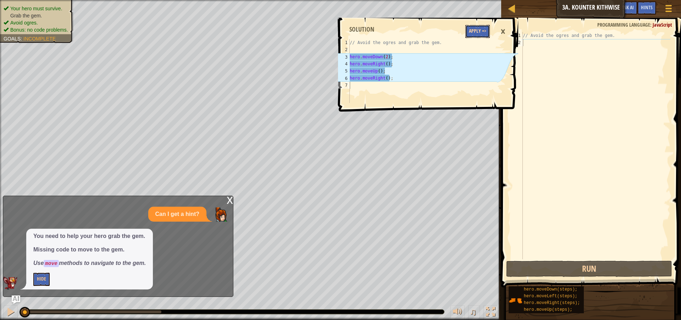
click at [480, 29] on button "Apply =>" at bounding box center [477, 31] width 24 height 13
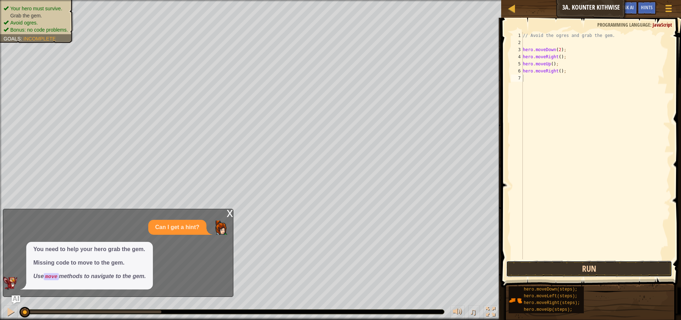
click at [548, 265] on button "Run" at bounding box center [589, 268] width 166 height 16
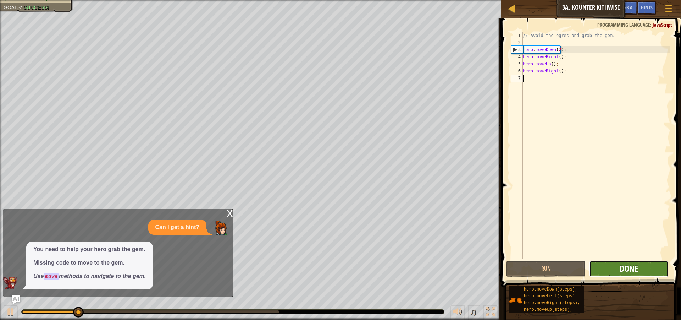
click at [625, 269] on span "Done" at bounding box center [629, 268] width 18 height 11
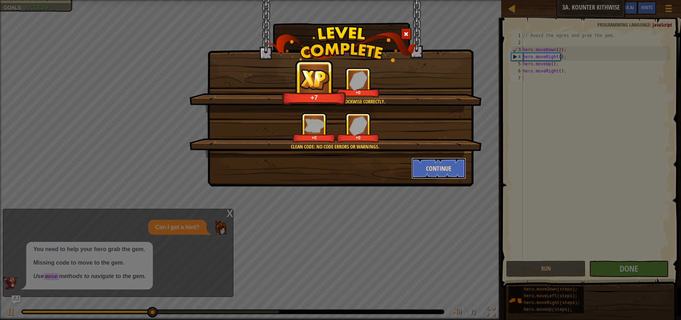
click at [439, 170] on button "Continue" at bounding box center [439, 168] width 55 height 21
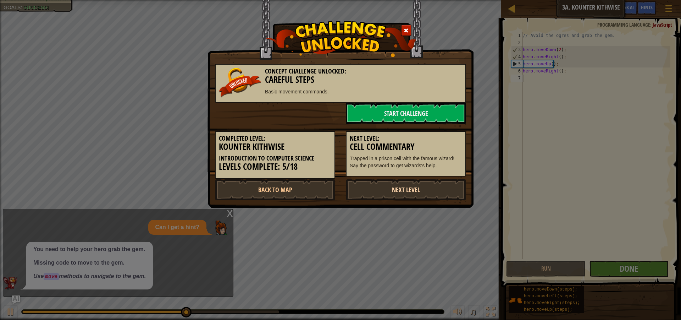
click at [408, 189] on link "Next Level" at bounding box center [406, 189] width 120 height 21
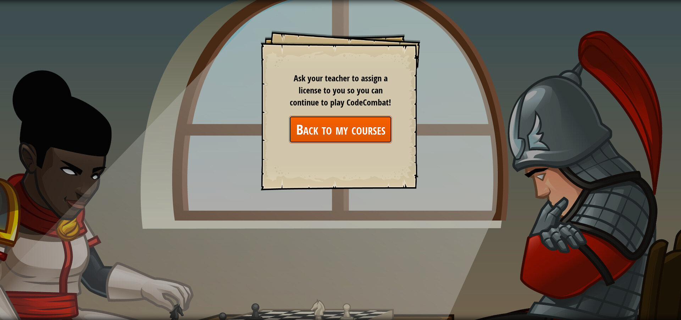
click at [334, 138] on link "Back to my courses" at bounding box center [340, 129] width 103 height 27
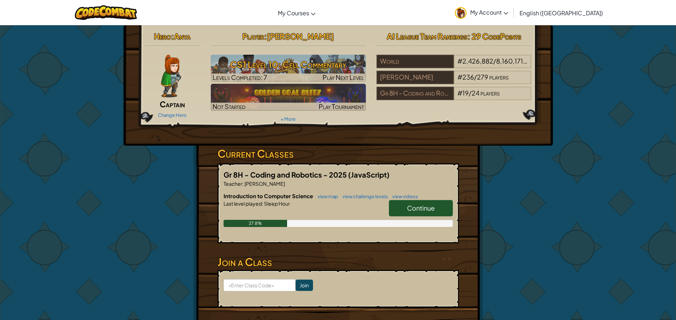
click at [356, 209] on div at bounding box center [338, 213] width 229 height 13
click at [401, 202] on link "Continue" at bounding box center [421, 208] width 64 height 16
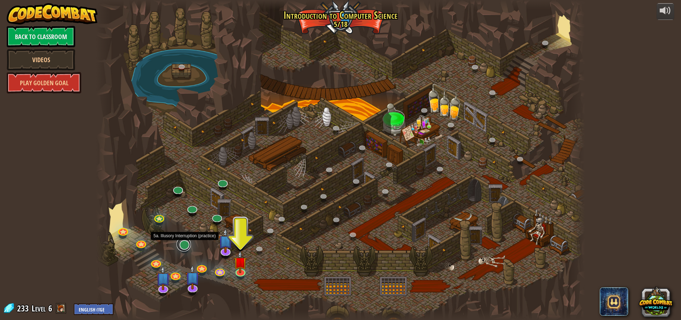
click at [182, 245] on link at bounding box center [184, 244] width 14 height 14
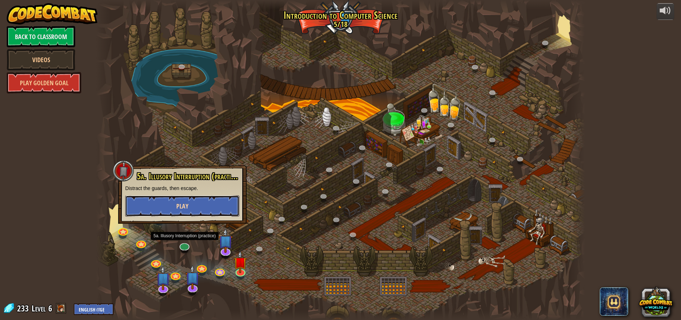
click at [142, 200] on button "Play" at bounding box center [182, 205] width 114 height 21
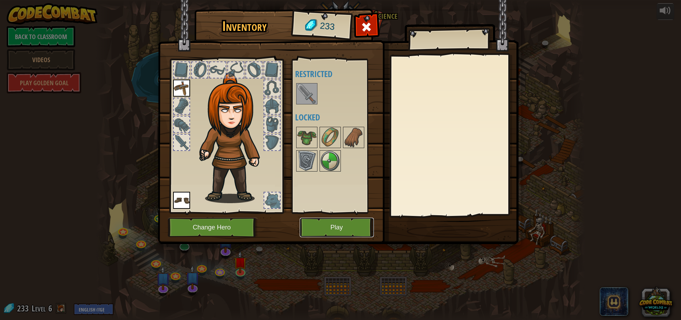
click at [309, 227] on button "Play" at bounding box center [337, 227] width 74 height 20
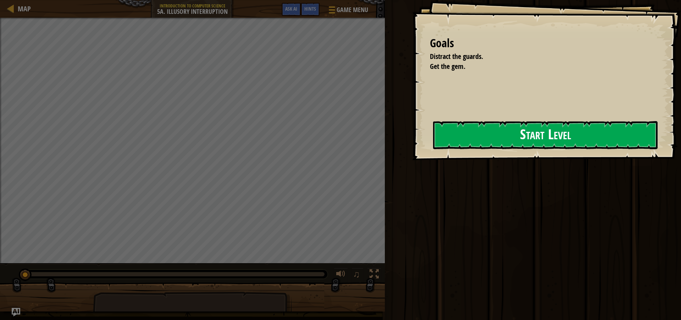
click at [536, 134] on button "Start Level" at bounding box center [545, 135] width 225 height 28
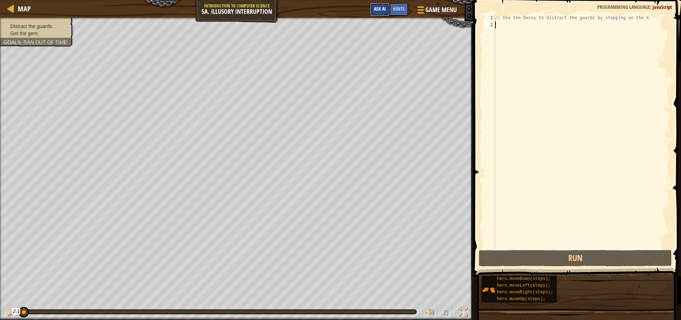
click at [384, 5] on button "Ask AI" at bounding box center [379, 9] width 19 height 13
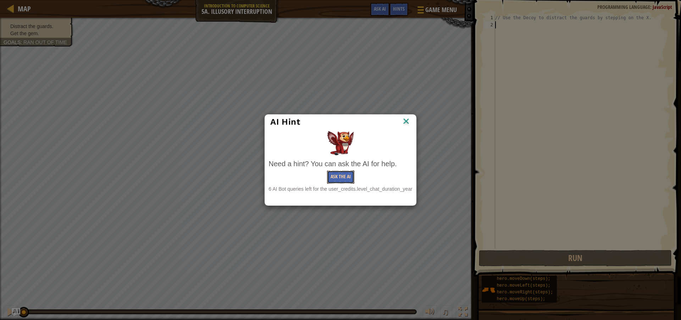
click at [335, 178] on button "Ask the AI" at bounding box center [340, 176] width 27 height 13
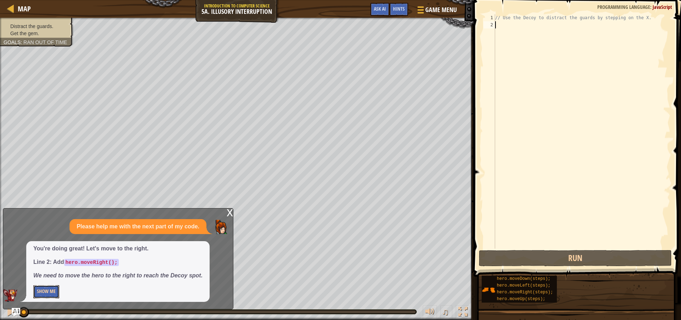
click at [45, 288] on button "Show Me" at bounding box center [46, 291] width 26 height 13
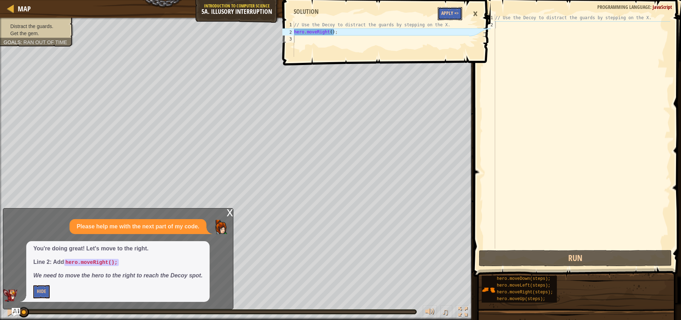
click at [451, 9] on button "Apply =>" at bounding box center [450, 13] width 24 height 13
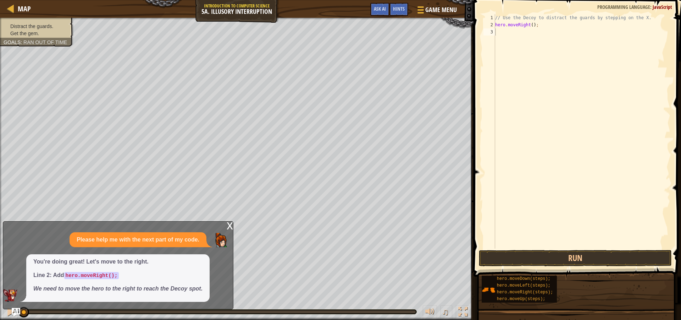
click at [230, 226] on div "x" at bounding box center [230, 224] width 6 height 7
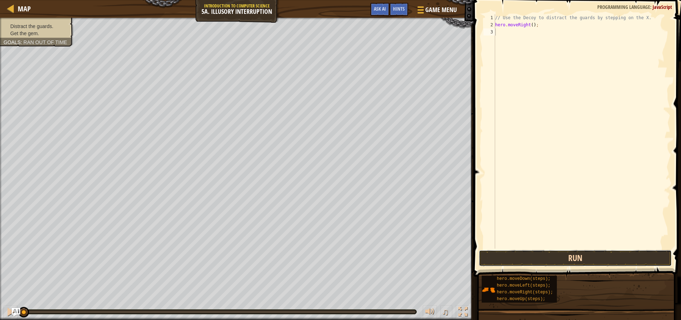
click at [584, 254] on button "Run" at bounding box center [575, 258] width 193 height 16
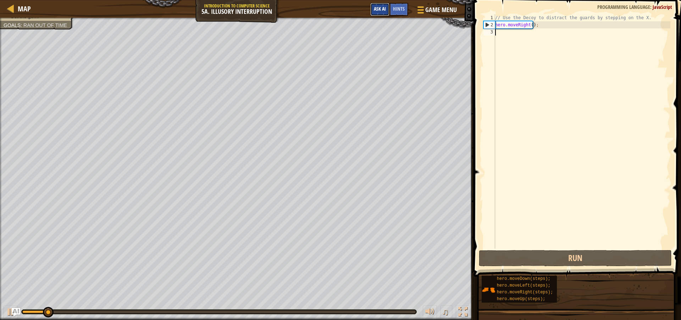
click at [384, 7] on span "Ask AI" at bounding box center [380, 8] width 12 height 7
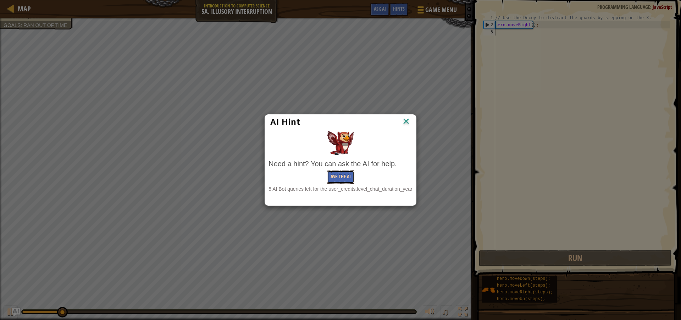
click at [346, 177] on button "Ask the AI" at bounding box center [340, 176] width 27 height 13
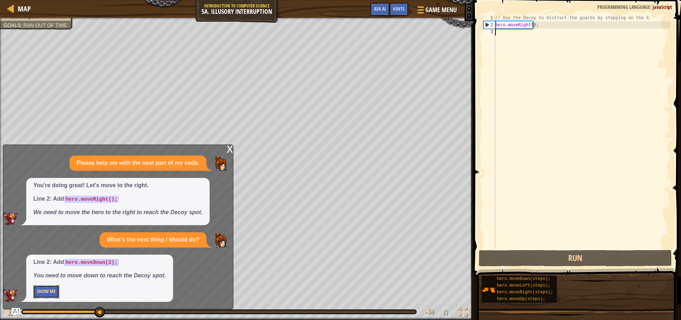
click at [40, 289] on button "Show Me" at bounding box center [46, 291] width 26 height 13
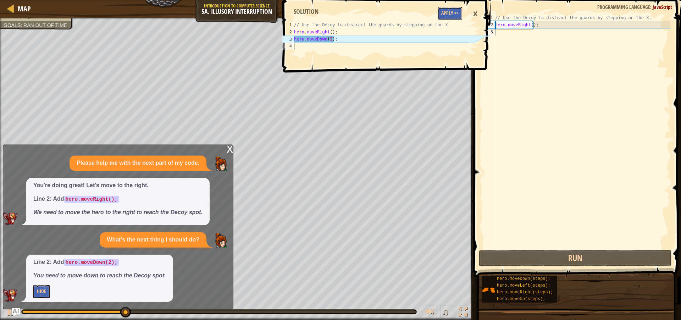
click at [450, 12] on button "Apply =>" at bounding box center [450, 13] width 24 height 13
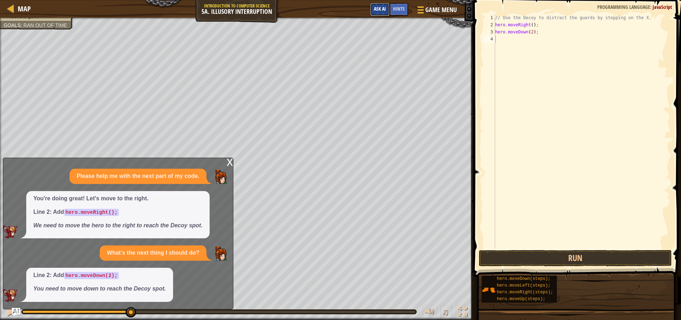
click at [384, 8] on span "Ask AI" at bounding box center [380, 8] width 12 height 7
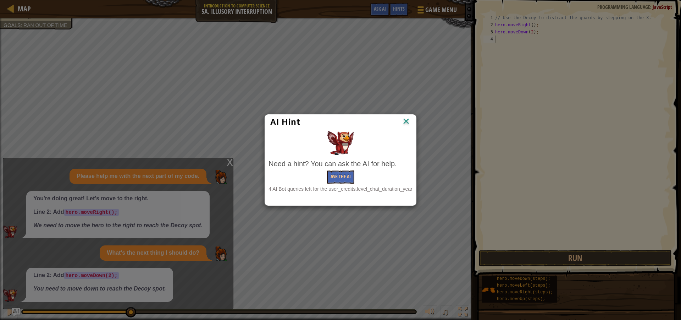
click at [343, 170] on div "Need a hint? You can ask the AI for help. Ask the AI 4 AI Bot queries left for …" at bounding box center [341, 176] width 144 height 34
click at [342, 177] on button "Ask the AI" at bounding box center [340, 176] width 27 height 13
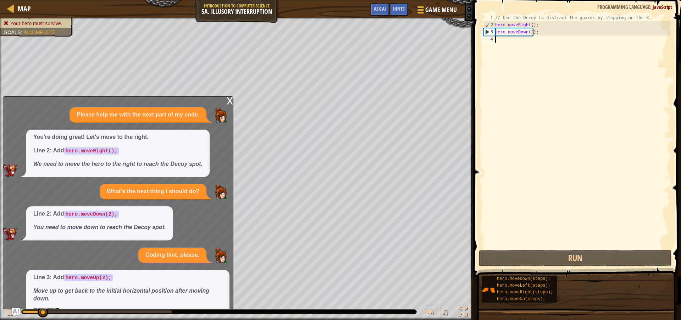
scroll to position [23, 0]
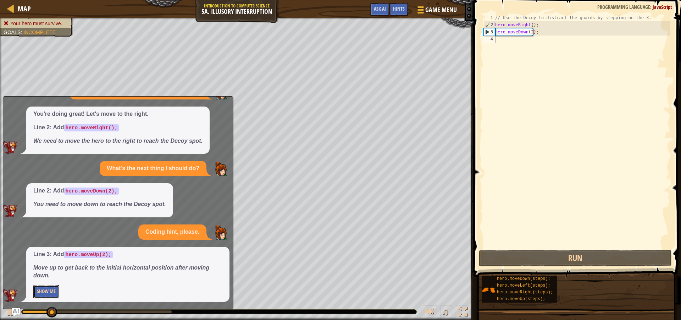
click at [49, 290] on button "Show Me" at bounding box center [46, 291] width 26 height 13
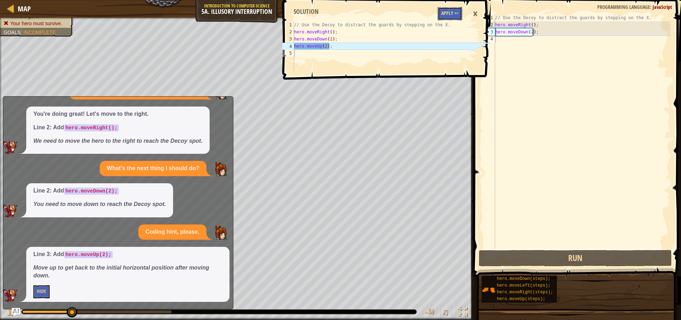
click at [445, 15] on button "Apply =>" at bounding box center [450, 13] width 24 height 13
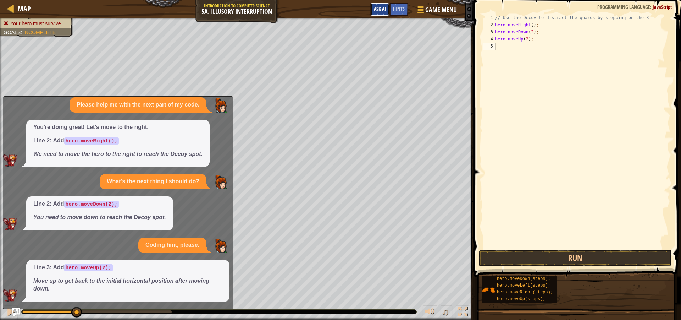
click at [381, 7] on span "Ask AI" at bounding box center [380, 8] width 12 height 7
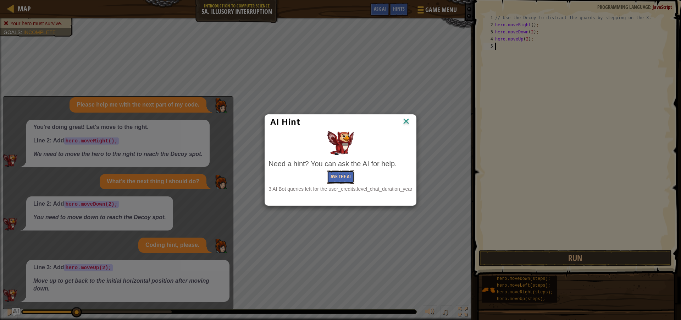
click at [331, 180] on button "Ask the AI" at bounding box center [340, 176] width 27 height 13
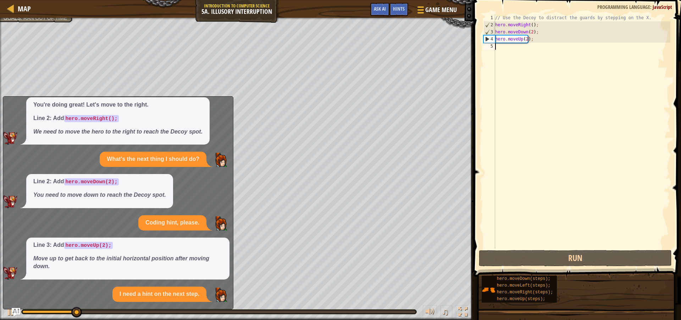
scroll to position [87, 0]
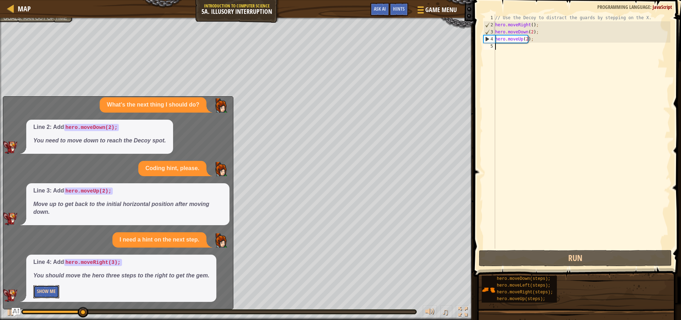
click at [48, 291] on button "Show Me" at bounding box center [46, 291] width 26 height 13
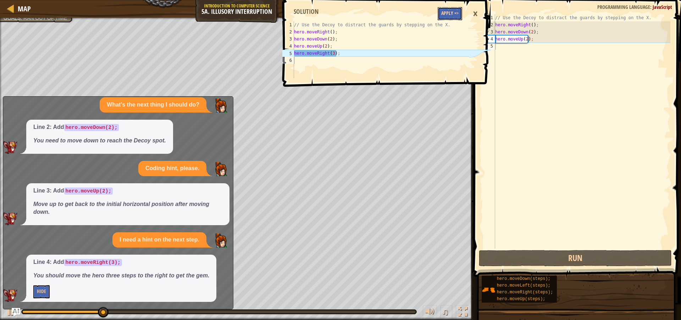
click at [448, 11] on button "Apply =>" at bounding box center [450, 13] width 24 height 13
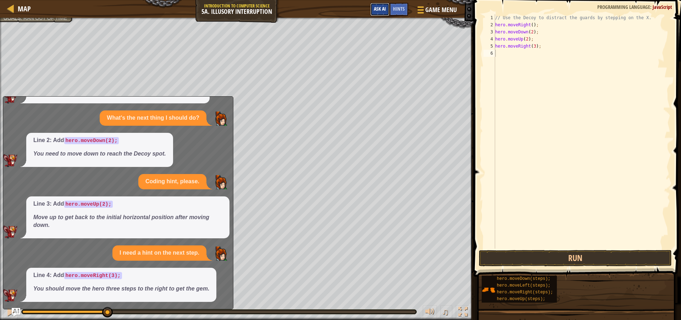
click at [374, 7] on span "Ask AI" at bounding box center [380, 8] width 12 height 7
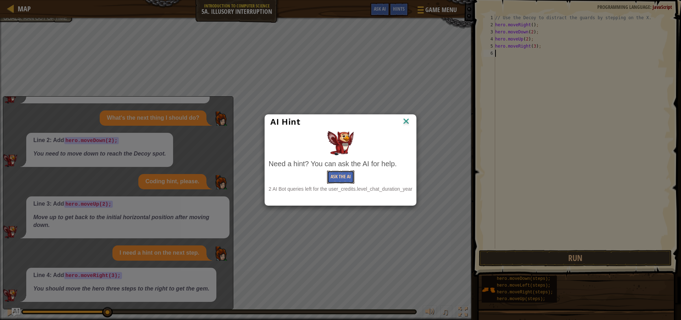
click at [331, 180] on button "Ask the AI" at bounding box center [340, 176] width 27 height 13
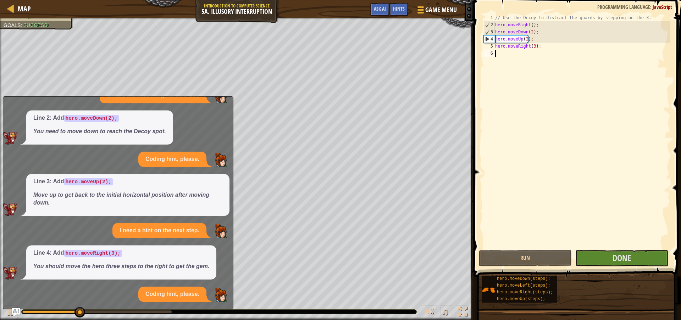
scroll to position [150, 0]
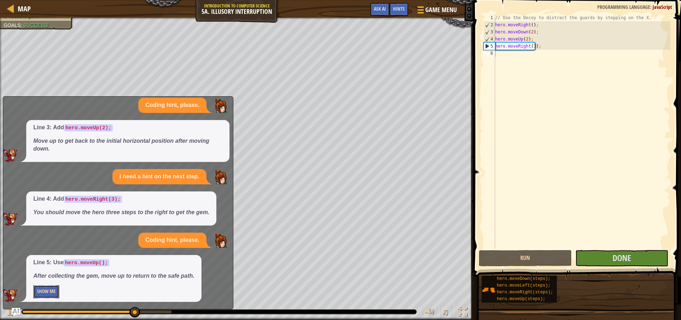
click at [55, 288] on button "Show Me" at bounding box center [46, 291] width 26 height 13
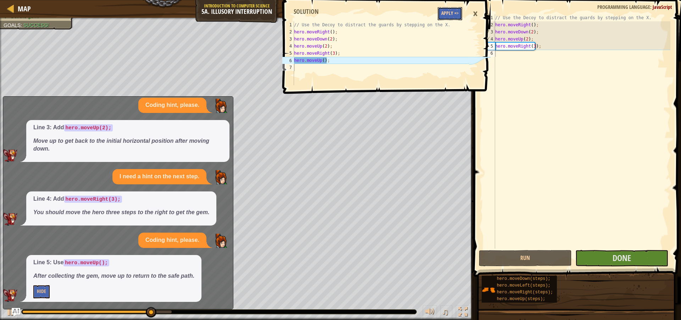
click at [447, 12] on button "Apply =>" at bounding box center [450, 13] width 24 height 13
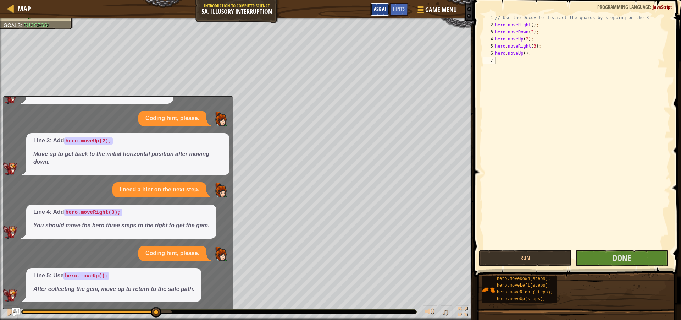
click at [373, 11] on button "Ask AI" at bounding box center [379, 9] width 19 height 13
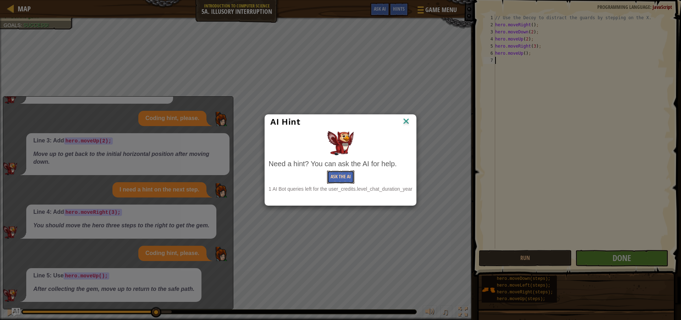
click at [346, 174] on button "Ask the AI" at bounding box center [340, 176] width 27 height 13
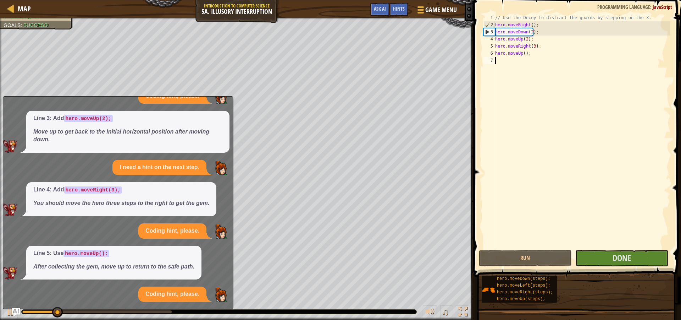
scroll to position [189, 0]
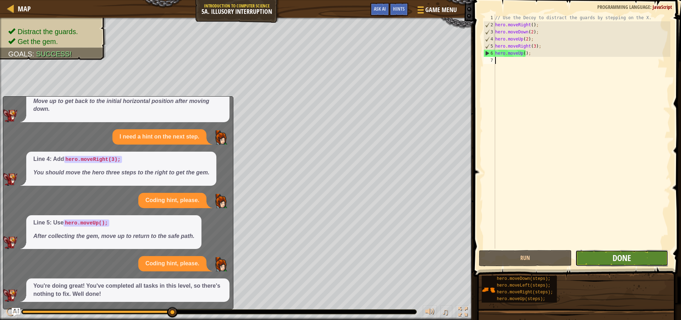
click at [629, 263] on span "Done" at bounding box center [622, 257] width 18 height 11
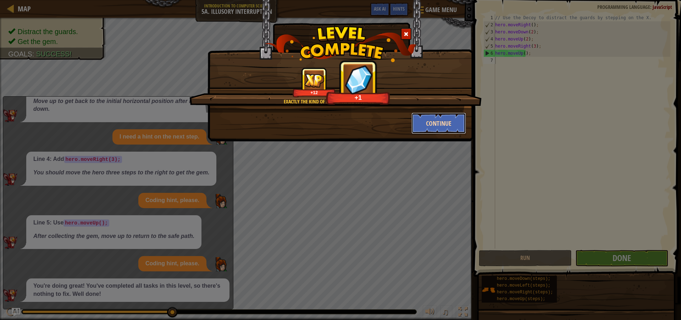
click at [446, 118] on button "Continue" at bounding box center [439, 122] width 55 height 21
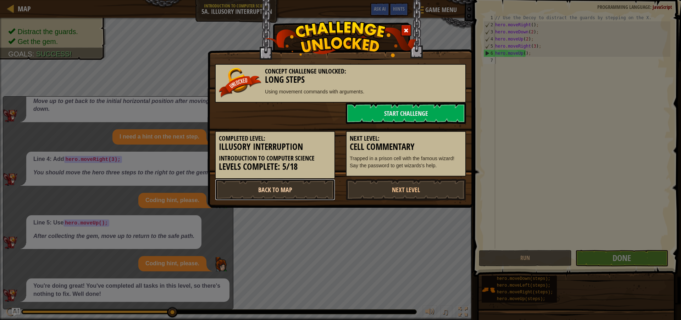
click at [313, 188] on link "Back to Map" at bounding box center [275, 189] width 120 height 21
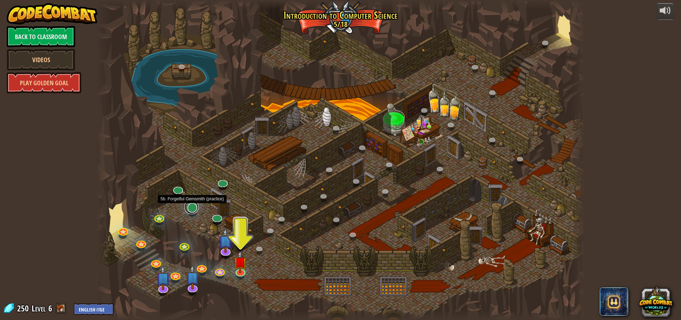
click at [190, 207] on link at bounding box center [191, 207] width 14 height 14
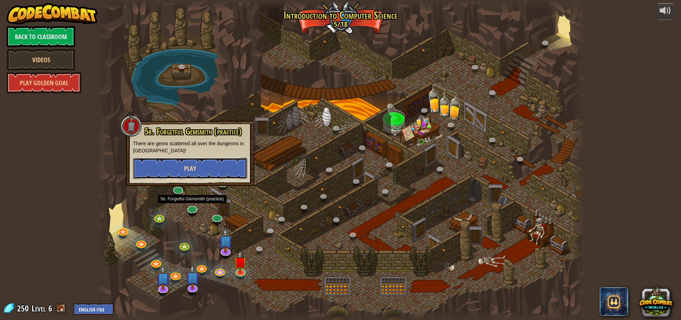
click at [211, 167] on button "Play" at bounding box center [190, 168] width 114 height 21
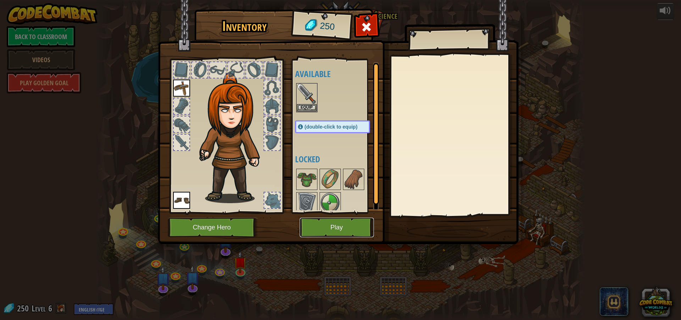
click at [331, 222] on button "Play" at bounding box center [337, 227] width 74 height 20
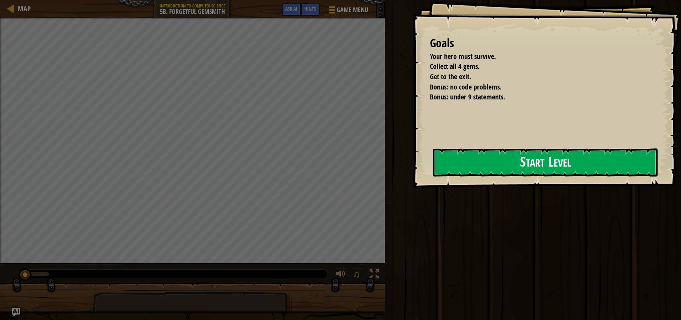
click at [472, 162] on button "Start Level" at bounding box center [545, 162] width 225 height 28
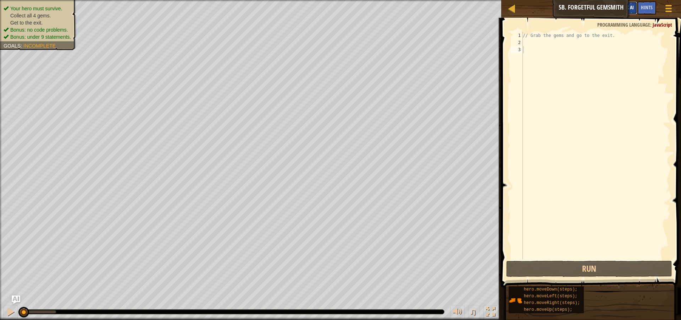
click at [633, 6] on span "Ask AI" at bounding box center [628, 7] width 12 height 7
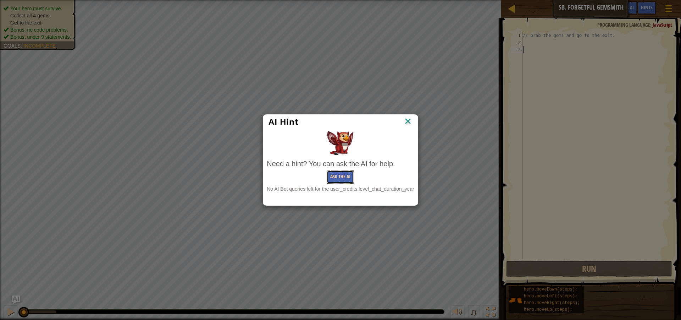
click at [336, 173] on button "Ask the AI" at bounding box center [340, 176] width 27 height 13
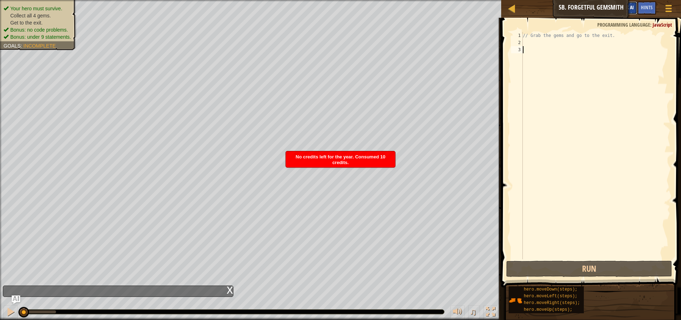
click at [628, 5] on span "Ask AI" at bounding box center [628, 7] width 12 height 7
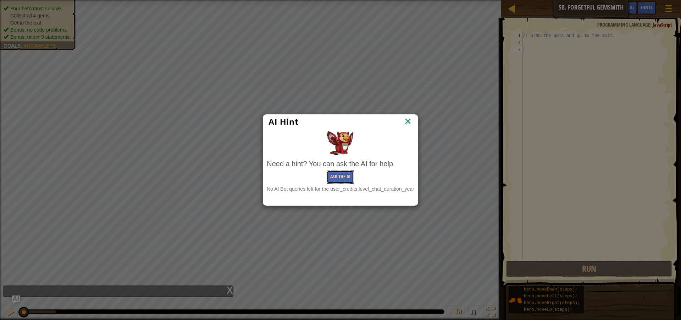
click at [340, 171] on button "Ask the AI" at bounding box center [340, 176] width 27 height 13
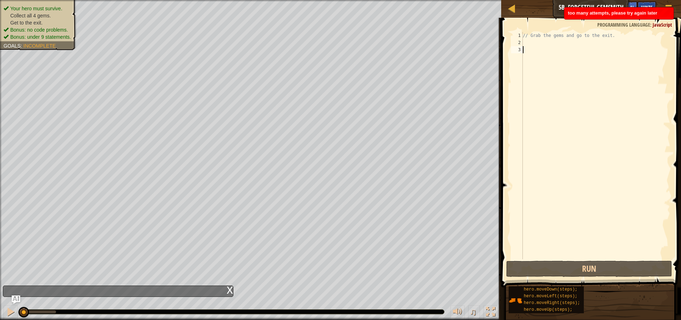
click at [648, 4] on div "Hints" at bounding box center [647, 7] width 19 height 13
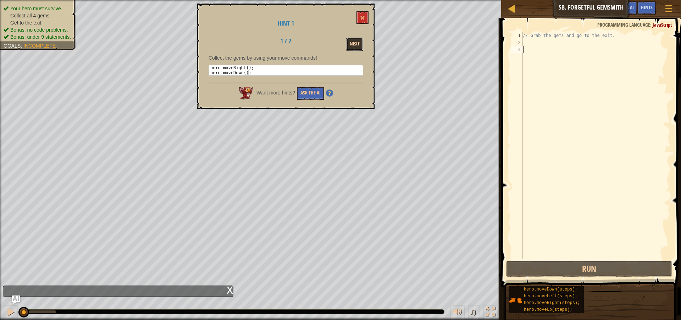
click at [354, 40] on button "Next" at bounding box center [354, 44] width 17 height 13
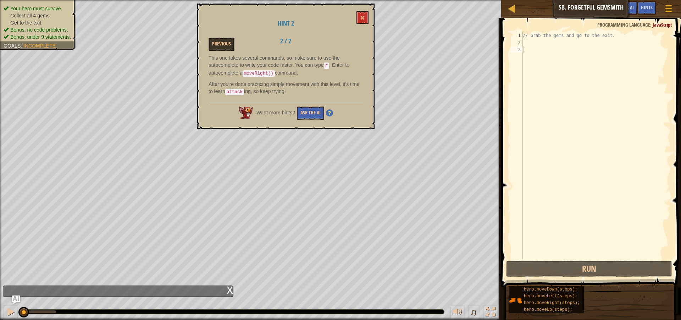
click at [362, 7] on div "Hint 2 Previous 2 / 2 This one takes several commands, so make sure to use the …" at bounding box center [285, 66] width 177 height 125
click at [366, 17] on button at bounding box center [363, 17] width 12 height 13
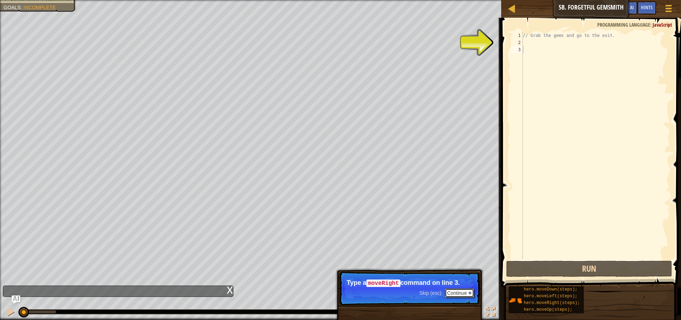
click at [463, 292] on button "Continue" at bounding box center [459, 292] width 29 height 9
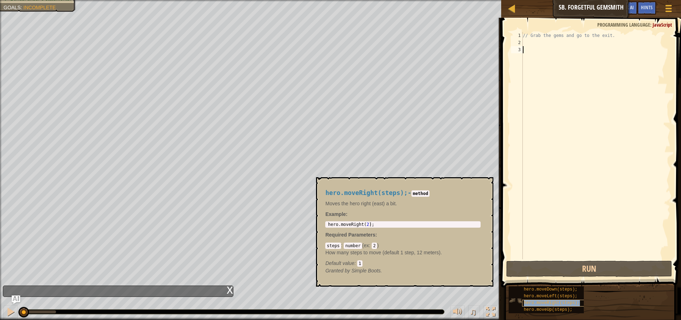
click at [537, 304] on span "hero.moveRight(steps);" at bounding box center [552, 302] width 56 height 5
click at [533, 41] on div "// Grab the gems and go to the exit." at bounding box center [596, 152] width 149 height 241
type textarea "m"
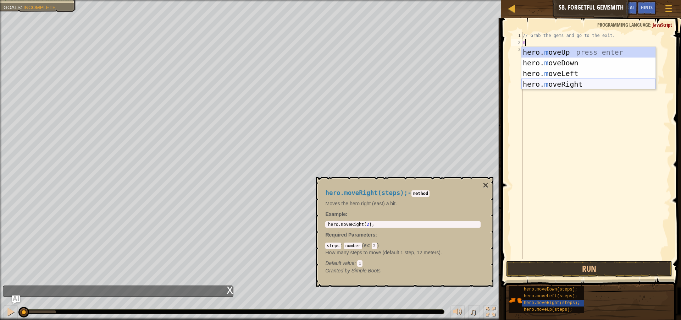
click at [533, 85] on div "hero. m oveUp press enter hero. m oveDown press enter hero. m oveLeft press ent…" at bounding box center [589, 79] width 134 height 64
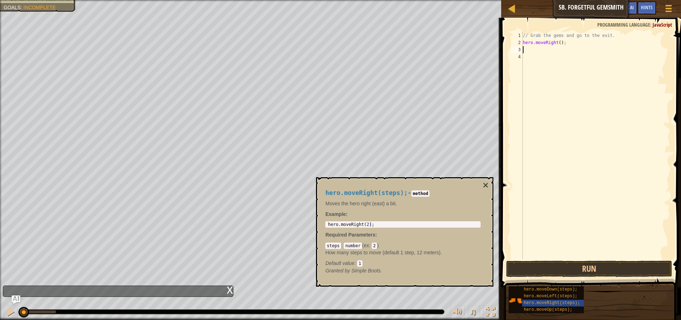
type textarea "m"
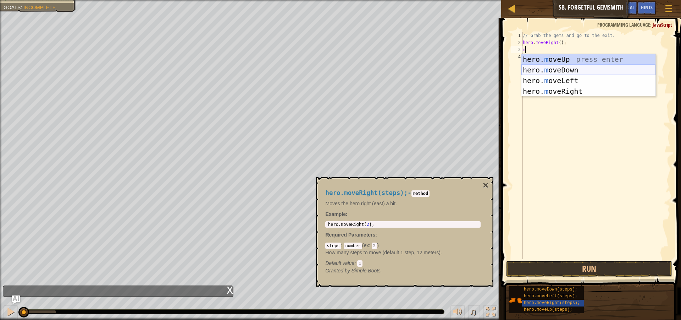
click at [578, 66] on div "hero. m oveUp press enter hero. m oveDown press enter hero. m oveLeft press ent…" at bounding box center [589, 86] width 134 height 64
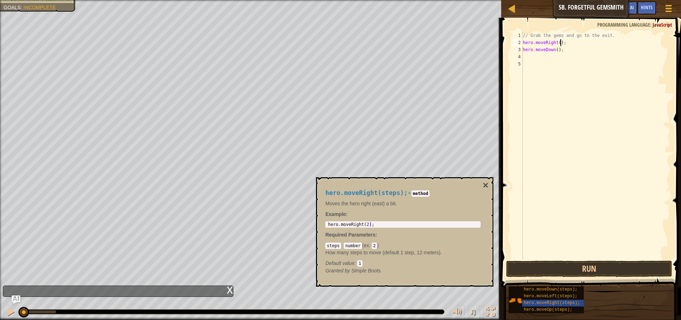
click at [562, 40] on div "// Grab the gems and go to the exit. hero . moveRight ( ) ; hero . moveDown ( )…" at bounding box center [596, 152] width 149 height 241
type textarea "hero.moveRight();"
click at [533, 56] on div "// Grab the gems and go to the exit. hero . moveRight ( ) ; hero . moveDown ( )…" at bounding box center [596, 152] width 149 height 241
type textarea "m"
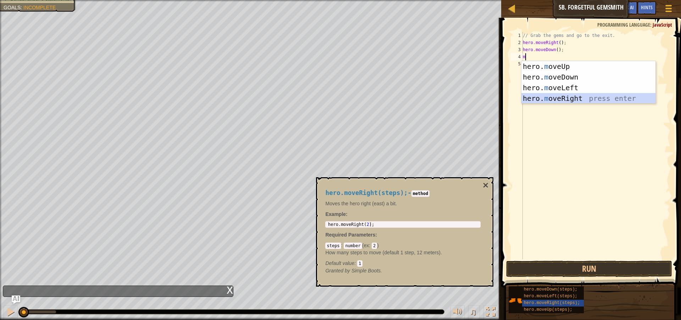
click at [565, 99] on div "hero. m oveUp press enter hero. m oveDown press enter hero. m oveLeft press ent…" at bounding box center [589, 93] width 134 height 64
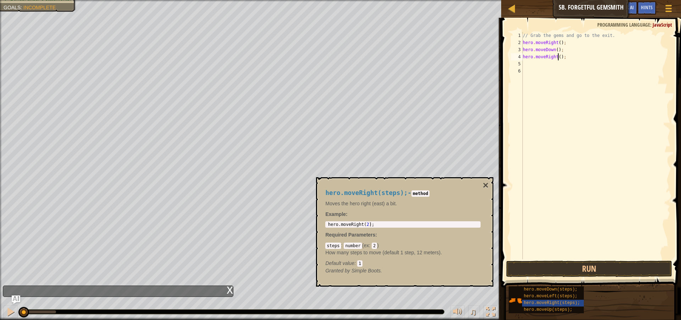
click at [557, 57] on div "// Grab the gems and go to the exit. hero . moveRight ( ) ; hero . moveDown ( )…" at bounding box center [596, 152] width 149 height 241
type textarea "hero.moveRight(2);"
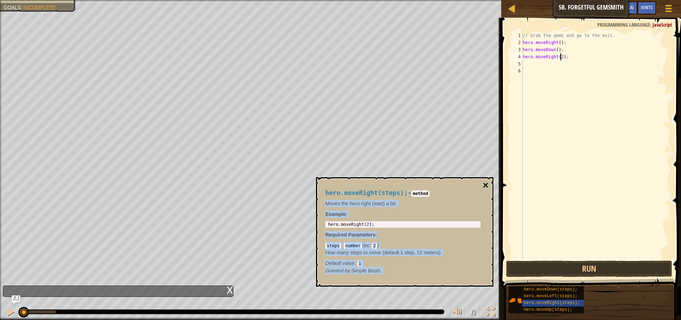
click at [483, 181] on div "hero.moveRight(steps); - method Moves the hero right (east) a bit. Example : 1 …" at bounding box center [404, 231] width 177 height 109
click at [484, 182] on button "×" at bounding box center [486, 185] width 6 height 10
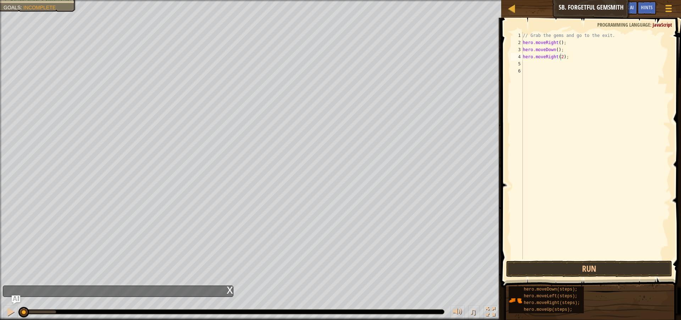
click at [536, 64] on div "// Grab the gems and go to the exit. hero . moveRight ( ) ; hero . moveDown ( )…" at bounding box center [596, 152] width 149 height 241
type textarea "m"
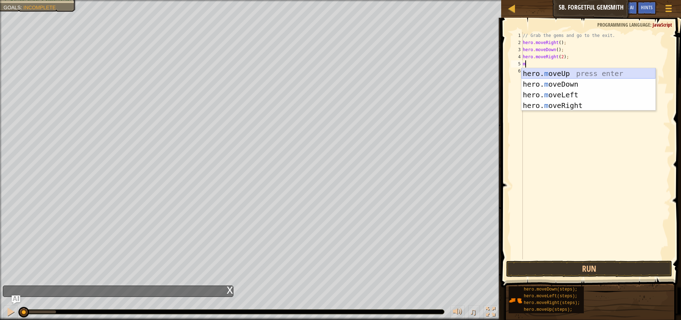
click at [573, 73] on div "hero. m oveUp press enter hero. m oveDown press enter hero. m oveLeft press ent…" at bounding box center [589, 100] width 134 height 64
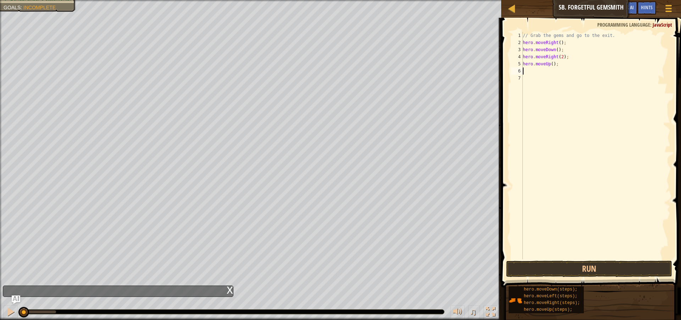
type textarea "m"
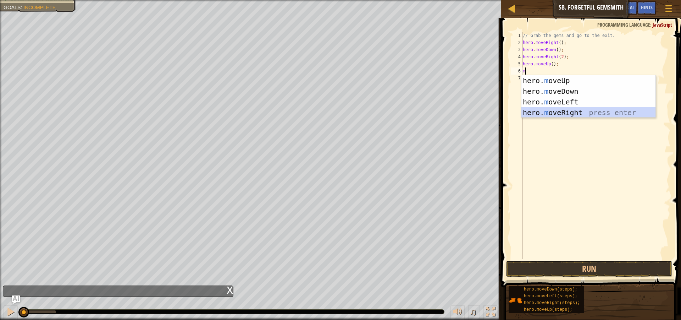
click at [569, 114] on div "hero. m oveUp press enter hero. m oveDown press enter hero. m oveLeft press ent…" at bounding box center [589, 107] width 134 height 64
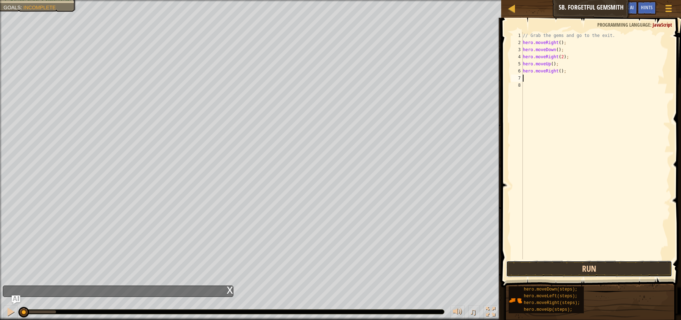
click at [583, 267] on button "Run" at bounding box center [589, 268] width 166 height 16
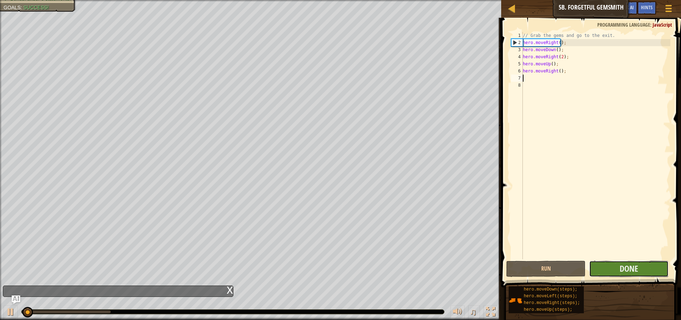
click at [635, 276] on button "Done" at bounding box center [628, 268] width 79 height 16
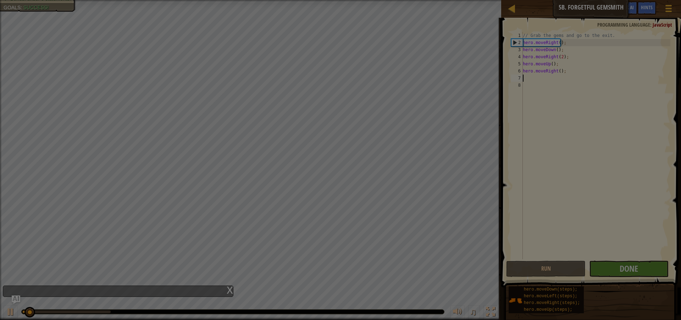
click at [0, 0] on div "Loading..." at bounding box center [0, 0] width 0 height 0
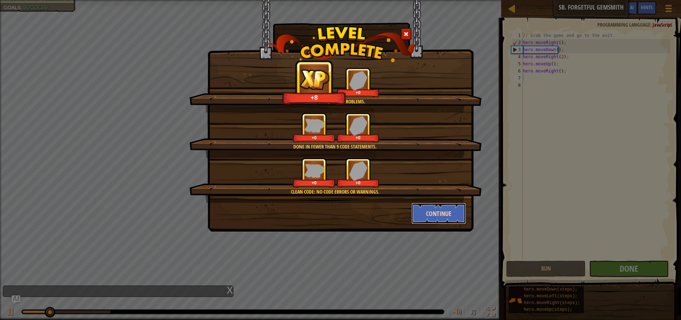
click at [427, 211] on button "Continue" at bounding box center [439, 213] width 55 height 21
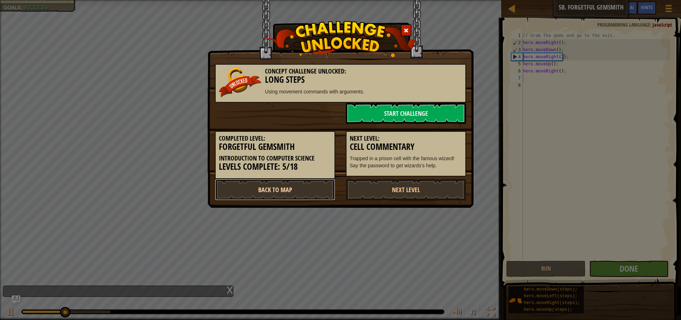
click at [307, 193] on link "Back to Map" at bounding box center [275, 189] width 120 height 21
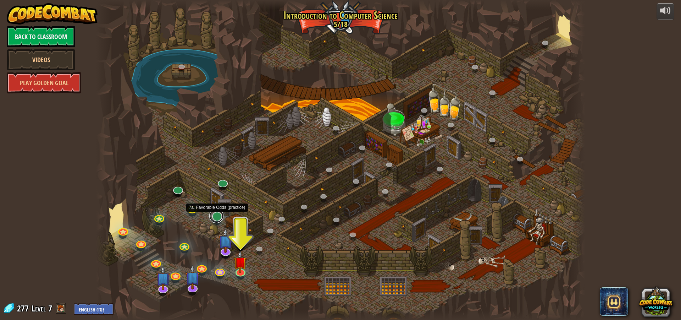
click at [214, 217] on link at bounding box center [216, 216] width 14 height 14
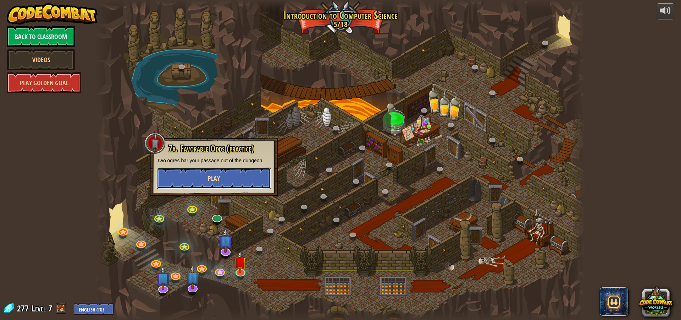
click at [199, 175] on button "Play" at bounding box center [214, 177] width 114 height 21
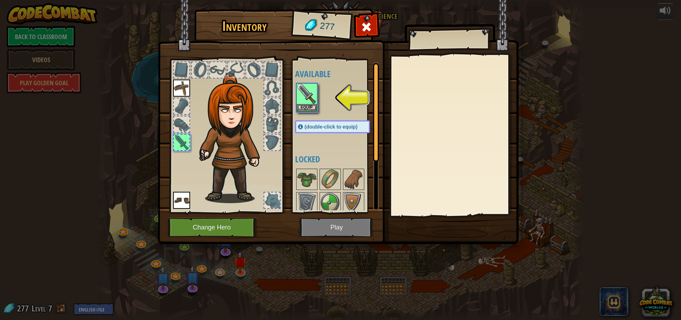
click at [347, 229] on img at bounding box center [338, 116] width 361 height 258
click at [344, 227] on img at bounding box center [338, 116] width 361 height 258
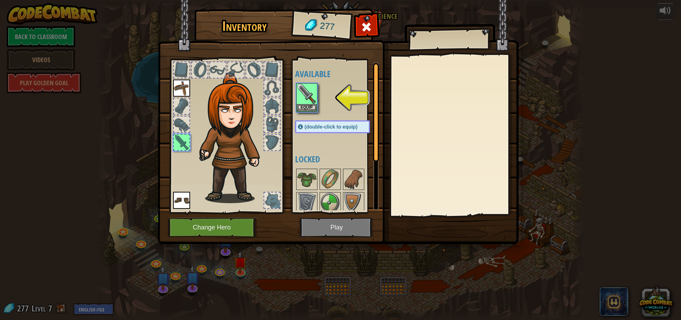
drag, startPoint x: 326, startPoint y: 227, endPoint x: 326, endPoint y: 70, distance: 157.5
click at [326, 222] on img at bounding box center [338, 116] width 361 height 258
click at [304, 106] on button "Equip" at bounding box center [307, 107] width 20 height 7
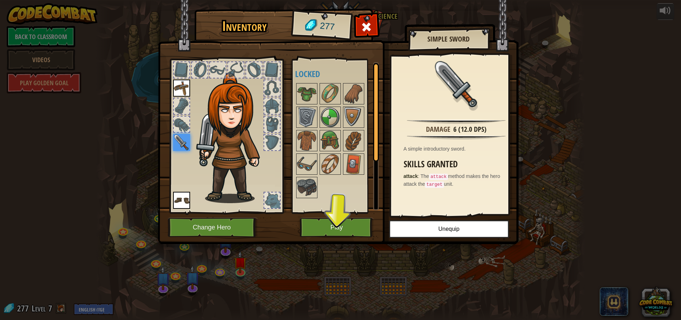
click at [326, 216] on img at bounding box center [338, 116] width 361 height 258
click at [326, 225] on button "Play" at bounding box center [337, 227] width 74 height 20
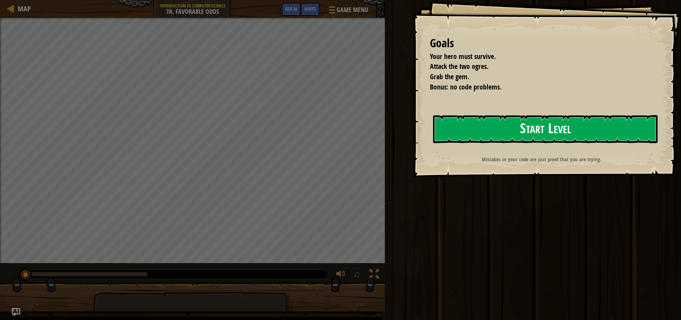
click at [478, 129] on button "Start Level" at bounding box center [545, 129] width 225 height 28
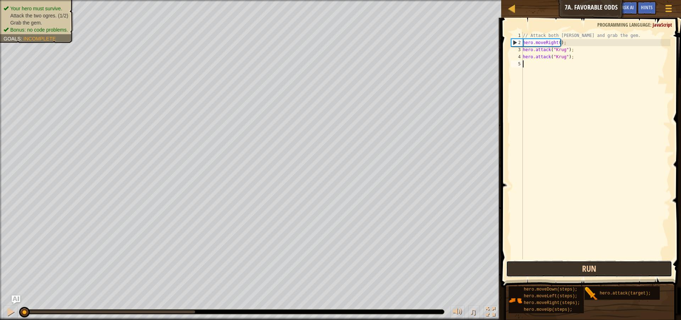
click at [584, 263] on button "Run" at bounding box center [589, 268] width 166 height 16
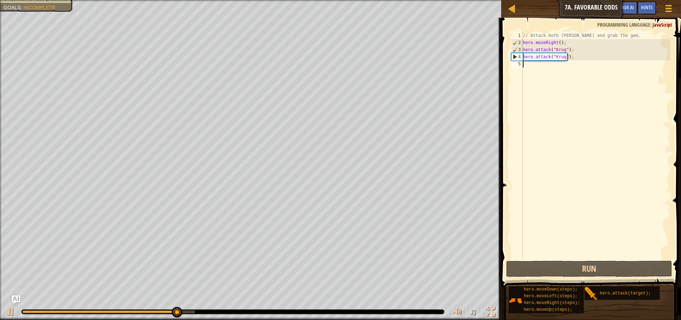
click at [533, 70] on div "// Attack both [PERSON_NAME] and grab the gem. hero . moveRight ( ) ; hero . at…" at bounding box center [596, 152] width 149 height 241
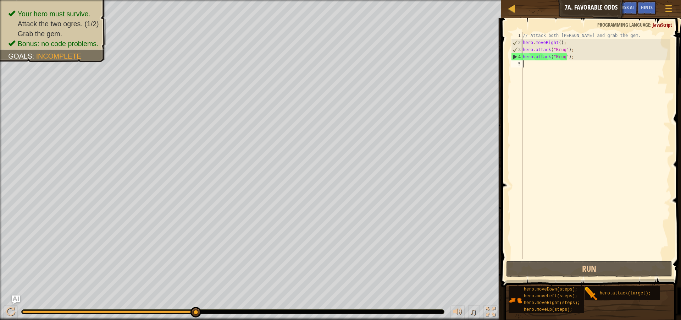
type textarea "m"
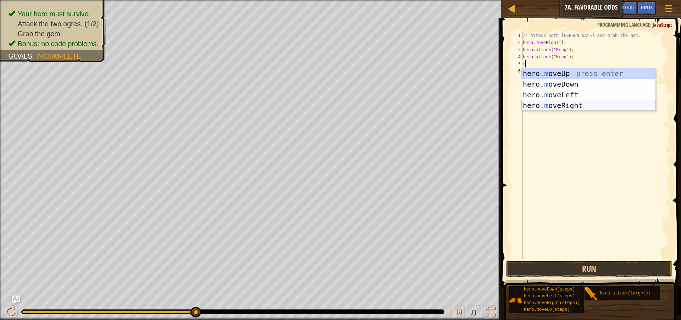
click at [574, 102] on div "hero. m oveUp press enter hero. m oveDown press enter hero. m oveLeft press ent…" at bounding box center [589, 100] width 134 height 64
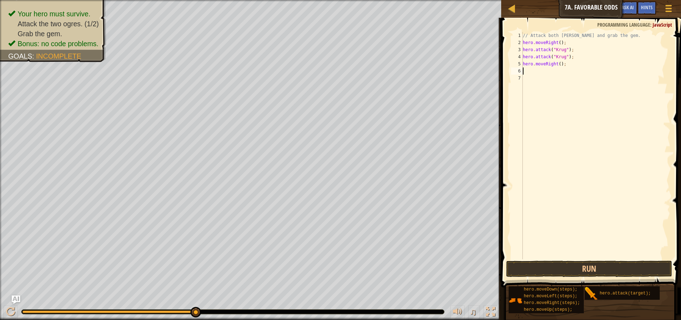
type textarea "m"
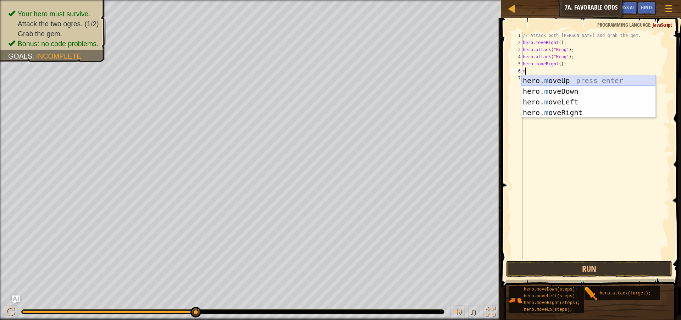
click at [577, 80] on div "hero. m oveUp press enter hero. m oveDown press enter hero. m oveLeft press ent…" at bounding box center [589, 107] width 134 height 64
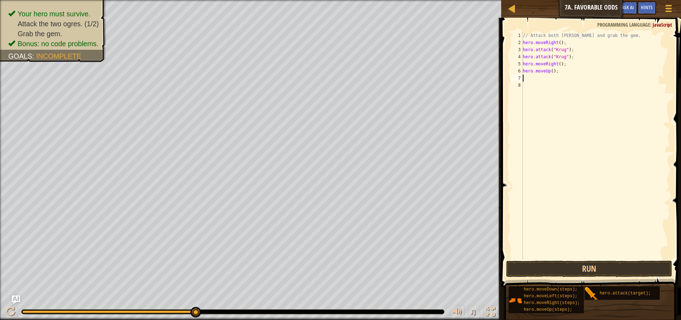
type textarea "m"
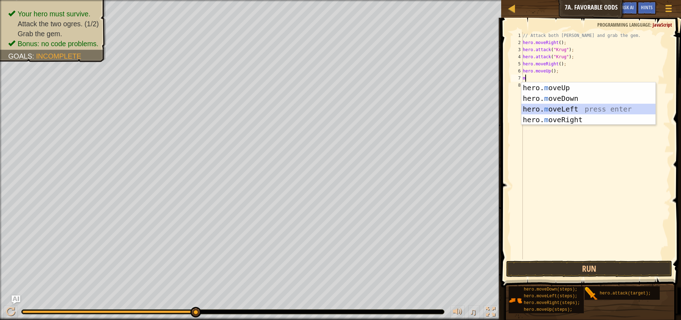
click at [568, 108] on div "hero. m oveUp press enter hero. m oveDown press enter hero. m oveLeft press ent…" at bounding box center [589, 114] width 134 height 64
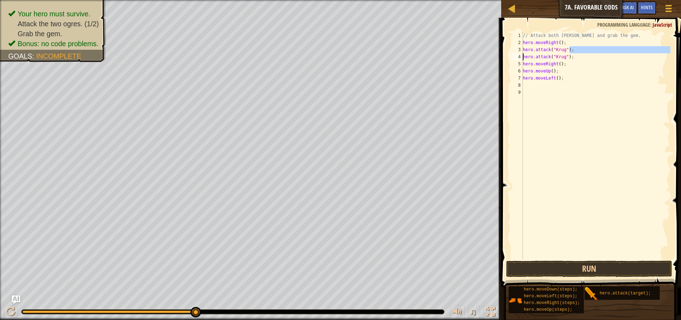
drag, startPoint x: 574, startPoint y: 50, endPoint x: 573, endPoint y: 37, distance: 12.9
click at [525, 50] on div "// Attack both [PERSON_NAME] and grab the gem. hero . moveRight ( ) ; hero . at…" at bounding box center [596, 152] width 149 height 241
type textarea "hero.attack("[PERSON_NAME]");"
drag, startPoint x: 577, startPoint y: 50, endPoint x: 523, endPoint y: 51, distance: 53.9
click at [523, 51] on div "// Attack both [PERSON_NAME] and grab the gem. hero . moveRight ( ) ; hero . at…" at bounding box center [596, 152] width 149 height 241
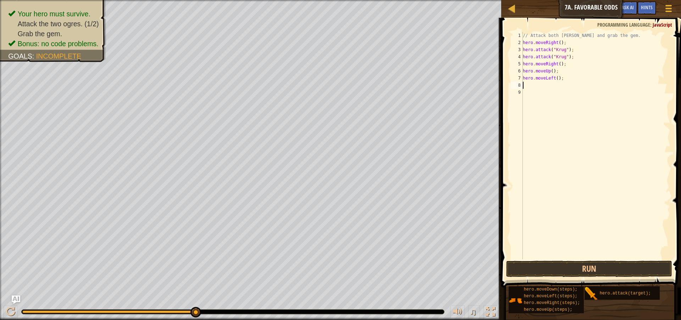
drag, startPoint x: 543, startPoint y: 85, endPoint x: 571, endPoint y: 77, distance: 29.3
click at [544, 84] on div "// Attack both [PERSON_NAME] and grab the gem. hero . moveRight ( ) ; hero . at…" at bounding box center [596, 152] width 149 height 241
paste textarea "hero.attack("[PERSON_NAME]");"
type textarea "hero.attack("[PERSON_NAME]");"
drag, startPoint x: 542, startPoint y: 91, endPoint x: 566, endPoint y: 75, distance: 28.4
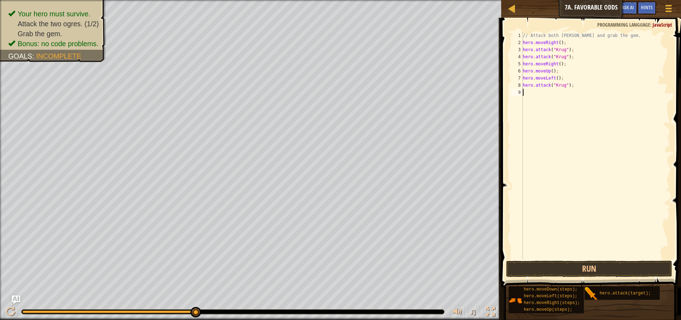
click at [543, 90] on div "// Attack both [PERSON_NAME] and grab the gem. hero . moveRight ( ) ; hero . at…" at bounding box center [596, 152] width 149 height 241
drag, startPoint x: 566, startPoint y: 84, endPoint x: 529, endPoint y: 84, distance: 36.9
click at [526, 85] on div "// Attack both [PERSON_NAME] and grab the gem. hero . moveRight ( ) ; hero . at…" at bounding box center [596, 152] width 149 height 241
type textarea "hero.attack("[PERSON_NAME]");"
click at [528, 92] on div "// Attack both [PERSON_NAME] and grab the gem. hero . moveRight ( ) ; hero . at…" at bounding box center [596, 152] width 149 height 241
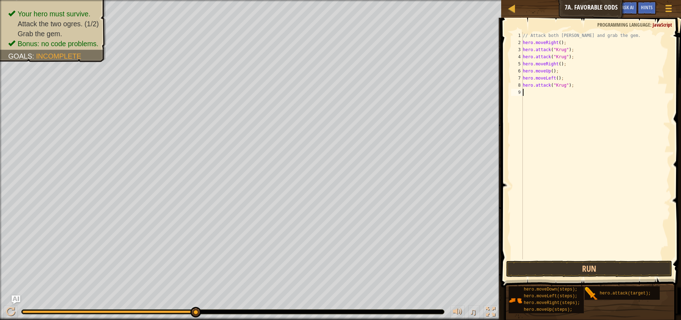
paste textarea "ero.attack("[PERSON_NAME]");"
click at [525, 92] on div "// Attack both [PERSON_NAME] and grab the gem. hero . moveRight ( ) ; hero . at…" at bounding box center [597, 152] width 147 height 241
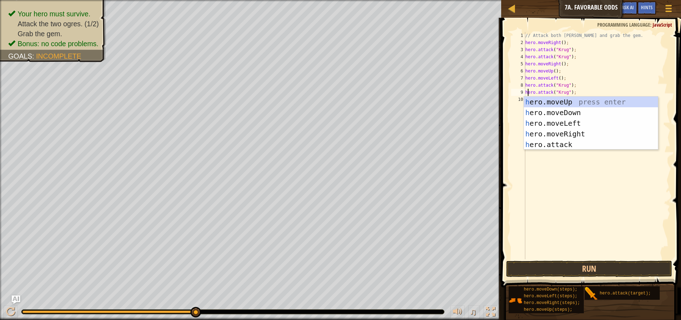
scroll to position [3, 0]
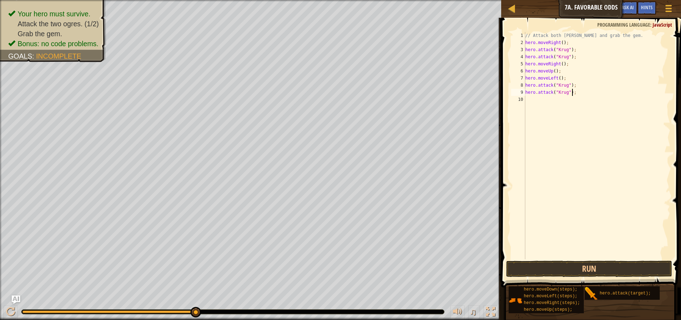
click at [581, 89] on div "// Attack both [PERSON_NAME] and grab the gem. hero . moveRight ( ) ; hero . at…" at bounding box center [597, 152] width 147 height 241
click at [563, 94] on div "// Attack both [PERSON_NAME] and grab the gem. hero . moveRight ( ) ; hero . at…" at bounding box center [597, 152] width 147 height 241
click at [564, 94] on div "// Attack both [PERSON_NAME] and grab the gem. hero . moveRight ( ) ; hero . at…" at bounding box center [597, 152] width 147 height 241
click at [565, 92] on div "// Attack both [PERSON_NAME] and grab the gem. hero . moveRight ( ) ; hero . at…" at bounding box center [597, 152] width 147 height 241
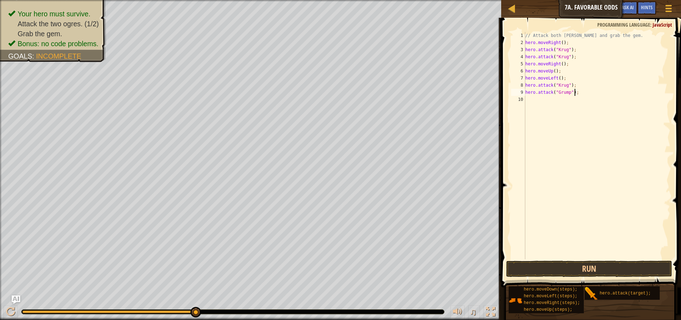
click at [581, 89] on div "// Attack both [PERSON_NAME] and grab the gem. hero . moveRight ( ) ; hero . at…" at bounding box center [597, 152] width 147 height 241
click at [577, 83] on div "// Attack both [PERSON_NAME] and grab the gem. hero . moveRight ( ) ; hero . at…" at bounding box center [597, 152] width 147 height 241
type textarea "h"
drag, startPoint x: 577, startPoint y: 88, endPoint x: 527, endPoint y: 82, distance: 50.3
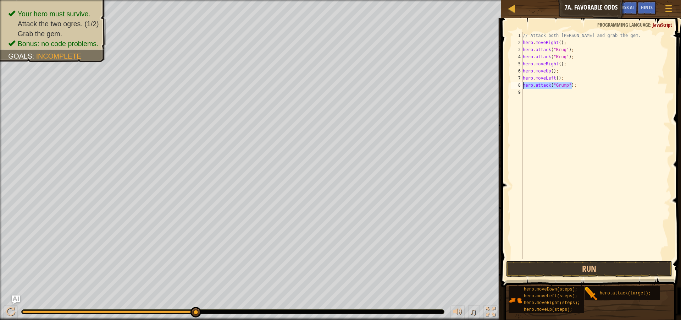
click at [524, 86] on div "// Attack both [PERSON_NAME] and grab the gem. hero . moveRight ( ) ; hero . at…" at bounding box center [596, 152] width 149 height 241
type textarea "hero.attack("Grump");"
click at [540, 99] on div "// Attack both [PERSON_NAME] and grab the gem. hero . moveRight ( ) ; hero . at…" at bounding box center [596, 152] width 149 height 241
paste textarea "hero.attack("Grump");"
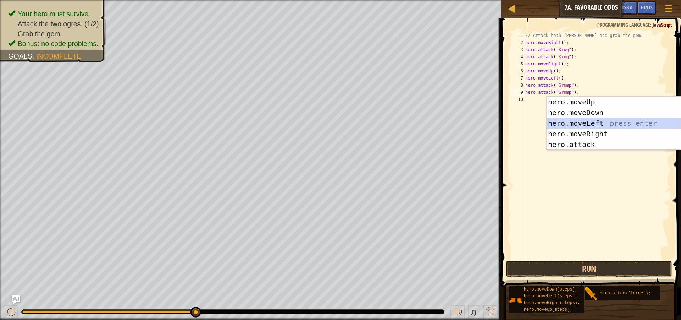
click at [600, 126] on div "hero.moveUp press enter hero.moveDown press enter hero.moveLeft press enter her…" at bounding box center [614, 134] width 134 height 75
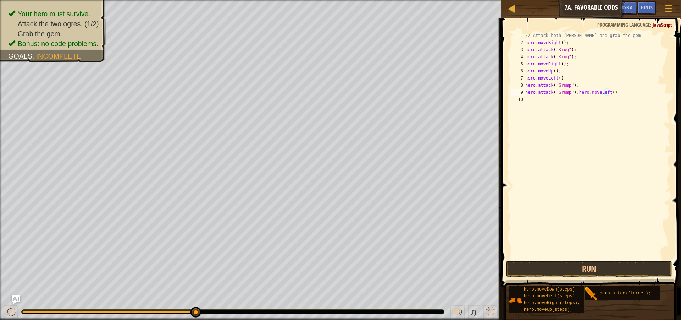
click at [574, 93] on div "// Attack both [PERSON_NAME] and grab the gem. hero . moveRight ( ) ; hero . at…" at bounding box center [597, 152] width 147 height 241
type textarea "hero.moveLeft()"
click at [546, 268] on button "Run" at bounding box center [589, 268] width 166 height 16
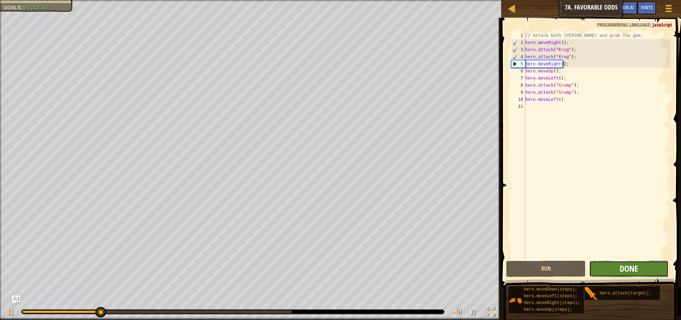
click at [635, 264] on span "Done" at bounding box center [629, 268] width 18 height 11
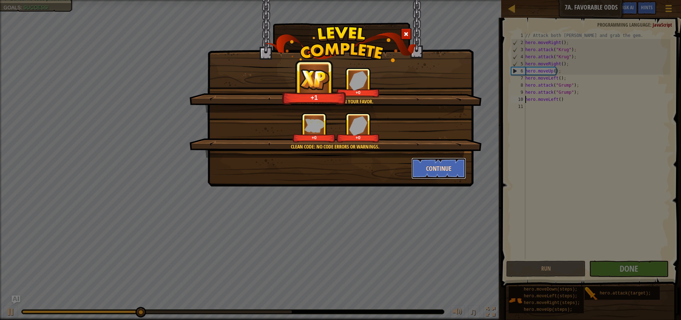
click at [446, 164] on button "Continue" at bounding box center [439, 168] width 55 height 21
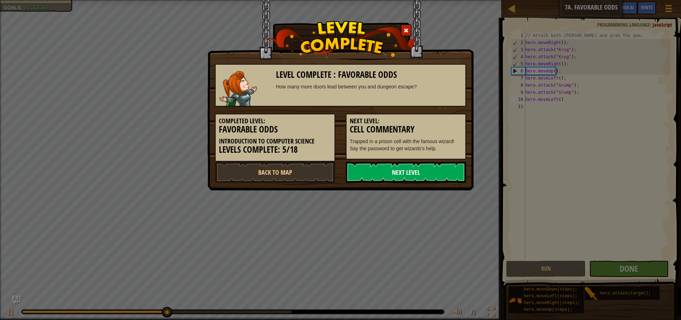
click at [443, 170] on link "Next Level" at bounding box center [406, 171] width 120 height 21
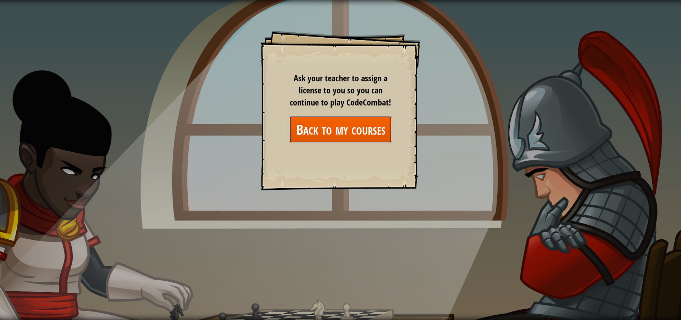
click at [361, 134] on link "Back to my courses" at bounding box center [340, 129] width 103 height 27
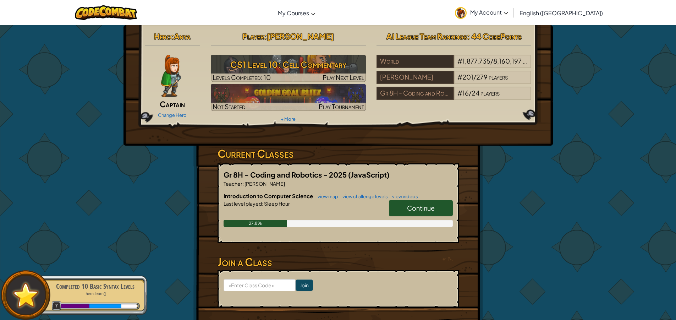
click at [437, 204] on link "Continue" at bounding box center [421, 208] width 64 height 16
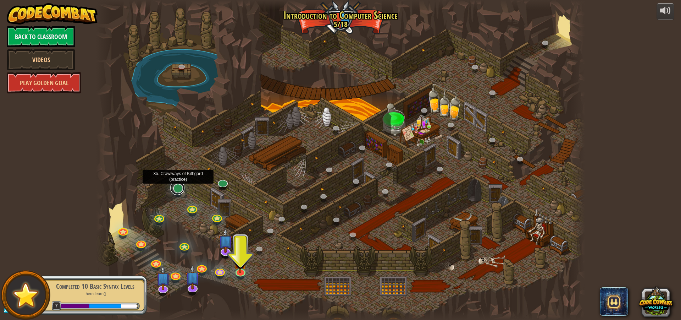
click at [176, 187] on link at bounding box center [177, 188] width 14 height 14
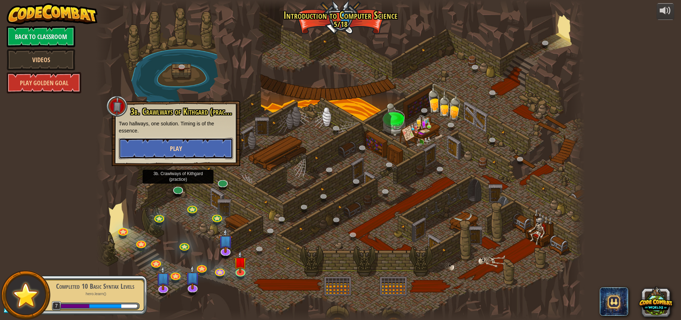
click at [176, 147] on span "Play" at bounding box center [176, 148] width 12 height 9
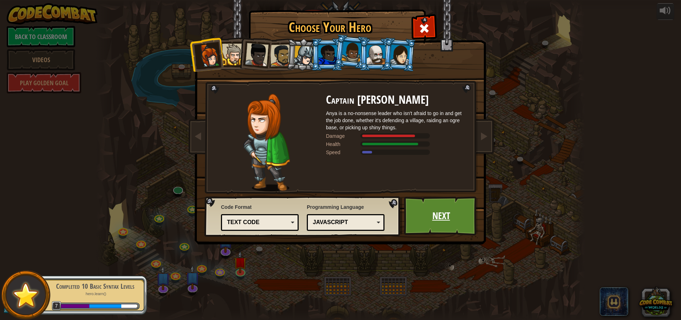
click at [447, 211] on link "Next" at bounding box center [441, 215] width 74 height 39
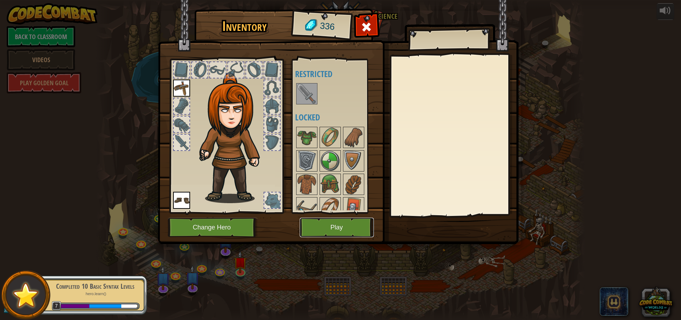
click at [322, 228] on button "Play" at bounding box center [337, 227] width 74 height 20
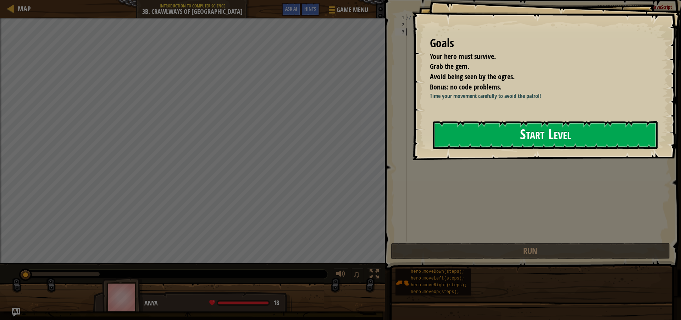
click at [475, 131] on button "Start Level" at bounding box center [545, 135] width 225 height 28
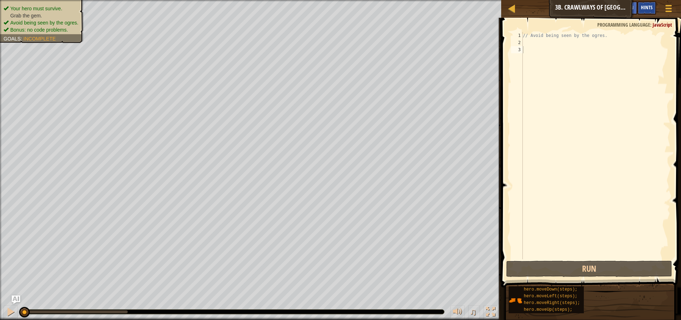
click at [647, 6] on span "Hints" at bounding box center [647, 7] width 12 height 7
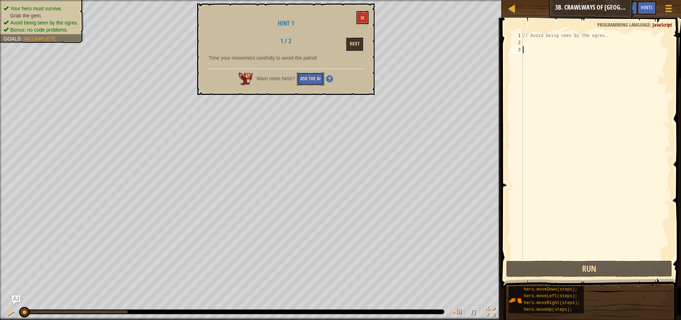
click at [319, 75] on button "Ask the AI" at bounding box center [310, 78] width 27 height 13
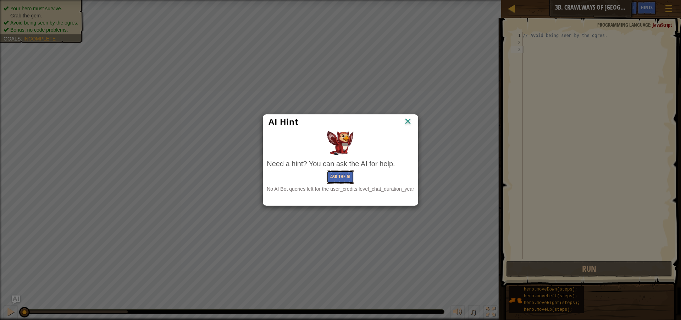
click at [343, 175] on button "Ask the AI" at bounding box center [340, 176] width 27 height 13
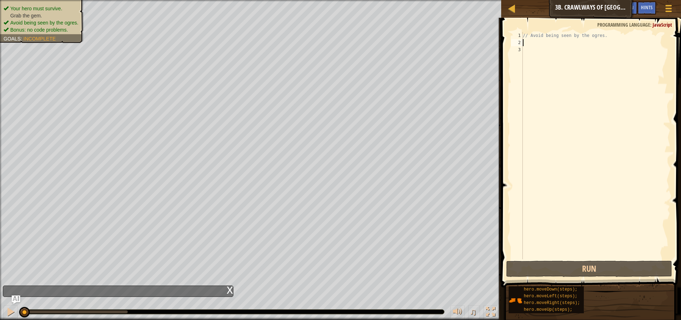
click at [562, 43] on div "// Avoid being seen by the ogres." at bounding box center [596, 152] width 149 height 241
type textarea "m"
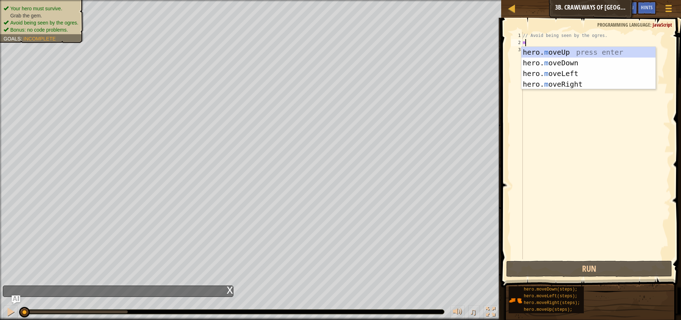
scroll to position [3, 0]
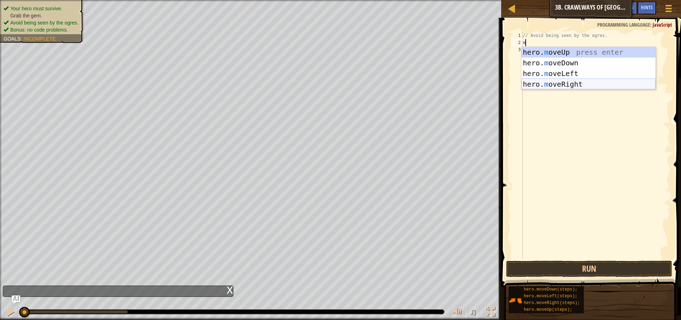
click at [569, 83] on div "hero. m oveUp press enter hero. m oveDown press enter hero. m oveLeft press ent…" at bounding box center [589, 79] width 134 height 64
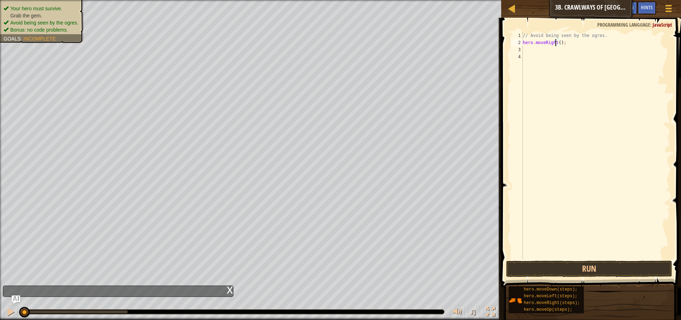
click at [557, 45] on div "// Avoid being seen by the ogres. hero . moveRight ( ) ;" at bounding box center [596, 152] width 149 height 241
click at [558, 42] on div "// Avoid being seen by the ogres. hero . moveRight ( ) ;" at bounding box center [596, 152] width 149 height 241
type textarea "hero.moveRight(2);"
click at [583, 273] on button "Run" at bounding box center [589, 268] width 166 height 16
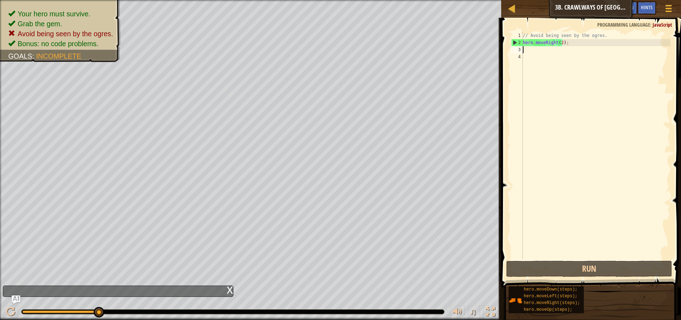
click at [523, 50] on div "// Avoid being seen by the ogres. hero . moveRight ( 2 ) ;" at bounding box center [596, 152] width 149 height 241
click at [560, 43] on div "// Avoid being seen by the ogres. hero . moveRight ( 2 ) ;" at bounding box center [596, 152] width 149 height 241
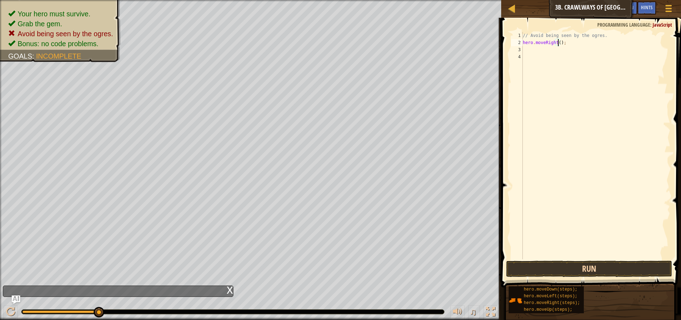
scroll to position [3, 3]
type textarea "hero.moveRight(1);"
click at [578, 262] on button "Run" at bounding box center [589, 268] width 166 height 16
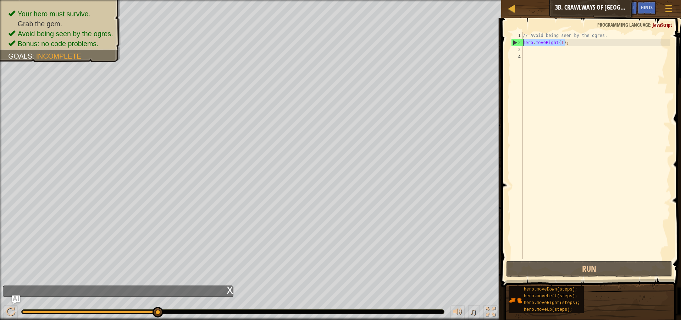
drag, startPoint x: 566, startPoint y: 42, endPoint x: 522, endPoint y: 43, distance: 44.4
click at [522, 43] on div "hero.moveRight(1); 1 2 3 4 // Avoid being seen by the ogres. hero . moveRight (…" at bounding box center [590, 145] width 161 height 227
click at [532, 53] on div "// Avoid being seen by the ogres. hero . moveRight ( 1 ) ;" at bounding box center [596, 152] width 149 height 241
click at [532, 49] on div "// Avoid being seen by the ogres. hero . moveRight ( 1 ) ;" at bounding box center [596, 152] width 149 height 241
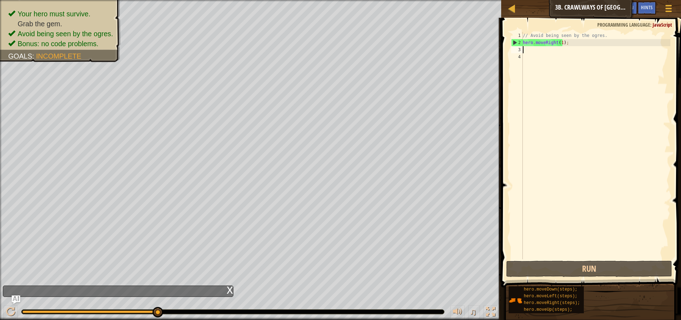
paste textarea "hero.moveRight(1);"
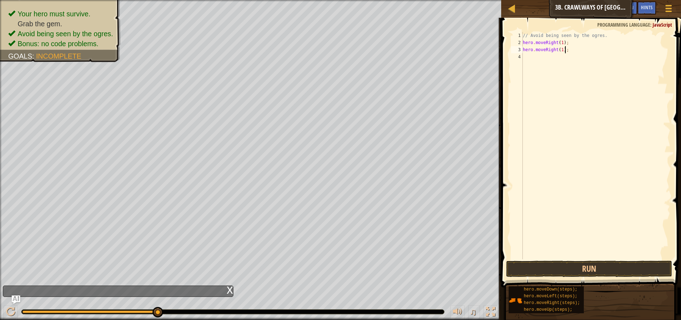
click at [614, 260] on span at bounding box center [592, 142] width 186 height 290
click at [617, 267] on button "Run" at bounding box center [589, 268] width 166 height 16
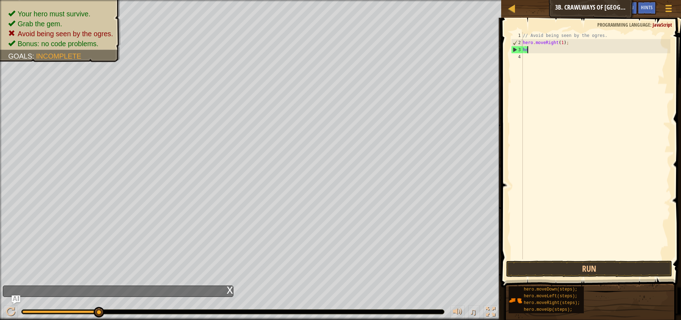
type textarea "h"
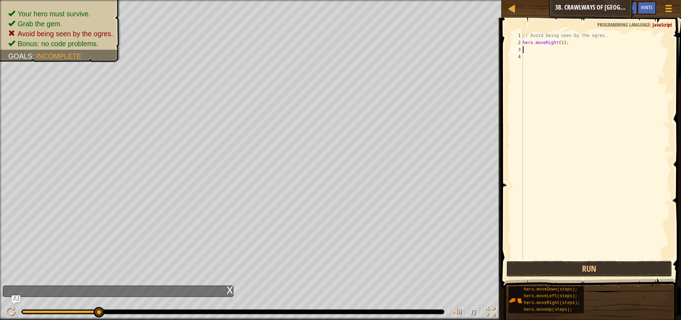
drag, startPoint x: 595, startPoint y: 268, endPoint x: 604, endPoint y: 255, distance: 15.8
click at [595, 268] on button "Run" at bounding box center [589, 268] width 166 height 16
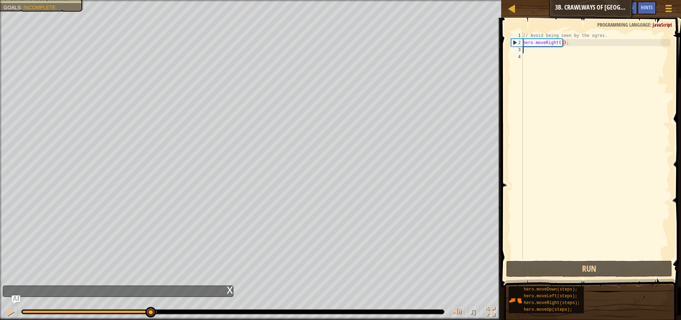
drag, startPoint x: 106, startPoint y: 311, endPoint x: 150, endPoint y: 319, distance: 45.0
click at [150, 319] on div "♫" at bounding box center [250, 309] width 501 height 21
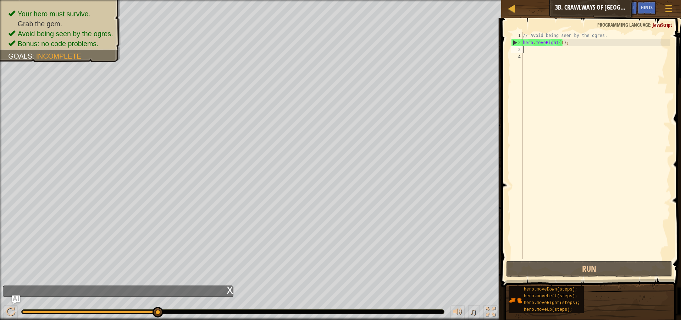
drag, startPoint x: 155, startPoint y: 311, endPoint x: 202, endPoint y: 301, distance: 47.1
click at [187, 308] on div "♫" at bounding box center [250, 309] width 501 height 21
click at [233, 289] on div "Map Introduction to Computer Science 3b. Crawlways of Kithgard Game Menu Done H…" at bounding box center [340, 160] width 681 height 320
click at [228, 290] on div "x" at bounding box center [230, 289] width 6 height 7
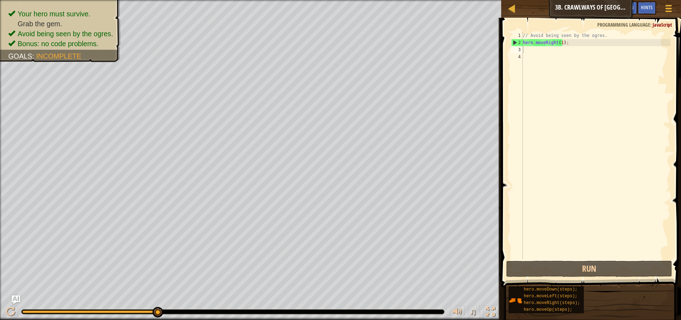
drag, startPoint x: 153, startPoint y: 310, endPoint x: 193, endPoint y: 310, distance: 40.1
click at [188, 310] on div at bounding box center [233, 311] width 423 height 4
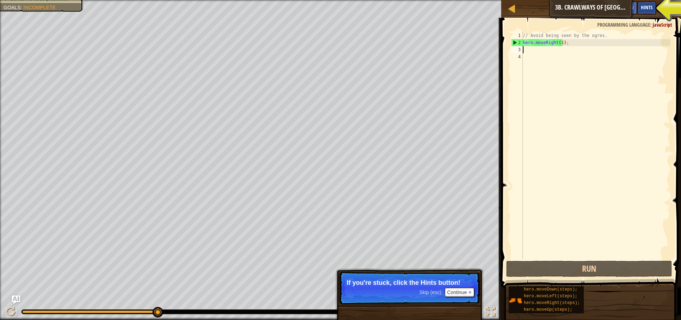
click at [646, 7] on span "Hints" at bounding box center [647, 7] width 12 height 7
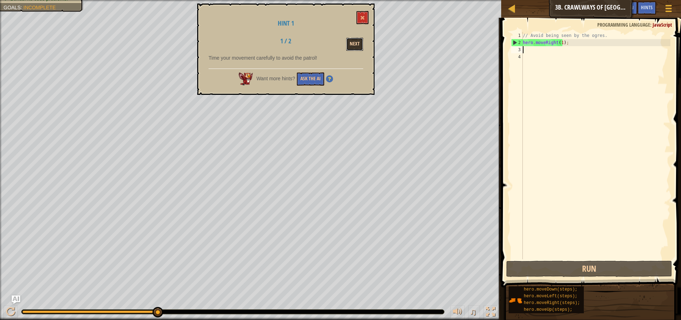
click at [353, 46] on button "Next" at bounding box center [354, 44] width 17 height 13
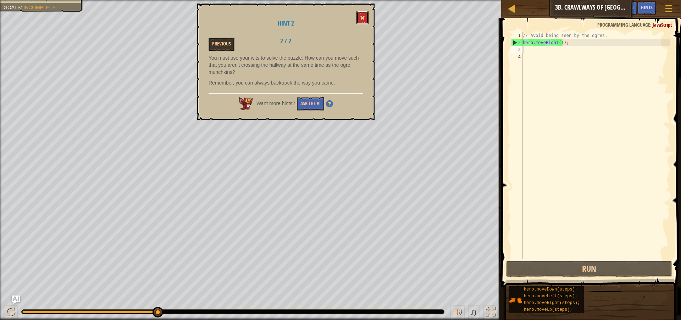
click at [362, 14] on button at bounding box center [363, 17] width 12 height 13
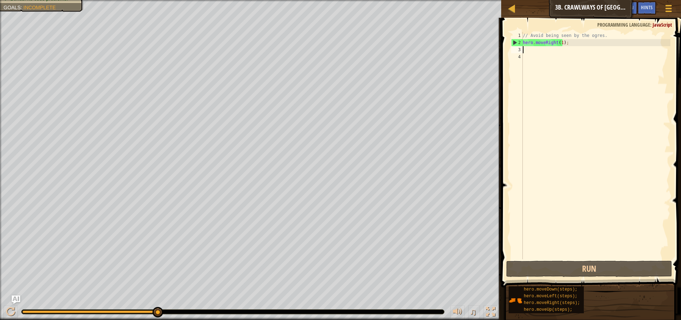
click at [532, 49] on div "// Avoid being seen by the ogres. hero . moveRight ( 1 ) ;" at bounding box center [596, 152] width 149 height 241
type textarea "m"
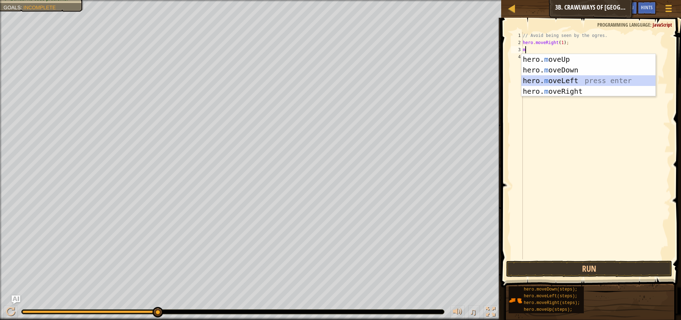
click at [570, 83] on div "hero. m oveUp press enter hero. m oveDown press enter hero. m oveLeft press ent…" at bounding box center [589, 86] width 134 height 64
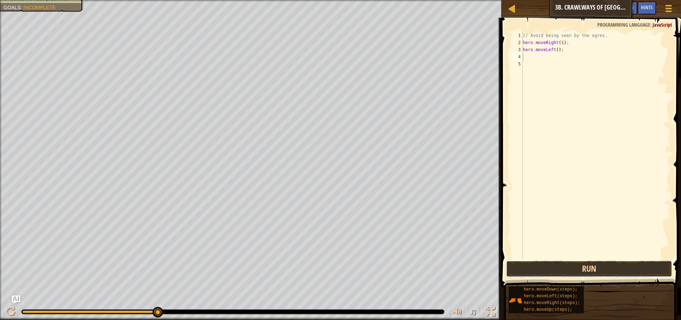
click at [572, 266] on button "Run" at bounding box center [589, 268] width 166 height 16
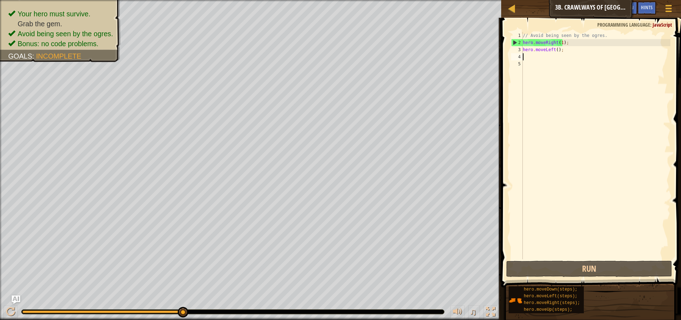
type textarea "m"
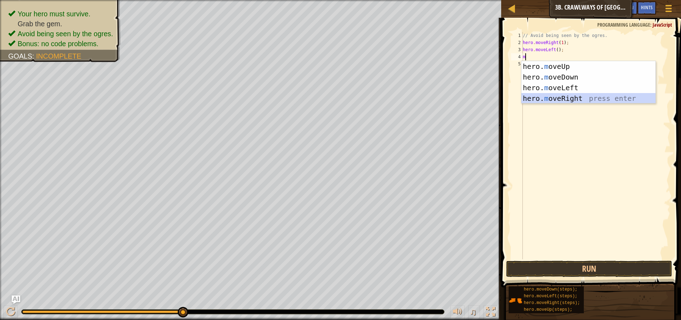
click at [555, 100] on div "hero. m oveUp press enter hero. m oveDown press enter hero. m oveLeft press ent…" at bounding box center [589, 93] width 134 height 64
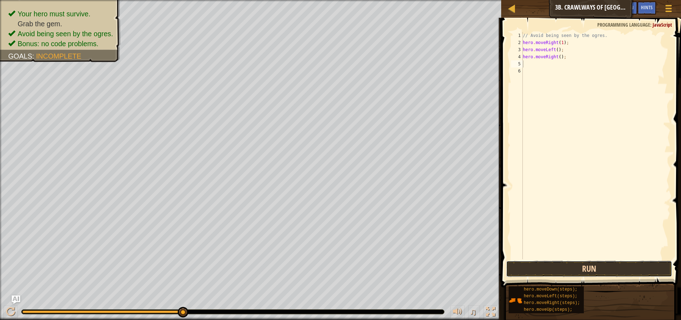
click at [569, 273] on button "Run" at bounding box center [589, 268] width 166 height 16
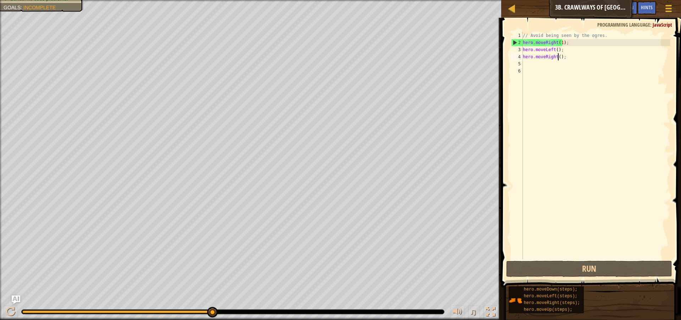
click at [557, 57] on div "// Avoid being seen by the ogres. hero . moveRight ( 1 ) ; hero . moveLeft ( ) …" at bounding box center [596, 152] width 149 height 241
type textarea "hero.moveRight(2);"
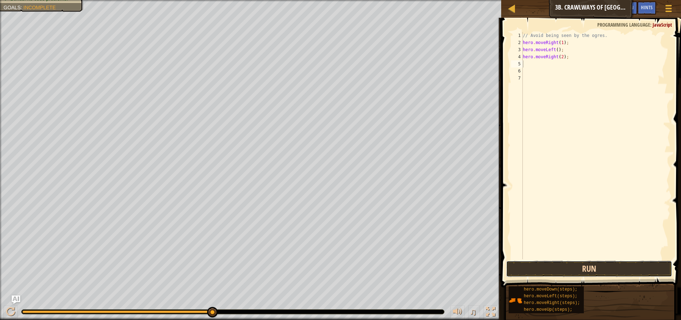
click at [610, 266] on button "Run" at bounding box center [589, 268] width 166 height 16
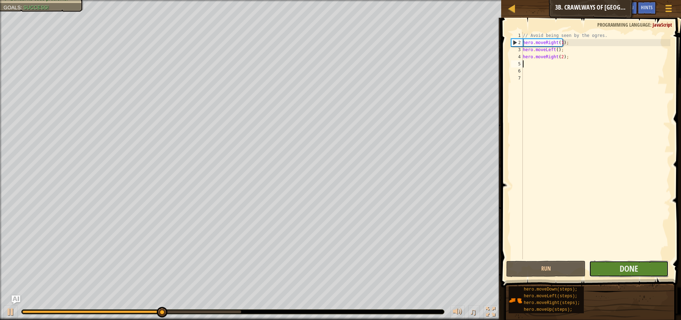
click at [649, 269] on button "Done" at bounding box center [628, 268] width 79 height 16
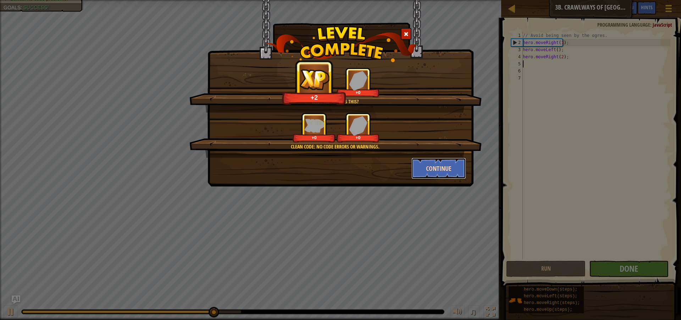
click at [443, 160] on button "Continue" at bounding box center [439, 168] width 55 height 21
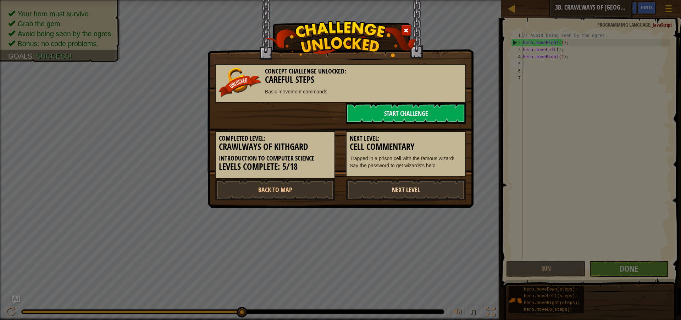
click at [385, 189] on link "Next Level" at bounding box center [406, 189] width 120 height 21
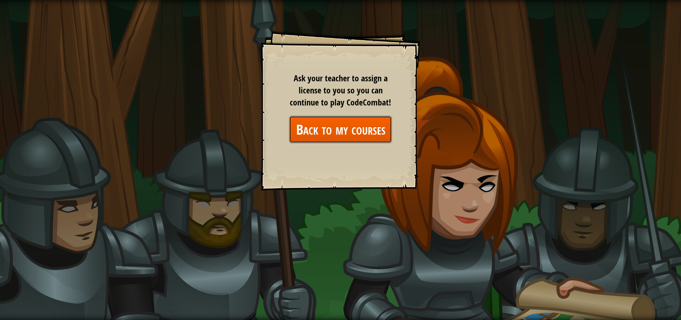
click at [327, 137] on link "Back to my courses" at bounding box center [340, 129] width 103 height 27
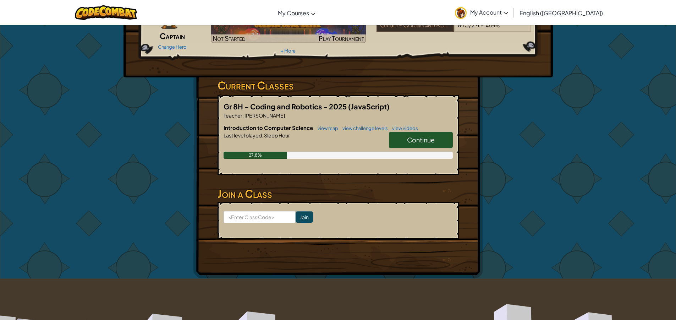
scroll to position [71, 0]
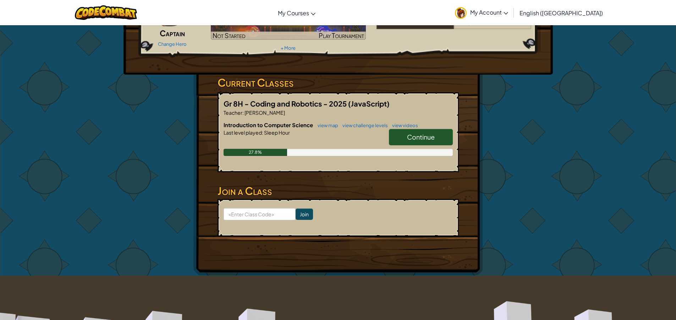
click at [397, 131] on link "Continue" at bounding box center [421, 137] width 64 height 16
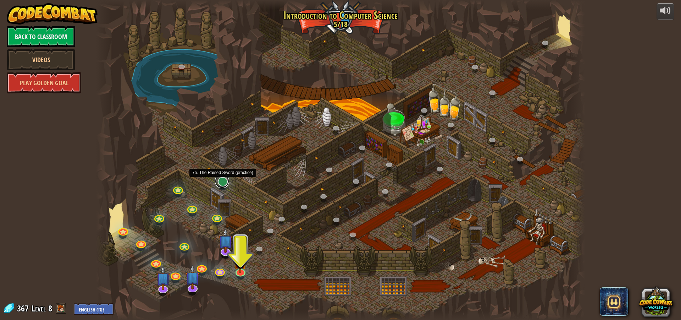
click at [216, 183] on link at bounding box center [222, 181] width 14 height 14
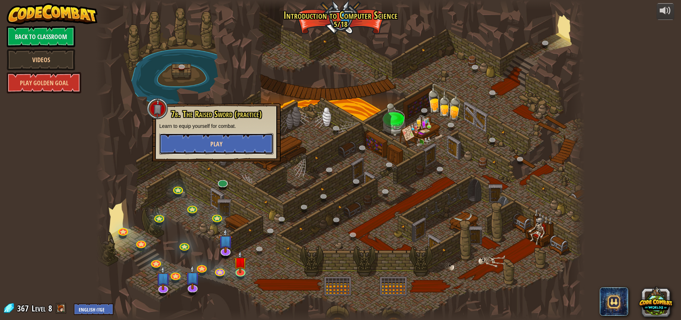
click at [216, 143] on span "Play" at bounding box center [216, 143] width 12 height 9
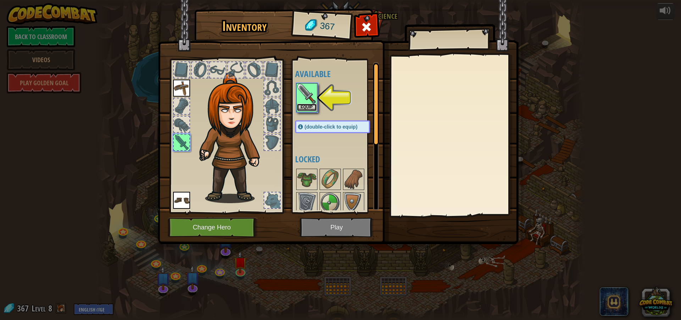
click at [309, 108] on button "Equip" at bounding box center [307, 107] width 20 height 7
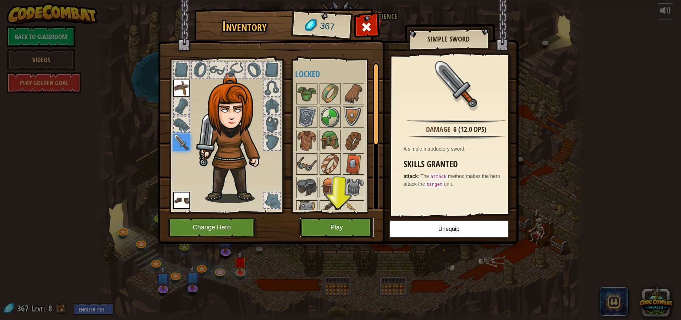
click at [339, 230] on button "Play" at bounding box center [337, 227] width 74 height 20
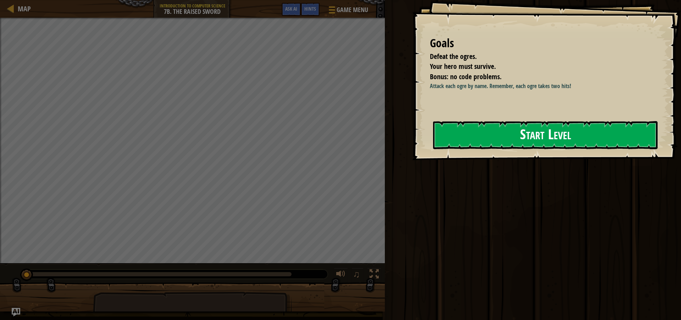
click at [542, 145] on button "Start Level" at bounding box center [545, 135] width 225 height 28
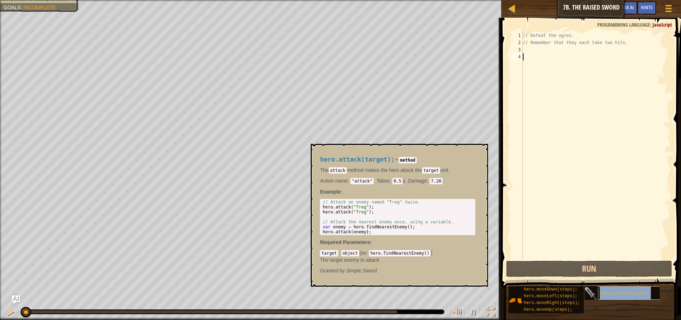
click at [653, 288] on div "hero.attack(target);" at bounding box center [632, 292] width 68 height 13
type textarea "hero.attack("Treg");"
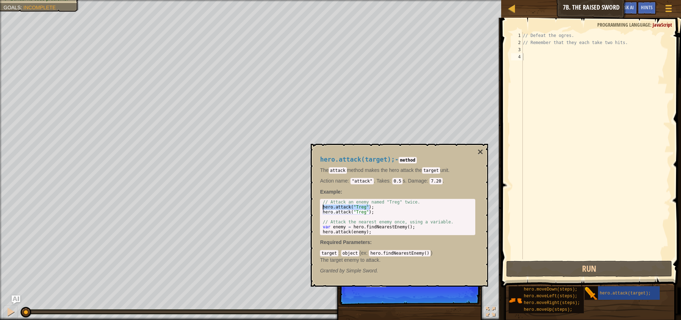
drag, startPoint x: 371, startPoint y: 205, endPoint x: 323, endPoint y: 207, distance: 48.6
click at [323, 207] on div "// Attack an enemy named "Treg" twice. hero . attack ( "Treg" ) ; hero . attack…" at bounding box center [397, 221] width 153 height 45
click at [527, 47] on div "// Defeat the ogres. // Remember that they each take two hits." at bounding box center [596, 152] width 149 height 241
click at [483, 151] on button "×" at bounding box center [481, 152] width 6 height 10
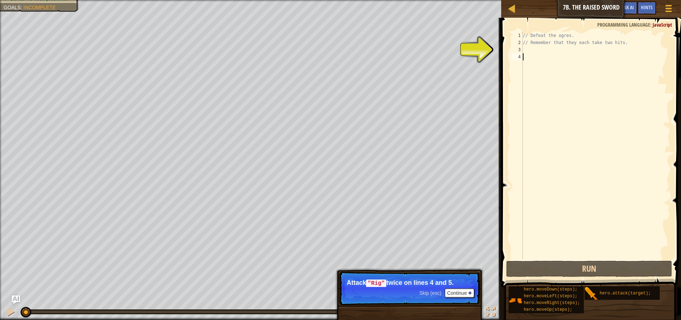
click at [529, 54] on div "// Defeat the ogres. // Remember that they each take two hits." at bounding box center [596, 152] width 149 height 241
click at [527, 48] on div "// Defeat the ogres. // Remember that they each take two hits." at bounding box center [596, 152] width 149 height 241
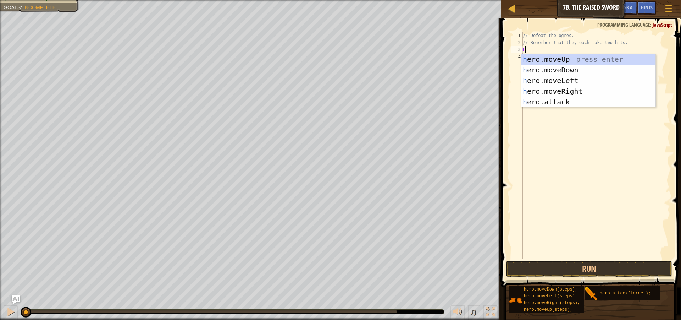
scroll to position [3, 0]
click at [565, 98] on div "h ero.moveUp press enter h ero.moveDown press enter h ero.moveLeft press enter …" at bounding box center [589, 91] width 134 height 75
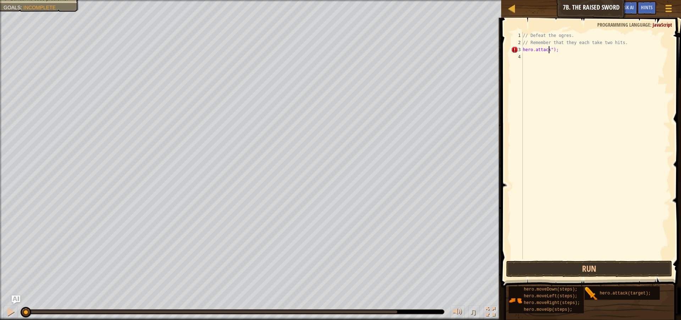
click at [564, 51] on div "// Defeat the ogres. // Remember that they each take two hits. hero . attack ");" at bounding box center [596, 152] width 149 height 241
type textarea "h"
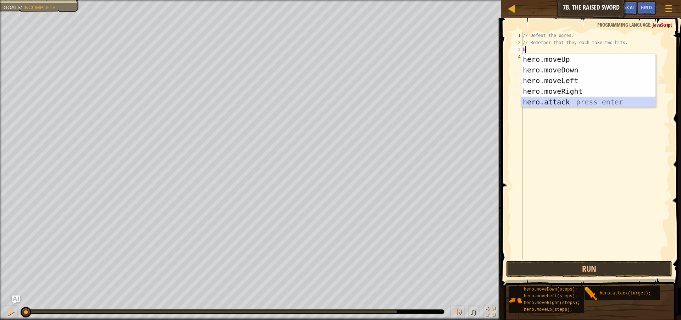
click at [555, 99] on div "h ero.moveUp press enter h ero.moveDown press enter h ero.moveLeft press enter …" at bounding box center [589, 91] width 134 height 75
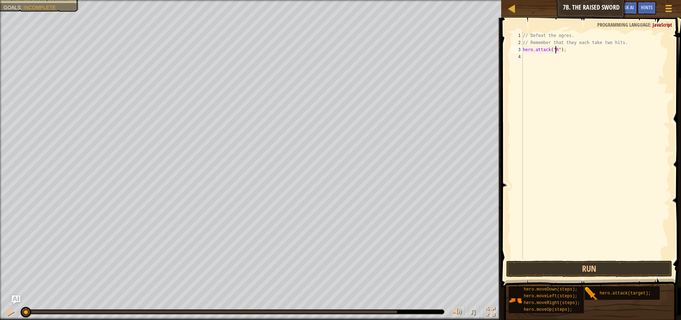
scroll to position [3, 3]
type textarea "hero.attack("Rig");"
drag, startPoint x: 574, startPoint y: 50, endPoint x: 524, endPoint y: 53, distance: 50.1
click at [524, 53] on div "// Defeat the ogres. // Remember that they each take two hits. hero . attack ( …" at bounding box center [596, 152] width 149 height 241
click at [538, 59] on div "// Defeat the ogres. // Remember that they each take two hits. hero . attack ( …" at bounding box center [596, 152] width 149 height 241
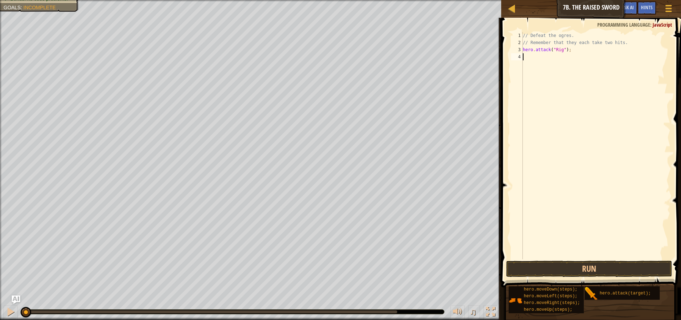
scroll to position [3, 0]
paste textarea "hero.attack("Rig");"
type textarea "hero.attack("Rig");"
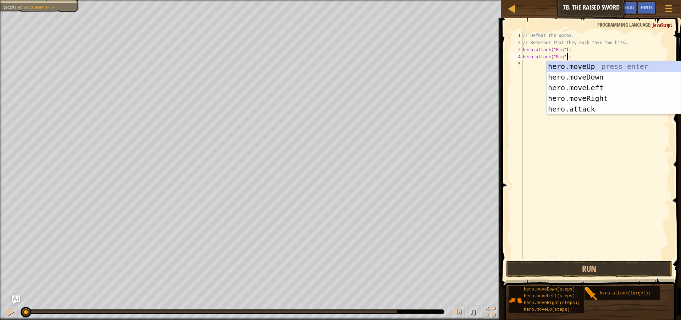
click at [528, 72] on div "// Defeat the ogres. // Remember that they each take two hits. hero . attack ( …" at bounding box center [596, 152] width 149 height 241
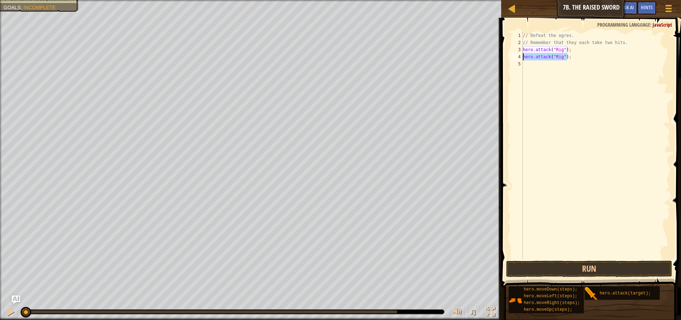
drag, startPoint x: 572, startPoint y: 55, endPoint x: 523, endPoint y: 60, distance: 49.6
click at [523, 60] on div "// Defeat the ogres. // Remember that they each take two hits. hero . attack ( …" at bounding box center [596, 152] width 149 height 241
type textarea "hero.attack("Rig");"
click at [541, 70] on div "// Defeat the ogres. // Remember that they each take two hits. hero . attack ( …" at bounding box center [596, 152] width 149 height 241
paste textarea "hero.attack("Rig");"
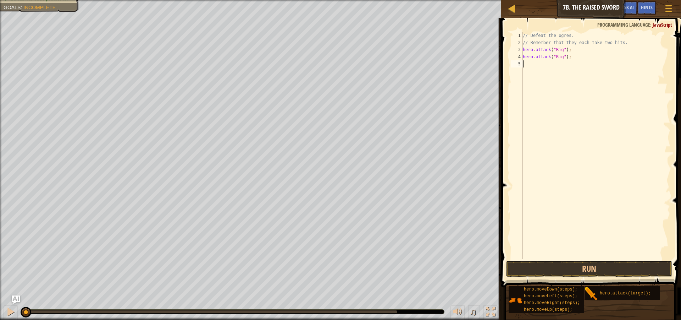
type textarea "hero.attack("Rig");"
click at [526, 70] on div "// Defeat the ogres. // Remember that they each take two hits. hero . attack ( …" at bounding box center [596, 152] width 149 height 241
click at [561, 66] on div "// Defeat the ogres. // Remember that they each take two hits. hero . attack ( …" at bounding box center [596, 152] width 149 height 241
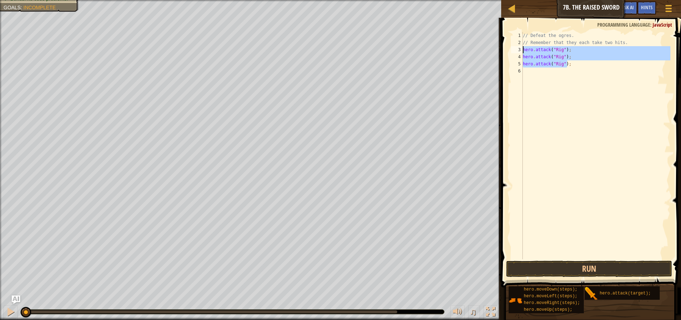
drag, startPoint x: 574, startPoint y: 66, endPoint x: 523, endPoint y: 51, distance: 53.6
click at [523, 51] on div "// Defeat the ogres. // Remember that they each take two hits. hero . attack ( …" at bounding box center [596, 152] width 149 height 241
type textarea "hero.attack("Rig"); hero.attack("Rig");"
click at [539, 70] on div "// Defeat the ogres. // Remember that they each take two hits. hero . attack ( …" at bounding box center [596, 152] width 149 height 241
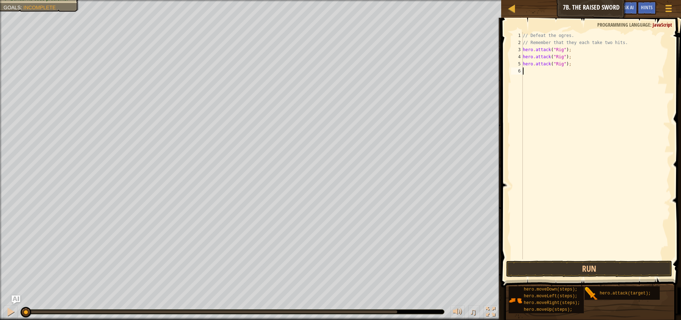
paste textarea "hero.attack("Rig");"
click at [559, 66] on div "// Defeat the ogres. // Remember that they each take two hits. hero . attack ( …" at bounding box center [596, 152] width 149 height 241
click at [561, 64] on div "// Defeat the ogres. // Remember that they each take two hits. hero . attack ( …" at bounding box center [596, 152] width 149 height 241
drag, startPoint x: 557, startPoint y: 64, endPoint x: 553, endPoint y: 66, distance: 4.6
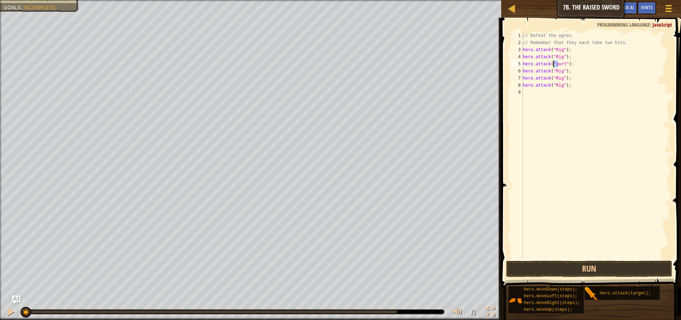
click at [553, 66] on div "// Defeat the ogres. // Remember that they each take two hits. hero . attack ( …" at bounding box center [596, 152] width 149 height 241
click at [556, 65] on div "// Defeat the ogres. // Remember that they each take two hits. hero . attack ( …" at bounding box center [596, 145] width 149 height 227
click at [562, 65] on div "// Defeat the ogres. // Remember that they each take two hits. hero . attack ( …" at bounding box center [596, 152] width 149 height 241
click at [562, 70] on div "// Defeat the ogres. // Remember that they each take two hits. hero . attack ( …" at bounding box center [596, 152] width 149 height 241
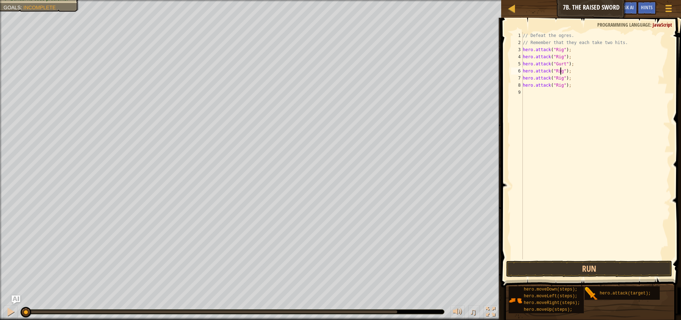
click at [563, 71] on div "// Defeat the ogres. // Remember that they each take two hits. hero . attack ( …" at bounding box center [596, 152] width 149 height 241
drag, startPoint x: 566, startPoint y: 65, endPoint x: 551, endPoint y: 65, distance: 14.9
click at [551, 65] on div "// Defeat the ogres. // Remember that they each take two hits. hero . attack ( …" at bounding box center [596, 152] width 149 height 241
click at [560, 72] on div "// Defeat the ogres. // Remember that they each take two hits. hero . attack ( …" at bounding box center [596, 152] width 149 height 241
click at [562, 71] on div "// Defeat the ogres. // Remember that they each take two hits. hero . attack ( …" at bounding box center [596, 152] width 149 height 241
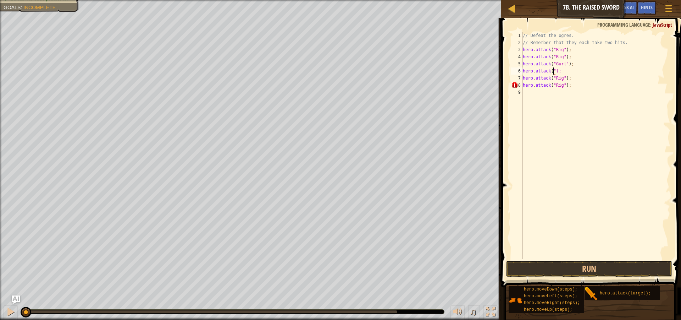
scroll to position [3, 2]
paste textarea ""Gurt""
click at [560, 80] on div "// Defeat the ogres. // Remember that they each take two hits. hero . attack ( …" at bounding box center [596, 152] width 149 height 241
click at [560, 88] on div "// Defeat the ogres. // Remember that they each take two hits. hero . attack ( …" at bounding box center [596, 152] width 149 height 241
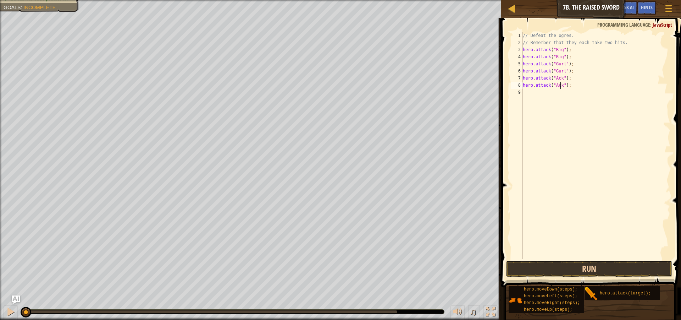
type textarea "hero.attack("Ack");"
click at [606, 265] on button "Run" at bounding box center [589, 268] width 166 height 16
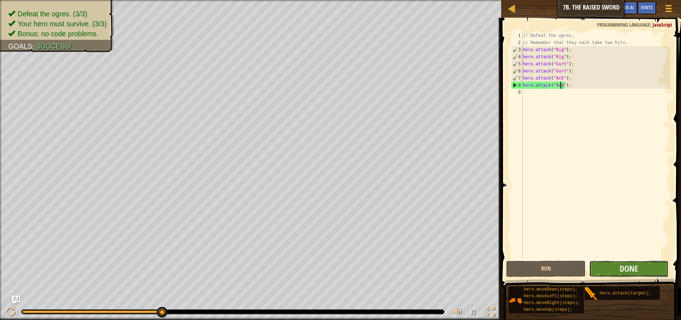
click at [640, 270] on button "Done" at bounding box center [628, 268] width 79 height 16
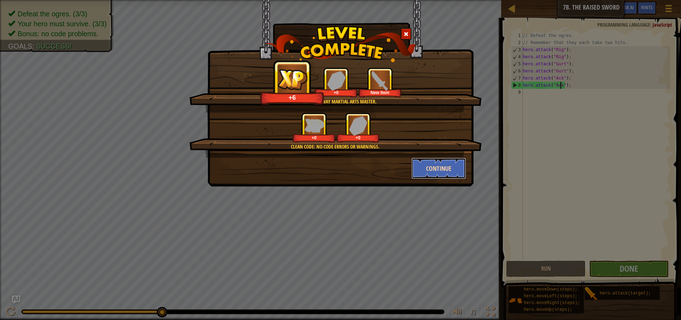
click at [433, 173] on button "Continue" at bounding box center [439, 168] width 55 height 21
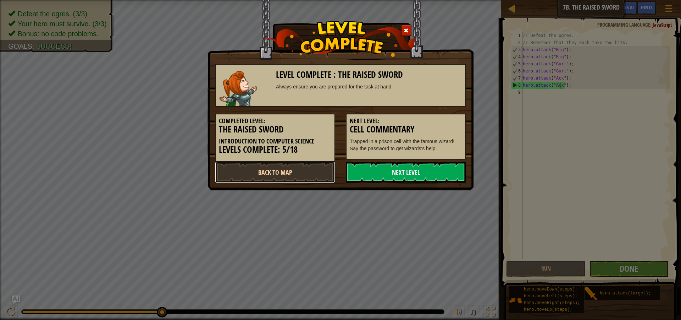
click at [269, 172] on link "Back to Map" at bounding box center [275, 171] width 120 height 21
